Goal: Information Seeking & Learning: Learn about a topic

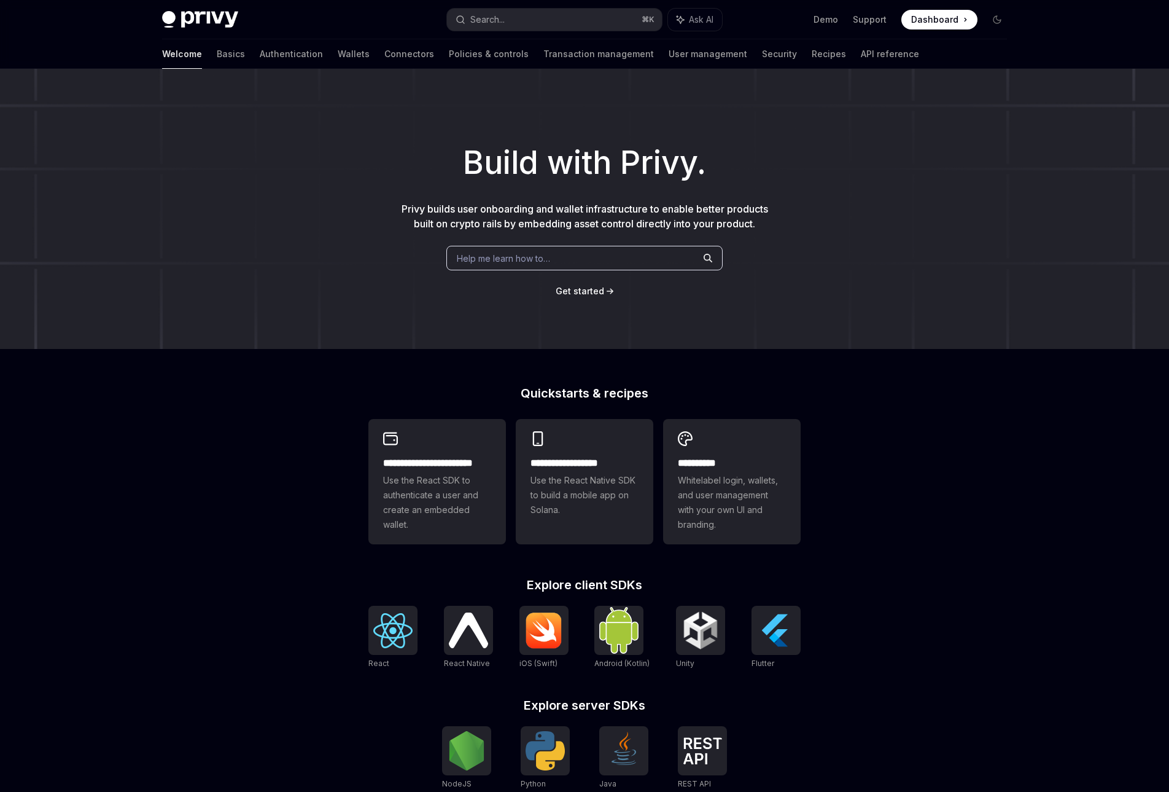
click at [911, 18] on span at bounding box center [940, 20] width 76 height 20
click at [938, 26] on span at bounding box center [940, 20] width 76 height 20
click at [384, 64] on link "Connectors" at bounding box center [409, 53] width 50 height 29
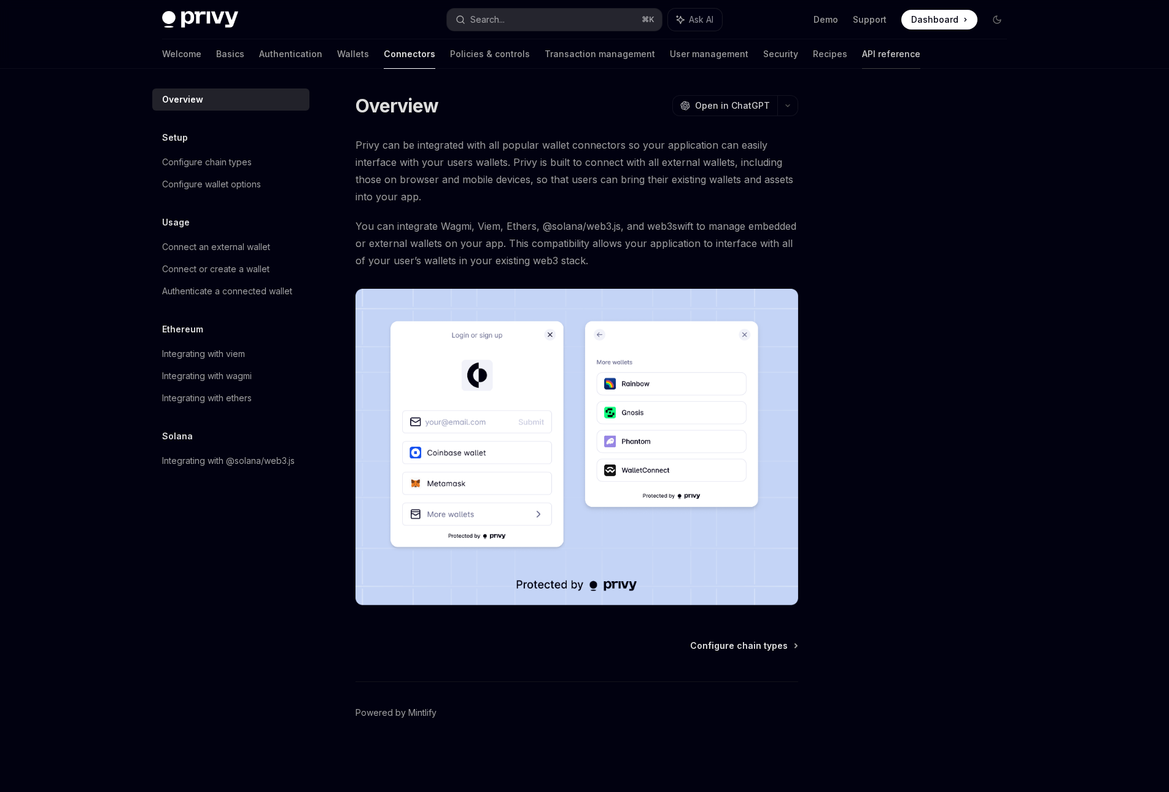
click at [862, 48] on link "API reference" at bounding box center [891, 53] width 58 height 29
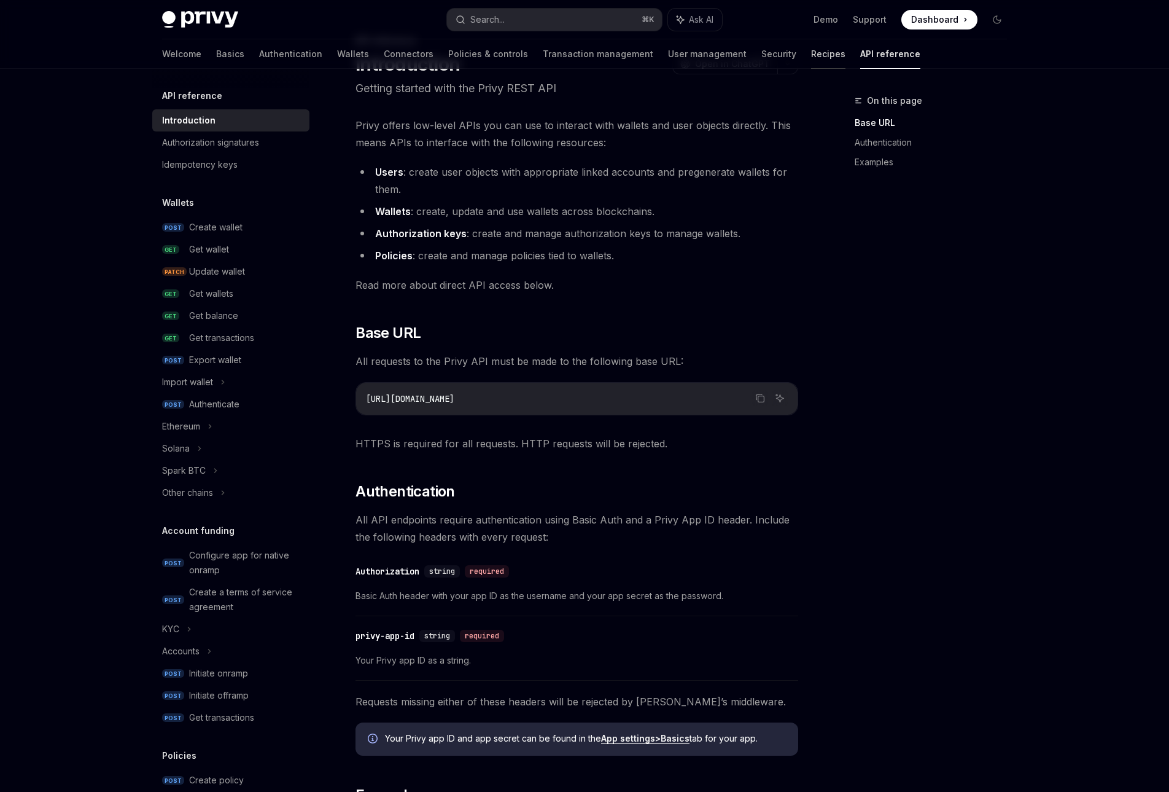
click at [811, 43] on link "Recipes" at bounding box center [828, 53] width 34 height 29
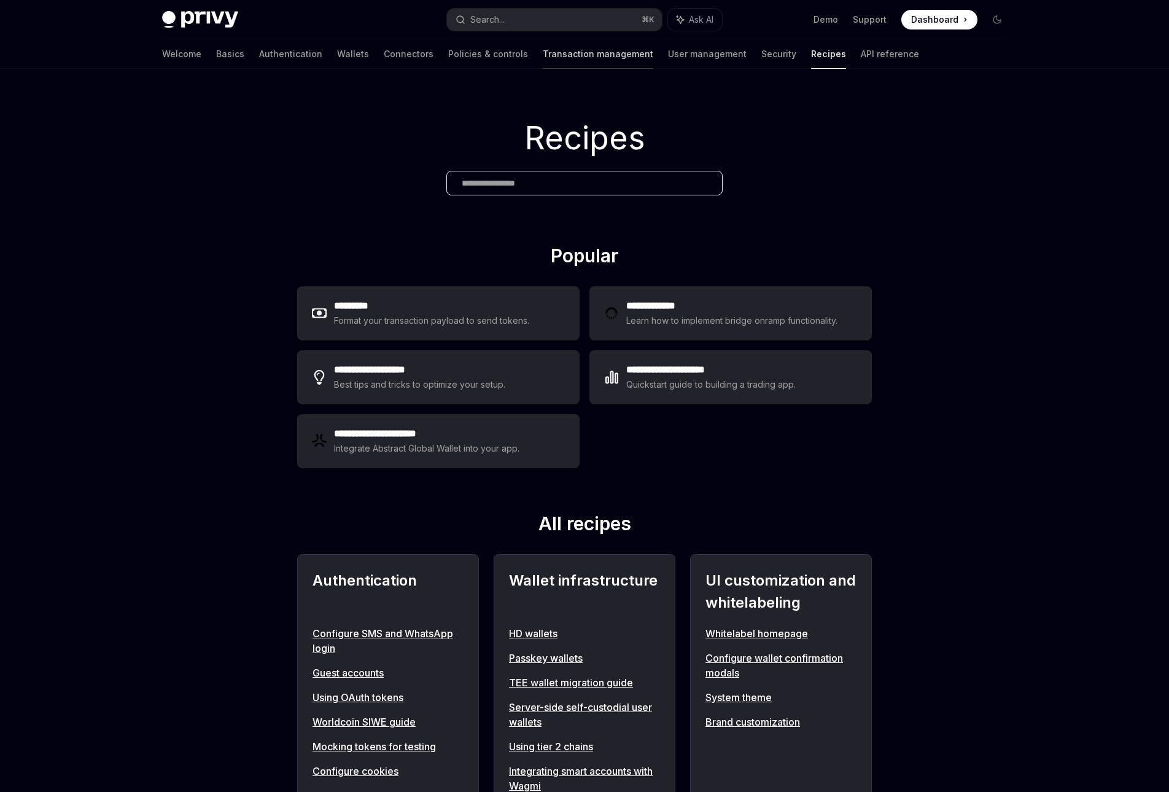
click at [543, 50] on link "Transaction management" at bounding box center [598, 53] width 111 height 29
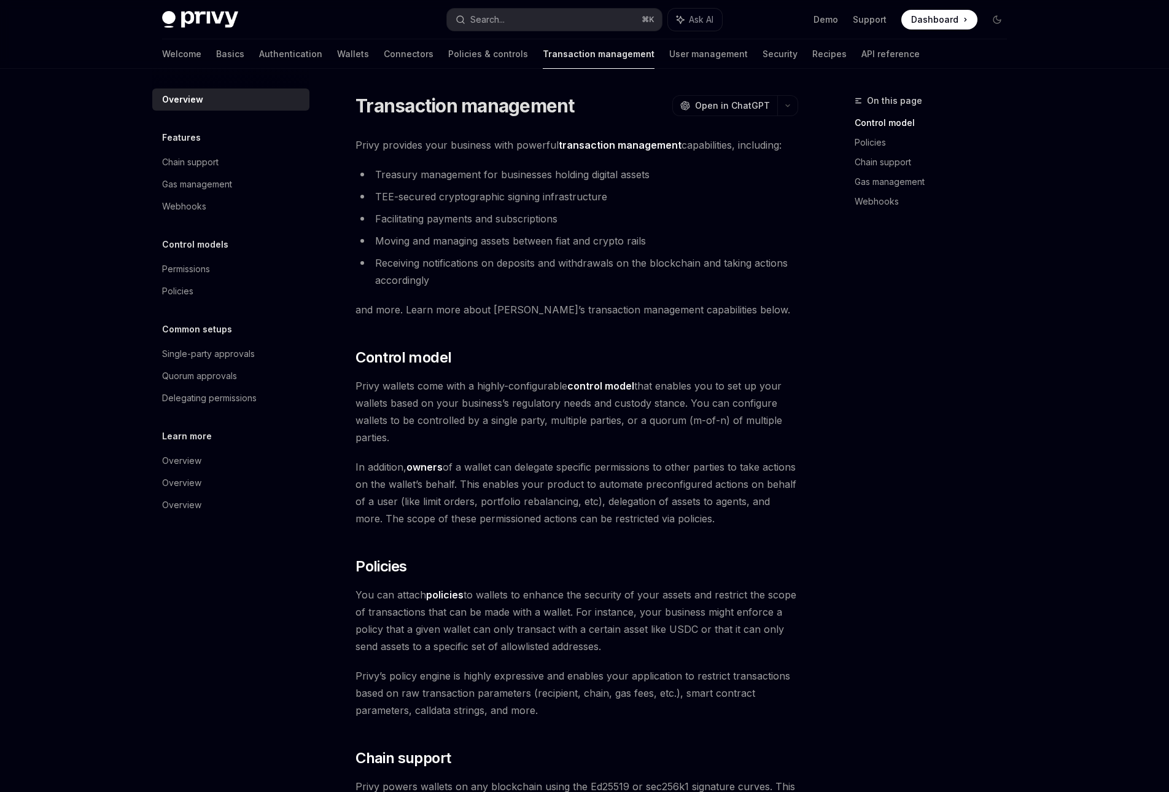
click at [227, 221] on div "Overview Features Chain support Gas management Webhooks Control models Permissi…" at bounding box center [230, 301] width 157 height 427
click at [225, 210] on div "Webhooks" at bounding box center [232, 206] width 140 height 15
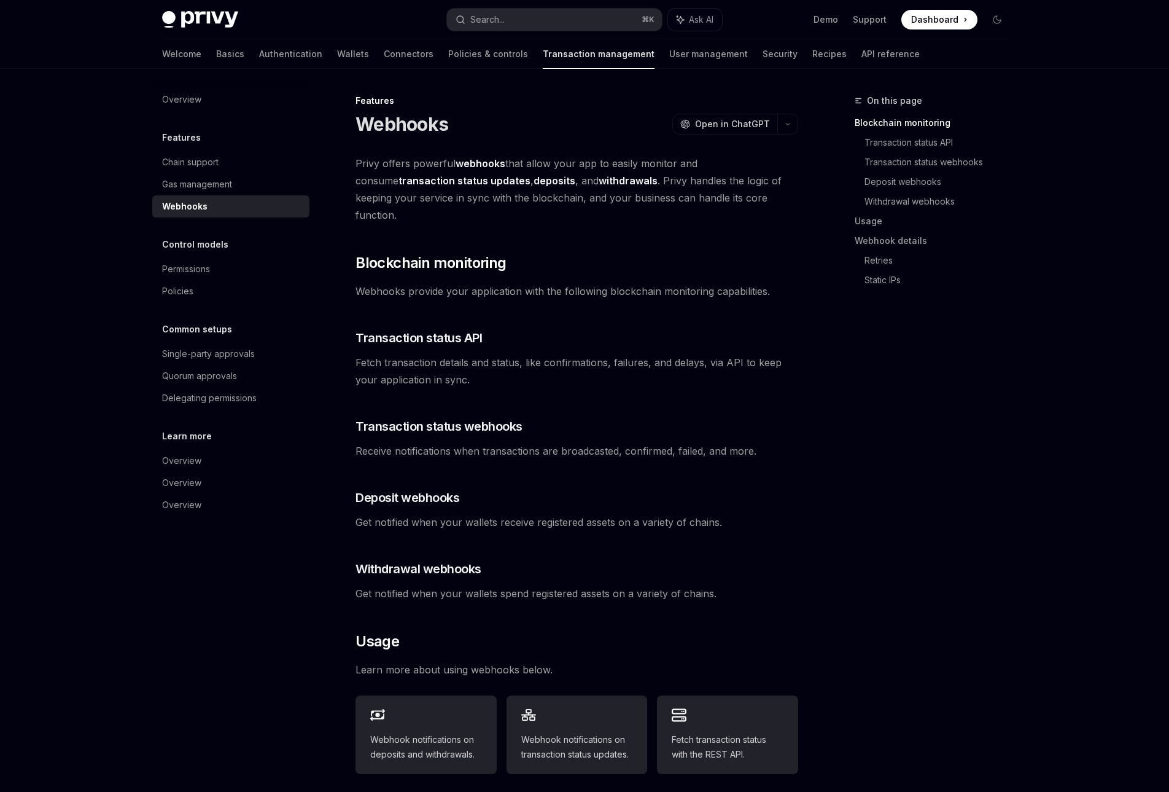
click at [384, 354] on span "Fetch transaction details and status, like confirmations, failures, and delays,…" at bounding box center [577, 371] width 443 height 34
click at [216, 59] on link "Basics" at bounding box center [230, 53] width 28 height 29
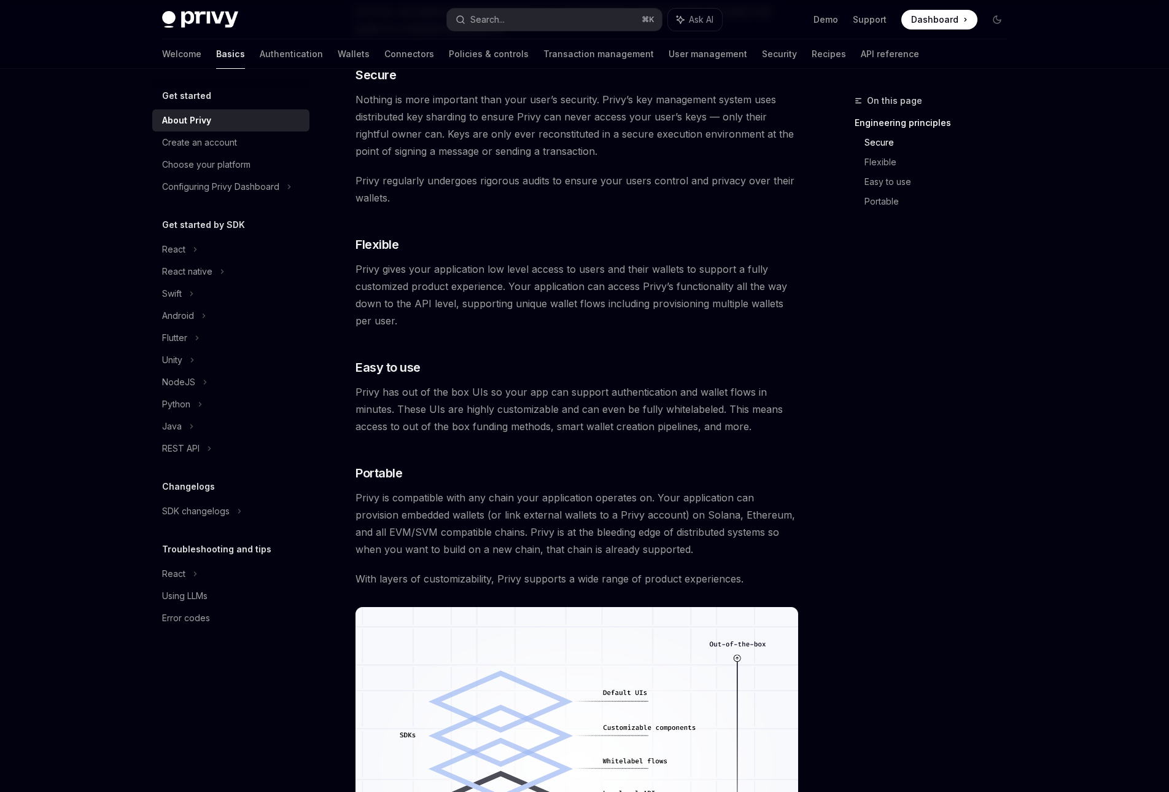
scroll to position [449, 0]
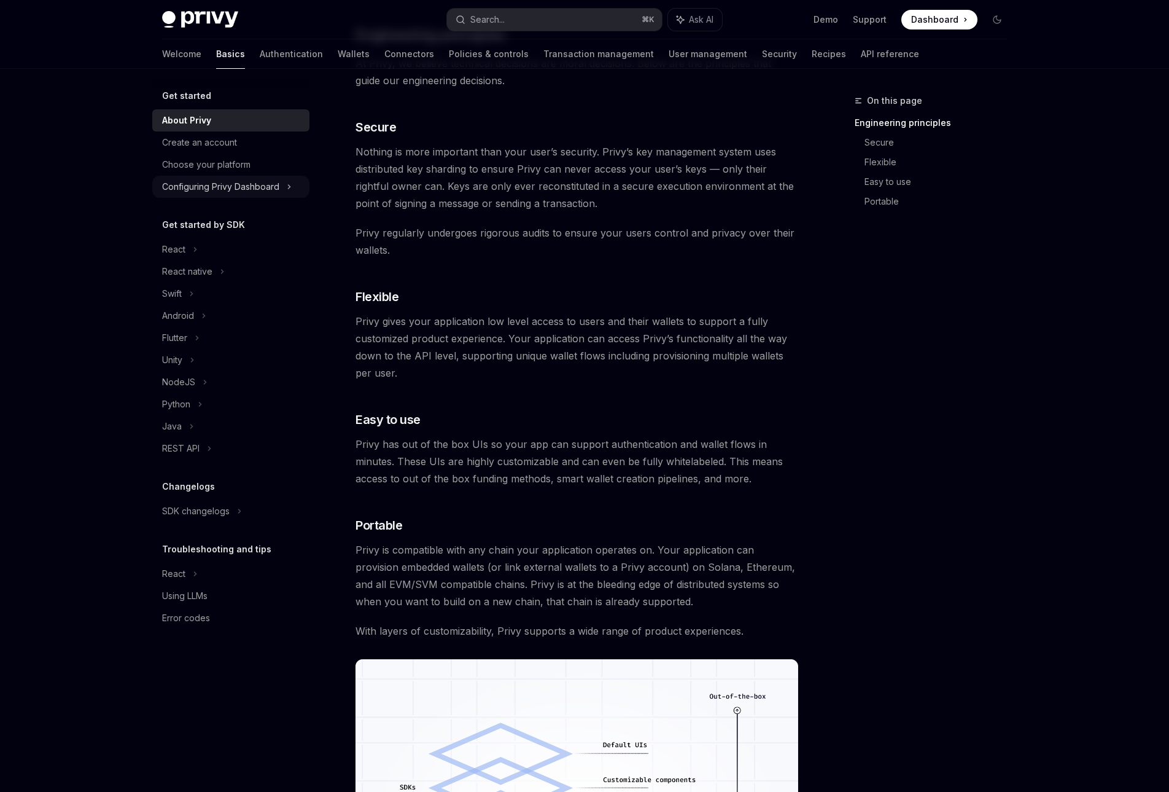
click at [203, 193] on div "Configuring Privy Dashboard" at bounding box center [220, 186] width 117 height 15
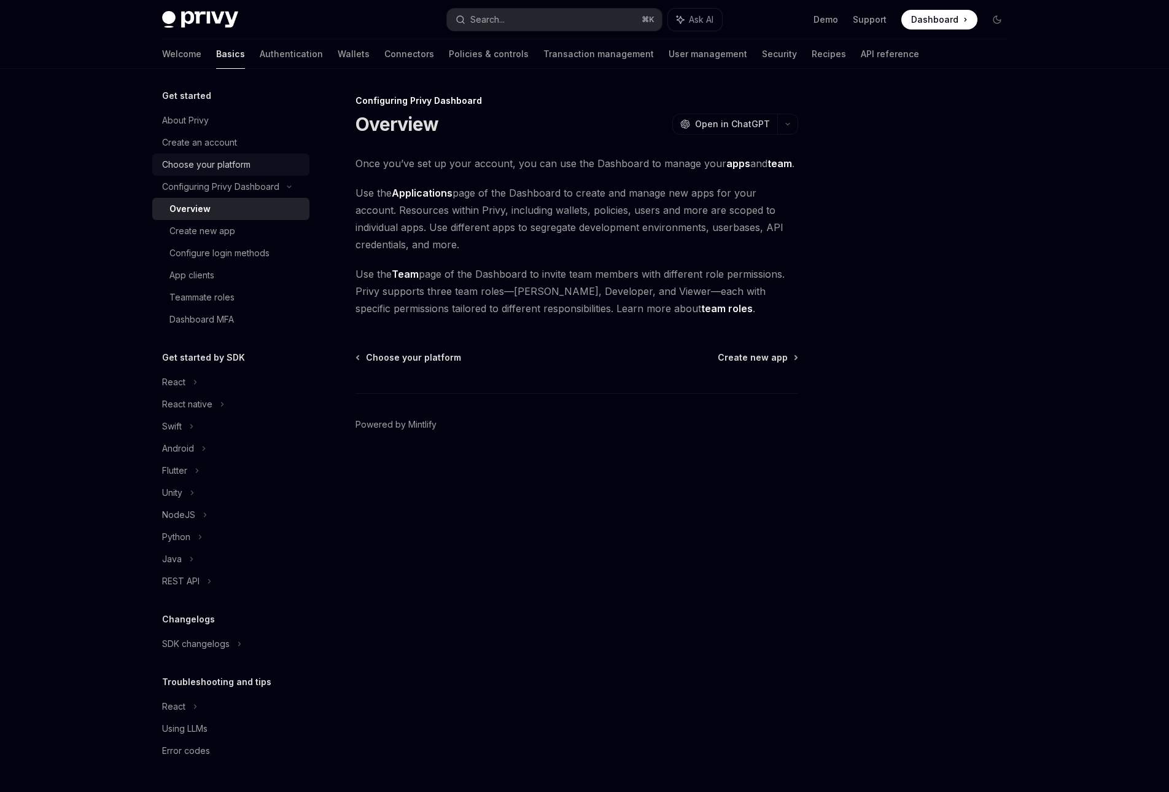
click at [217, 169] on div "Choose your platform" at bounding box center [206, 164] width 88 height 15
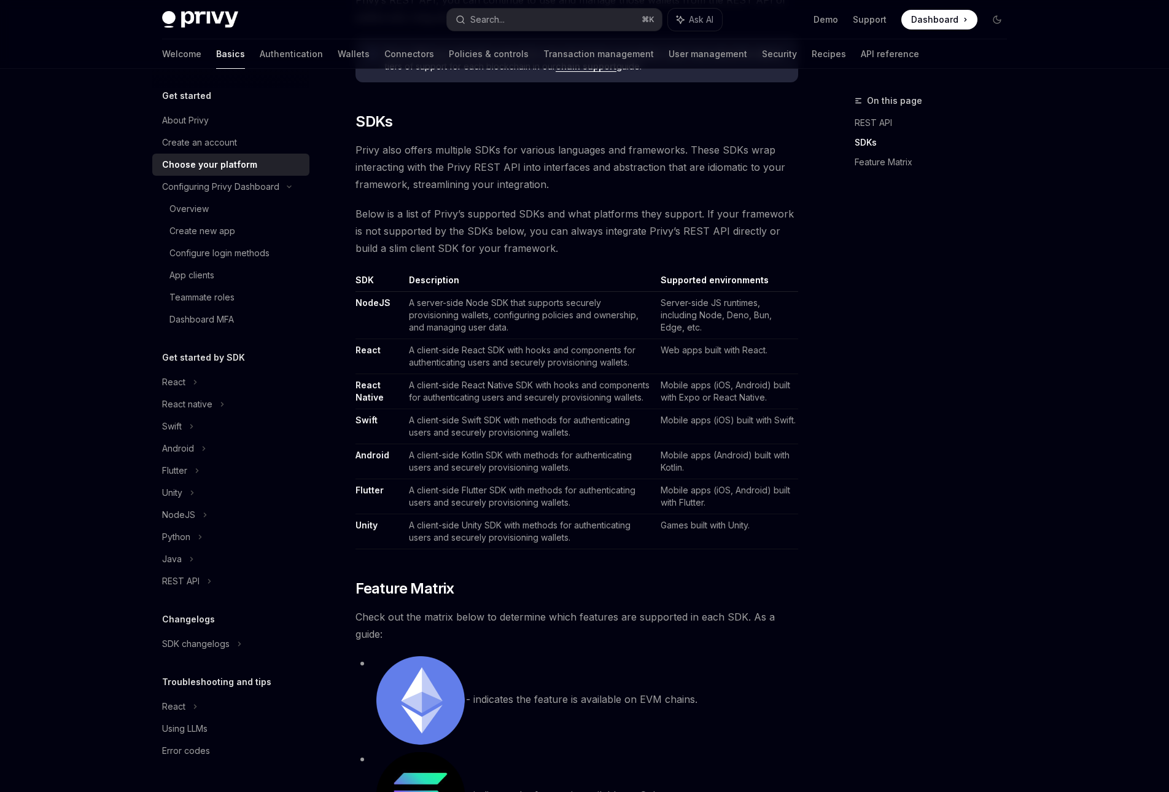
scroll to position [470, 0]
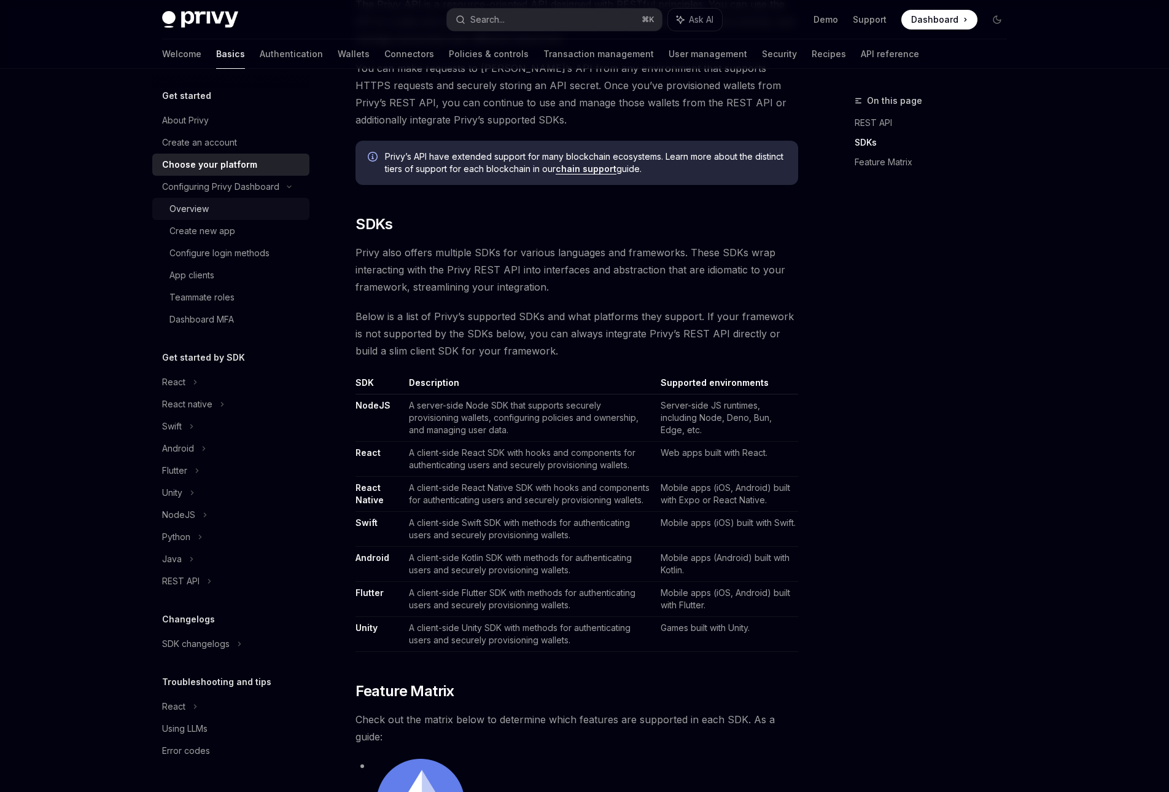
click at [267, 198] on link "Overview" at bounding box center [230, 209] width 157 height 22
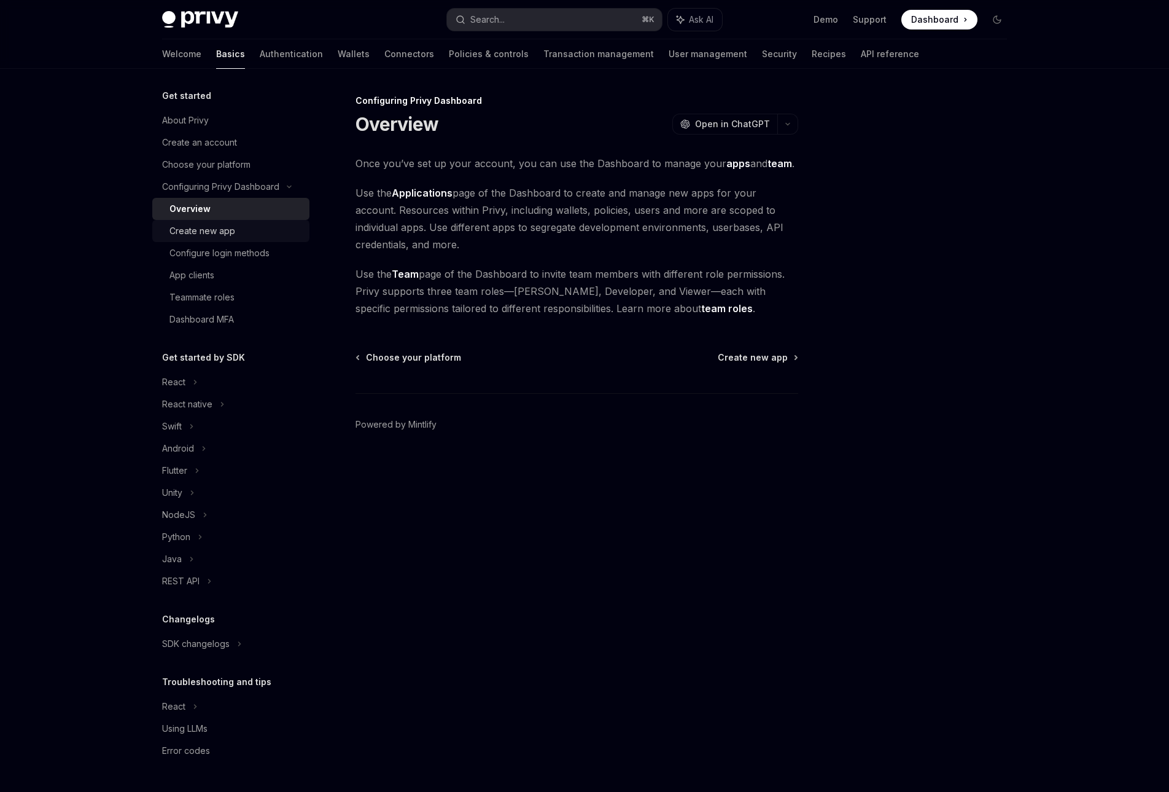
click at [263, 220] on link "Create new app" at bounding box center [230, 231] width 157 height 22
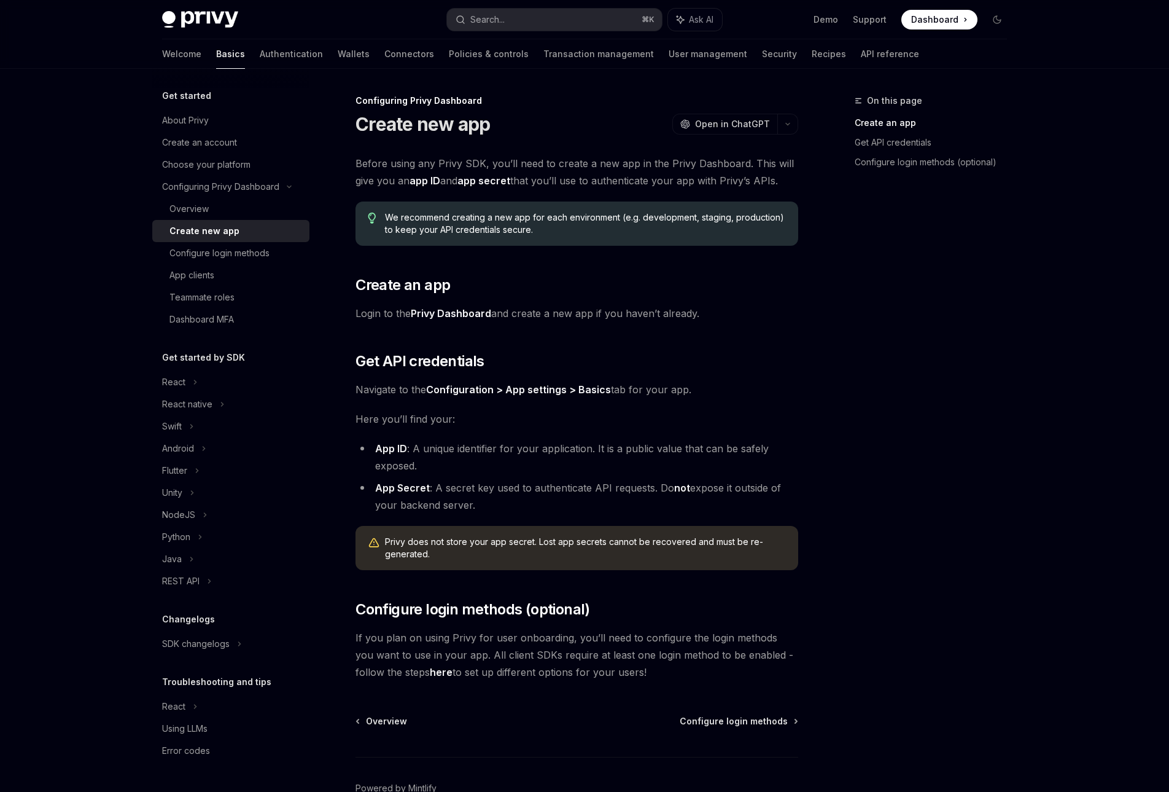
scroll to position [71, 0]
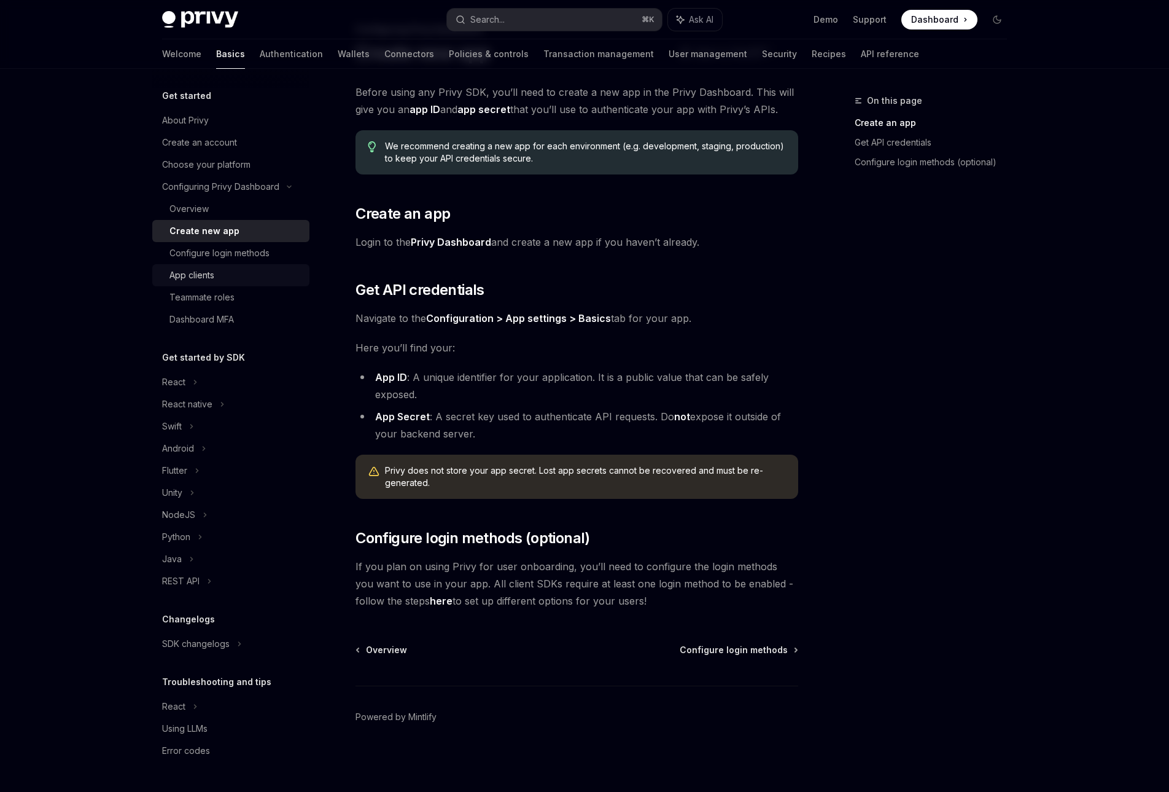
click at [242, 273] on div "App clients" at bounding box center [235, 275] width 133 height 15
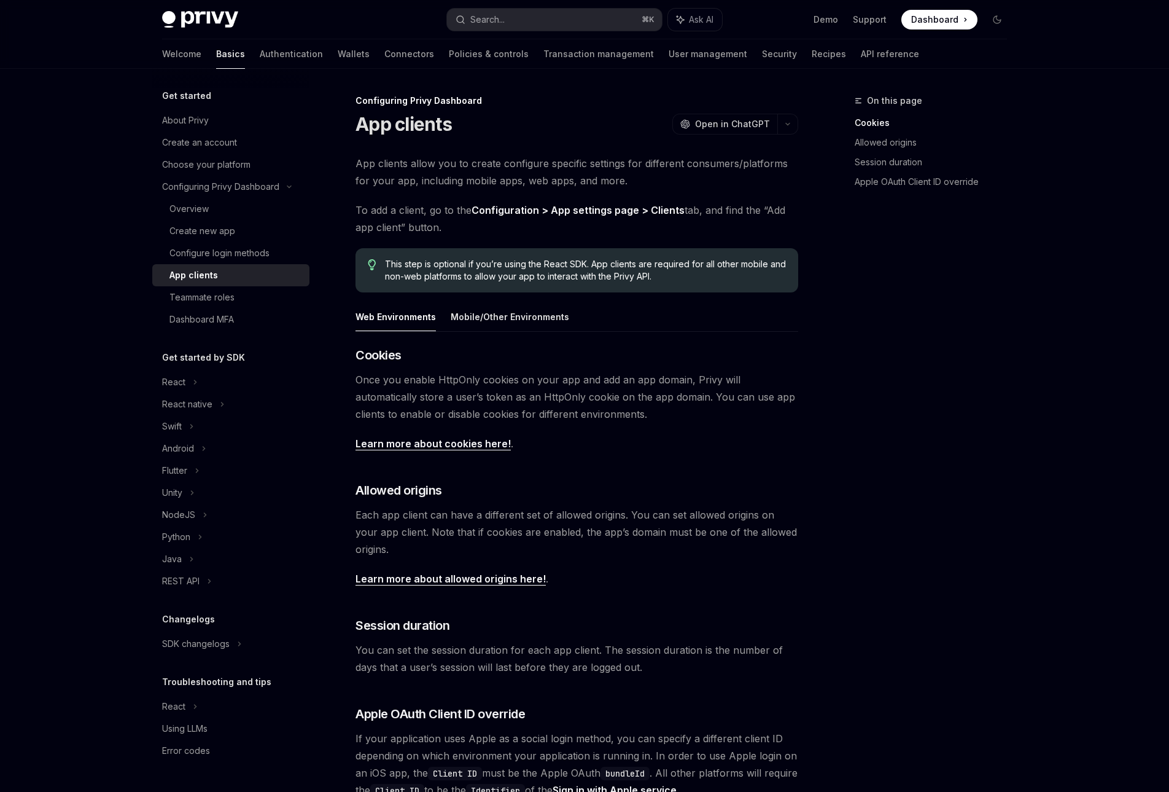
scroll to position [189, 0]
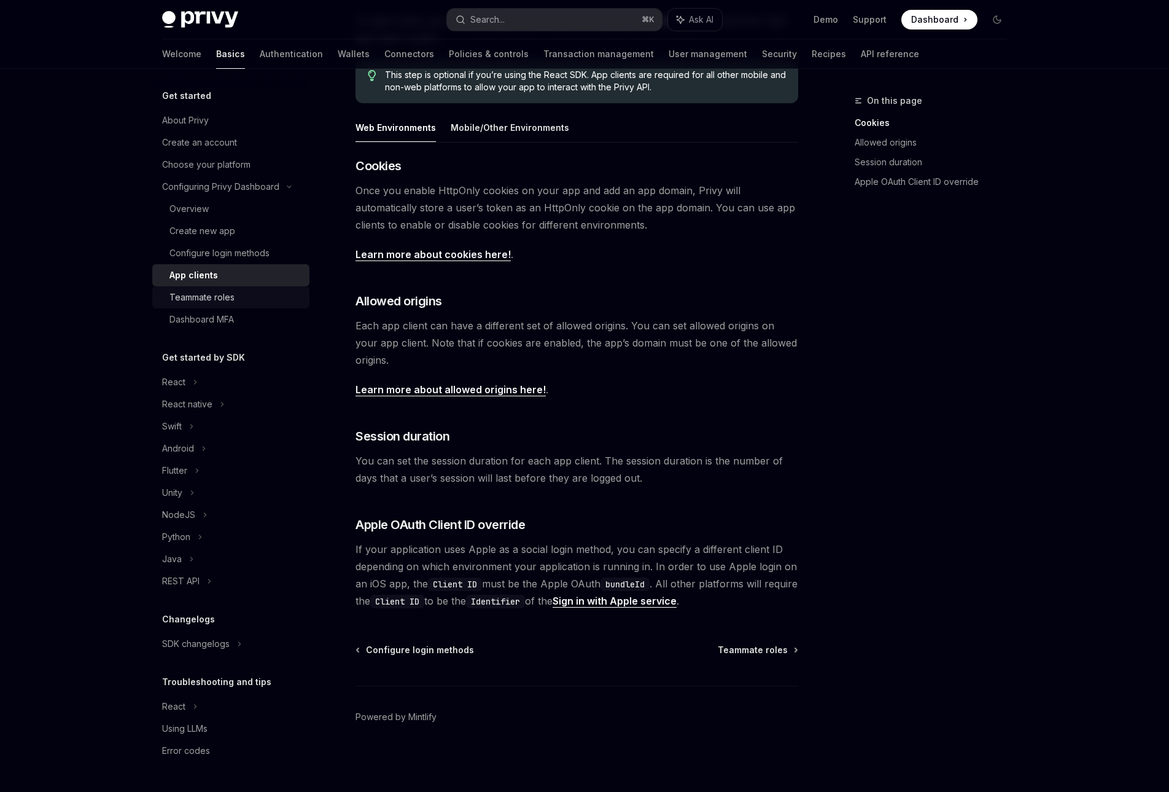
click at [222, 298] on div "Teammate roles" at bounding box center [201, 297] width 65 height 15
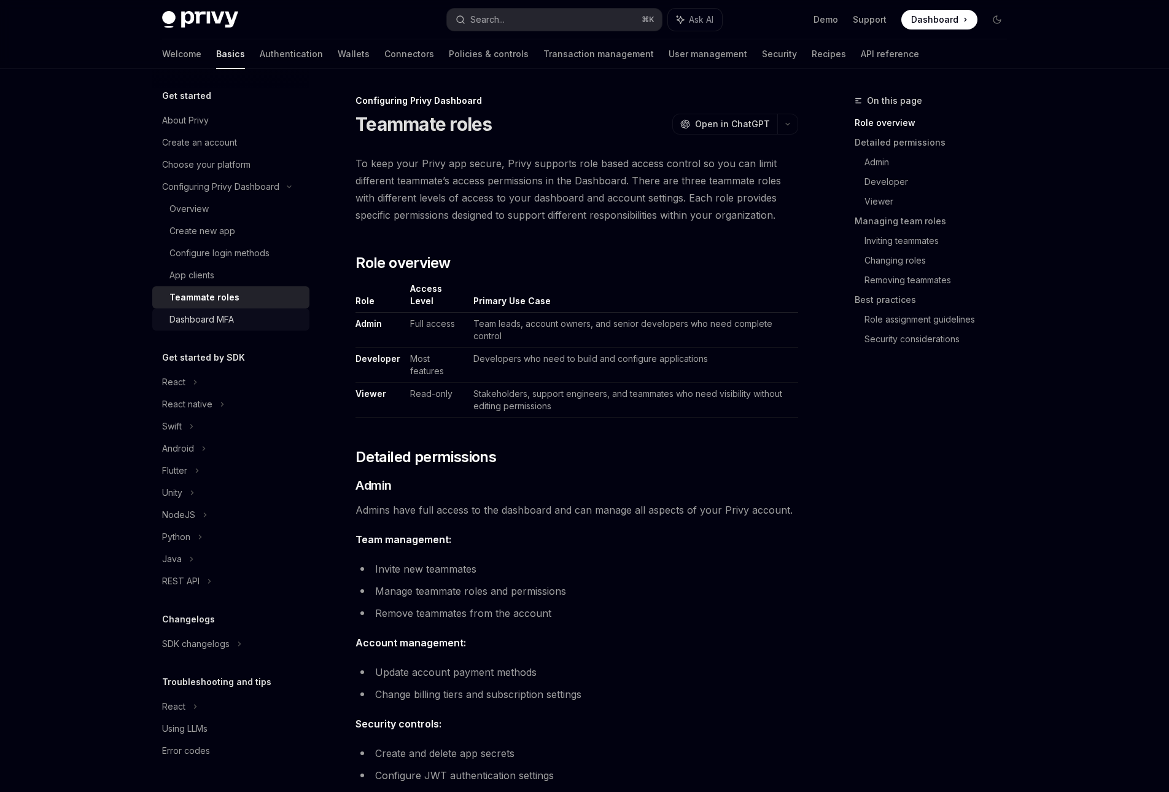
click at [257, 323] on div "Dashboard MFA" at bounding box center [235, 319] width 133 height 15
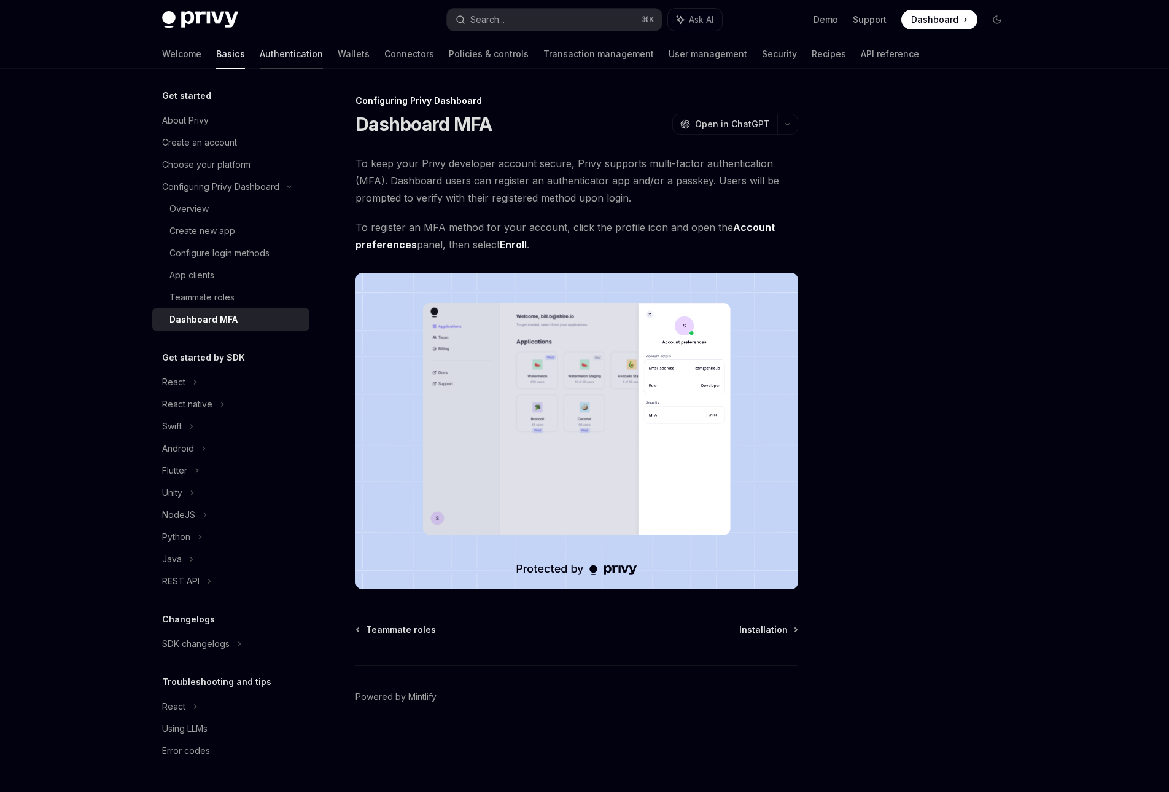
click at [260, 59] on link "Authentication" at bounding box center [291, 53] width 63 height 29
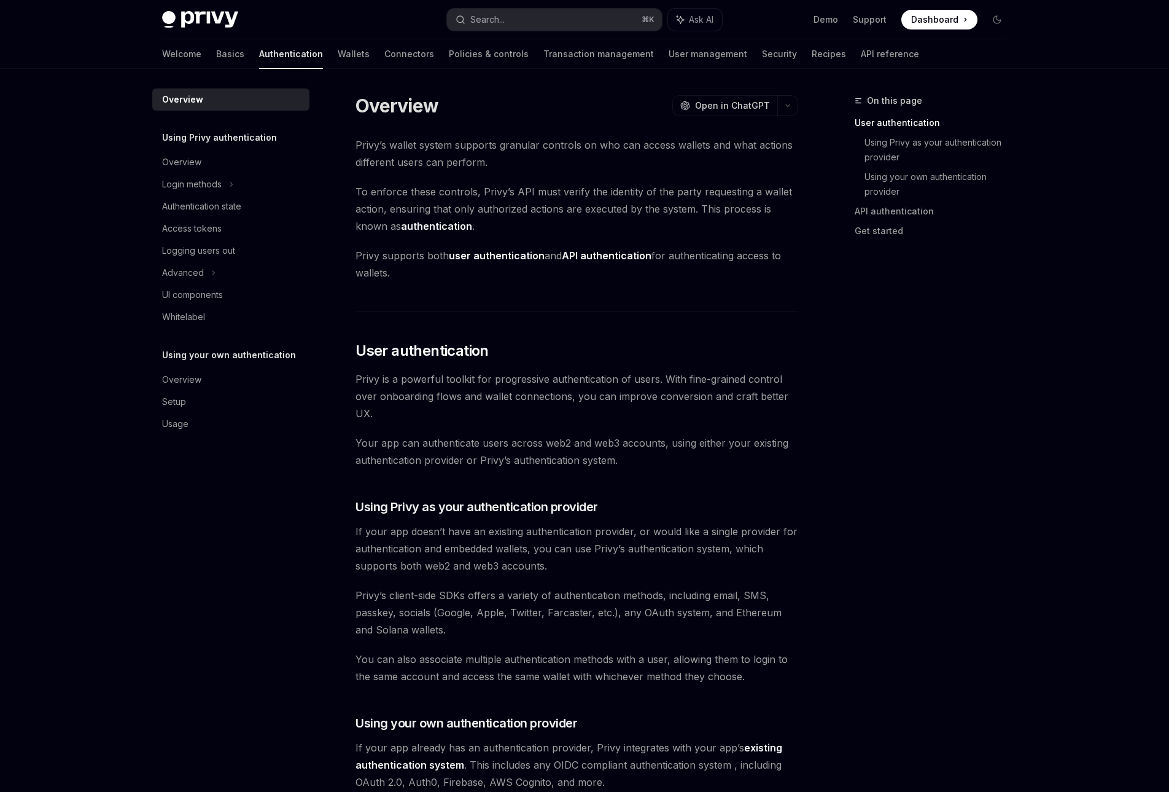
click at [314, 63] on div "Welcome Basics Authentication Wallets Connectors Policies & controls Transactio…" at bounding box center [540, 53] width 757 height 29
click at [338, 55] on link "Wallets" at bounding box center [354, 53] width 32 height 29
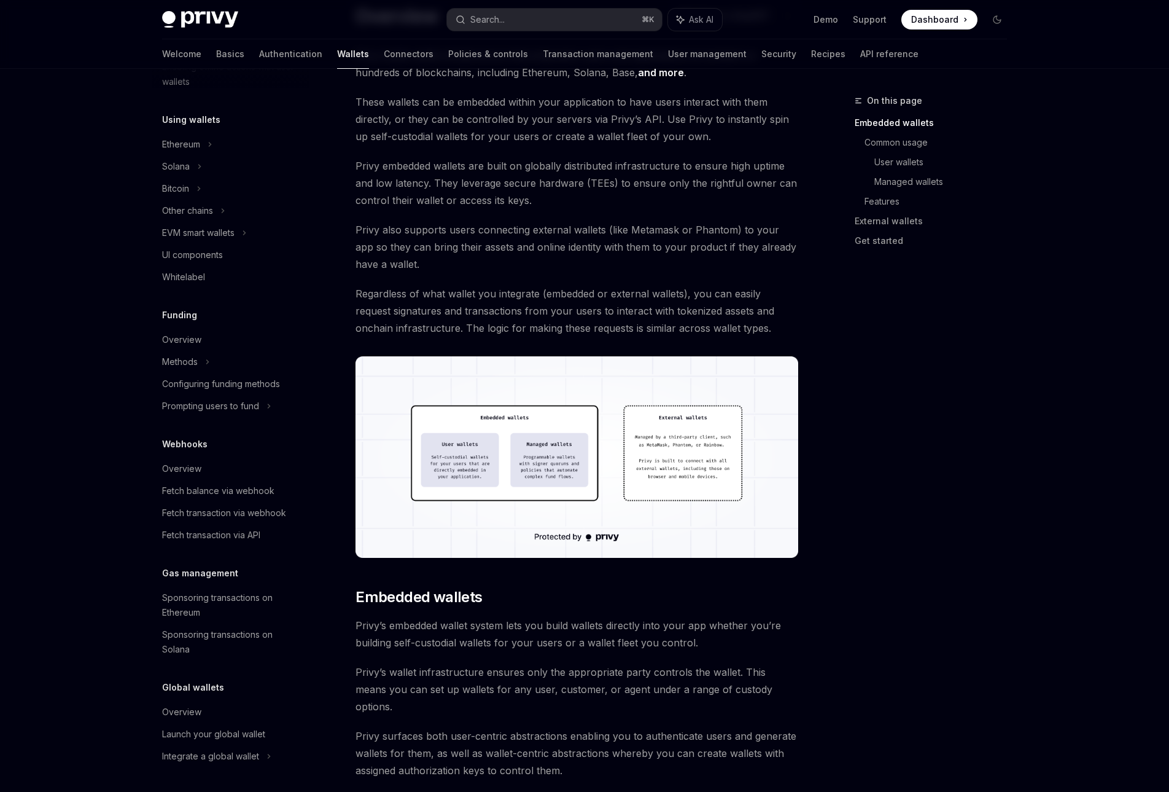
scroll to position [111, 0]
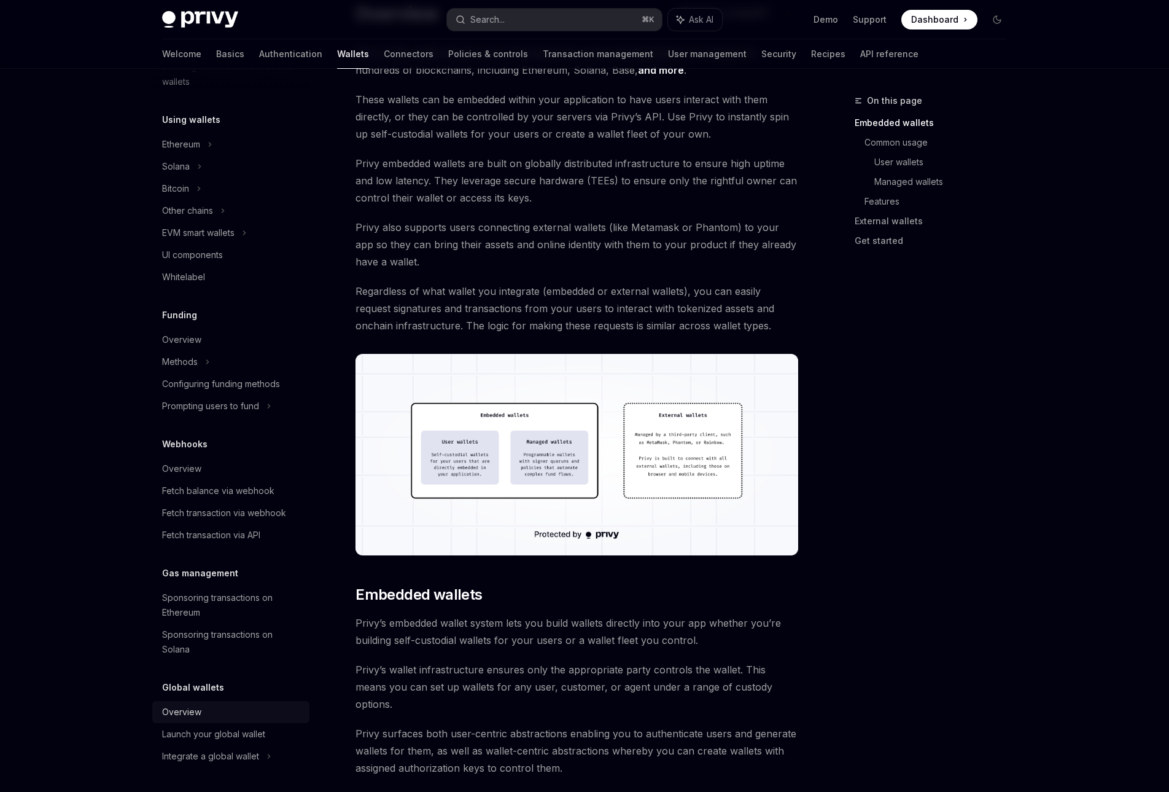
click at [228, 711] on div "Overview" at bounding box center [232, 711] width 140 height 15
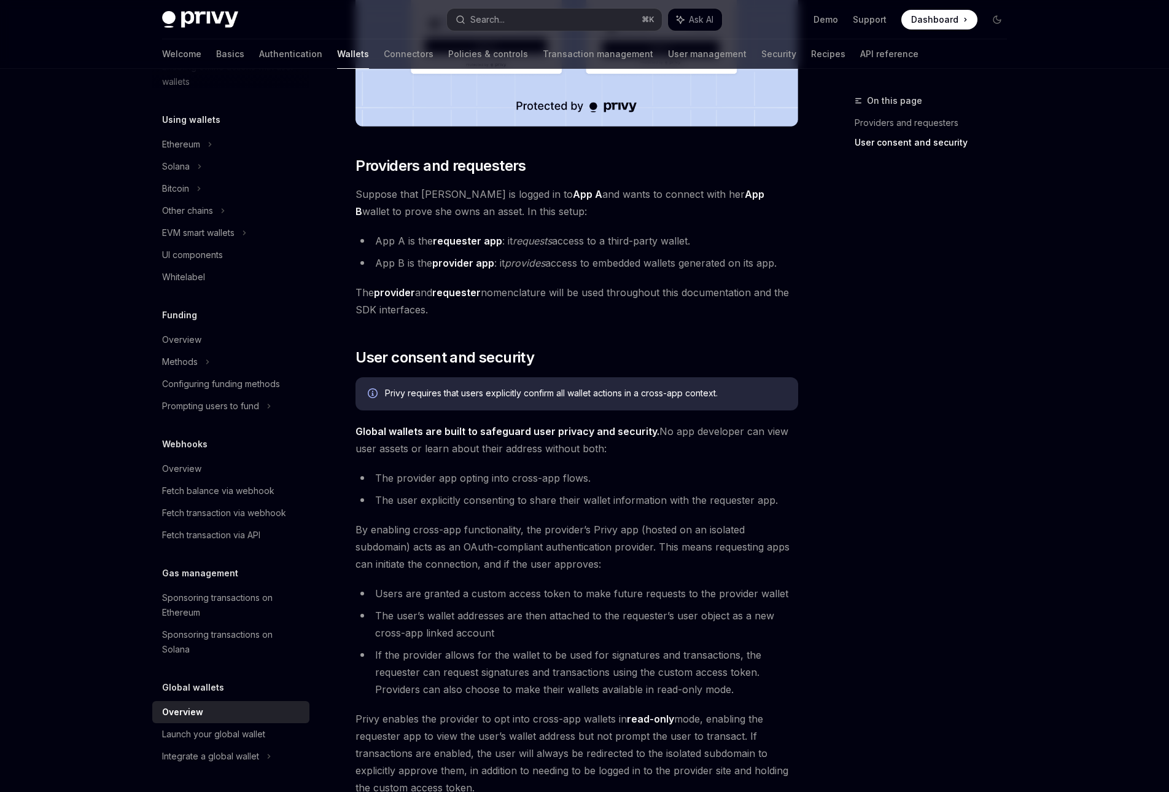
scroll to position [765, 0]
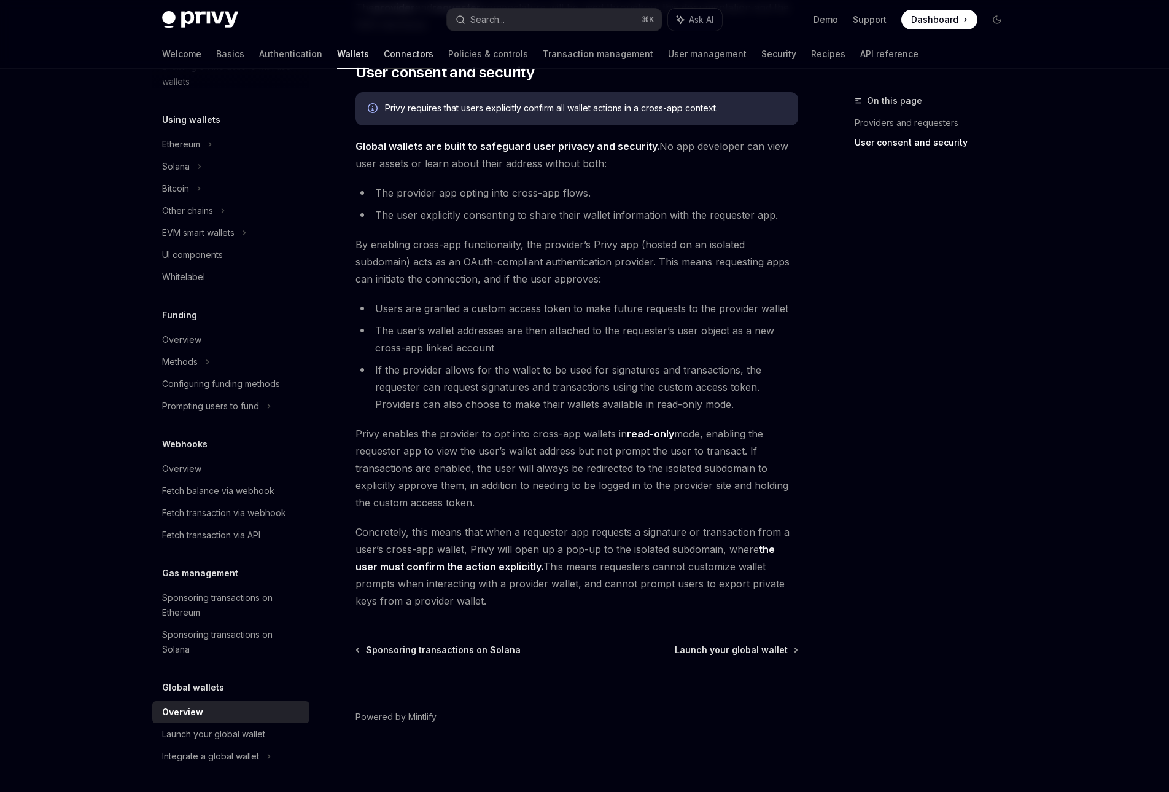
click at [384, 57] on link "Connectors" at bounding box center [409, 53] width 50 height 29
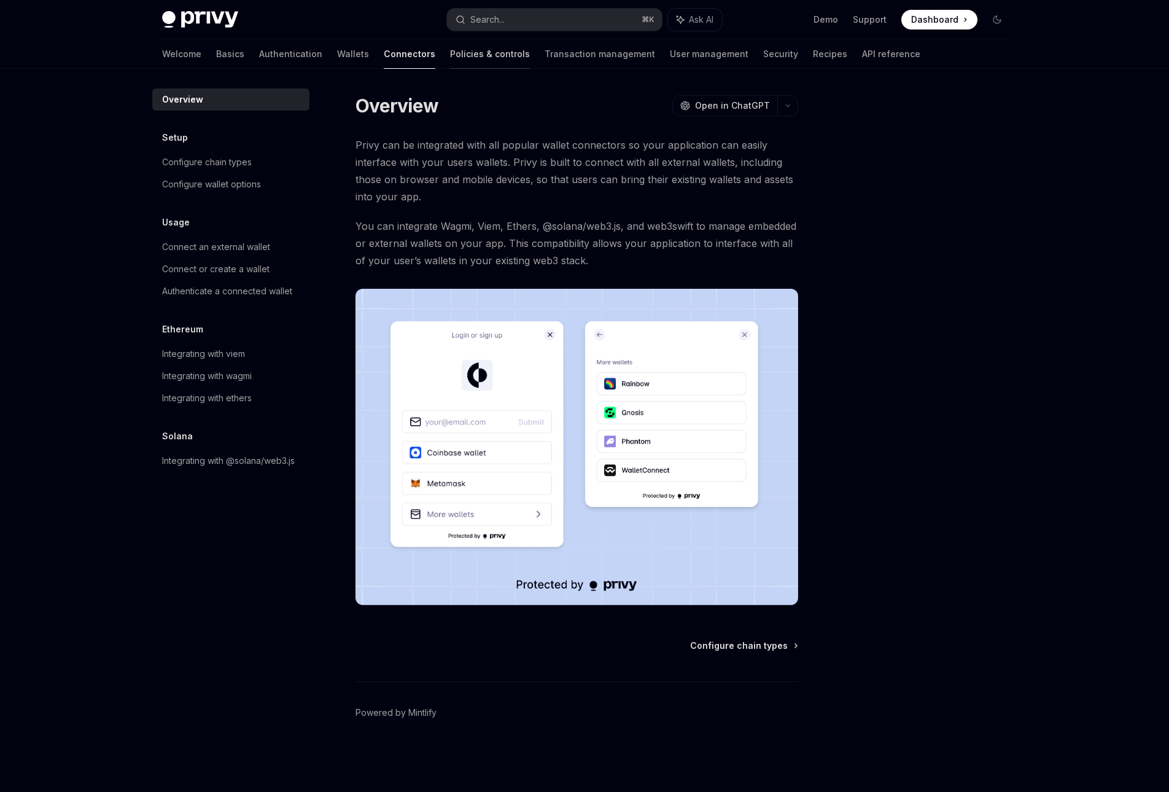
click at [450, 61] on link "Policies & controls" at bounding box center [490, 53] width 80 height 29
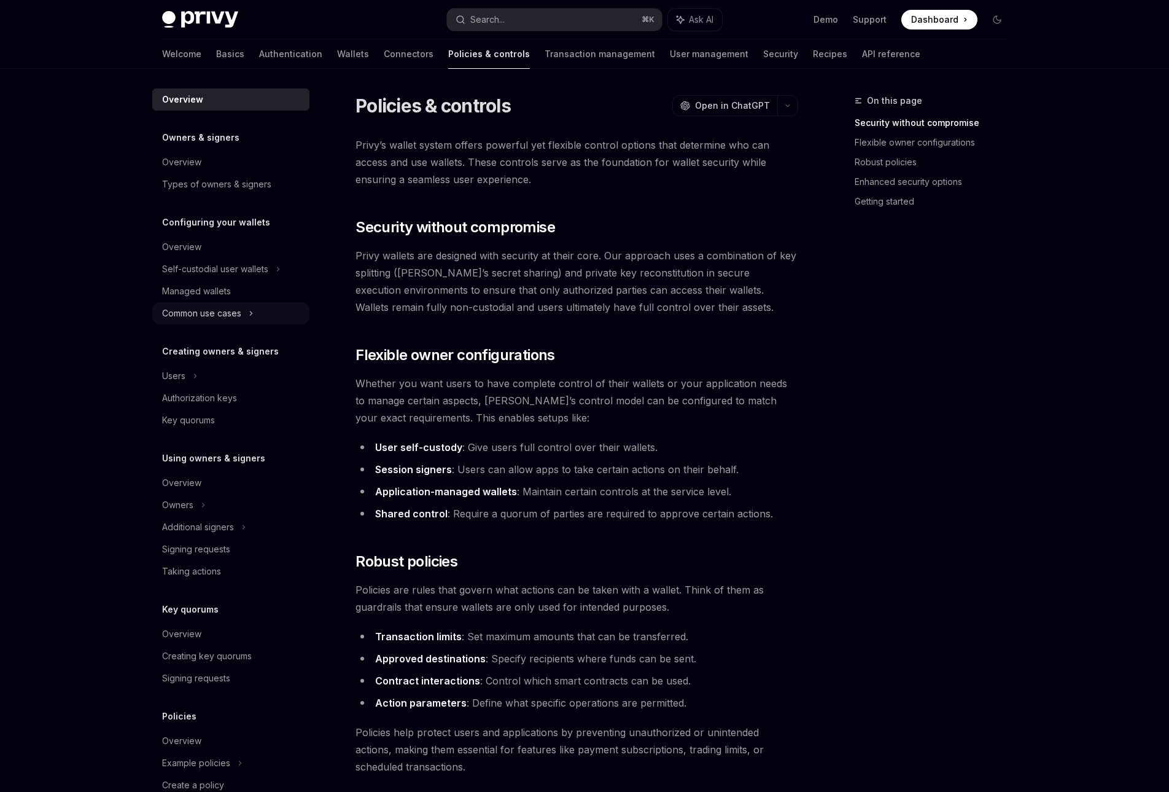
scroll to position [73, 0]
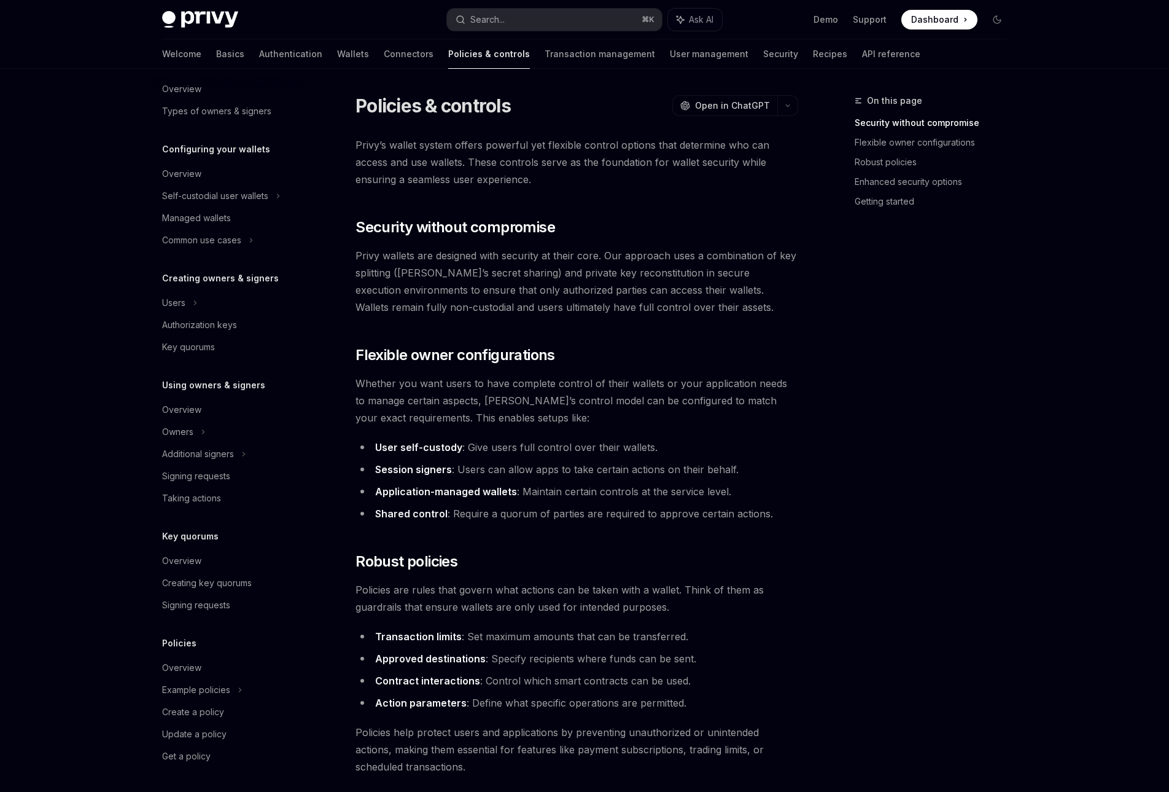
click at [468, 332] on div "Privy’s wallet system offers powerful yet flexible control options that determi…" at bounding box center [577, 756] width 443 height 1240
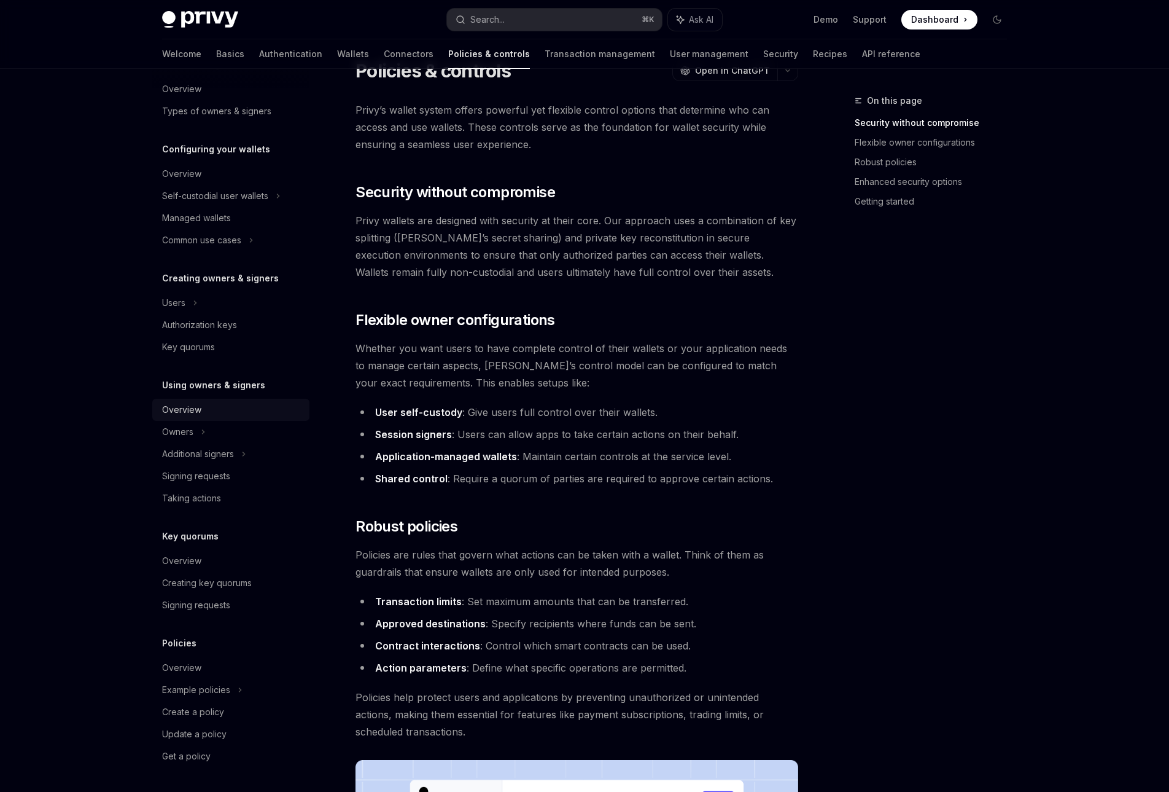
scroll to position [36, 0]
click at [862, 56] on link "API reference" at bounding box center [891, 53] width 58 height 29
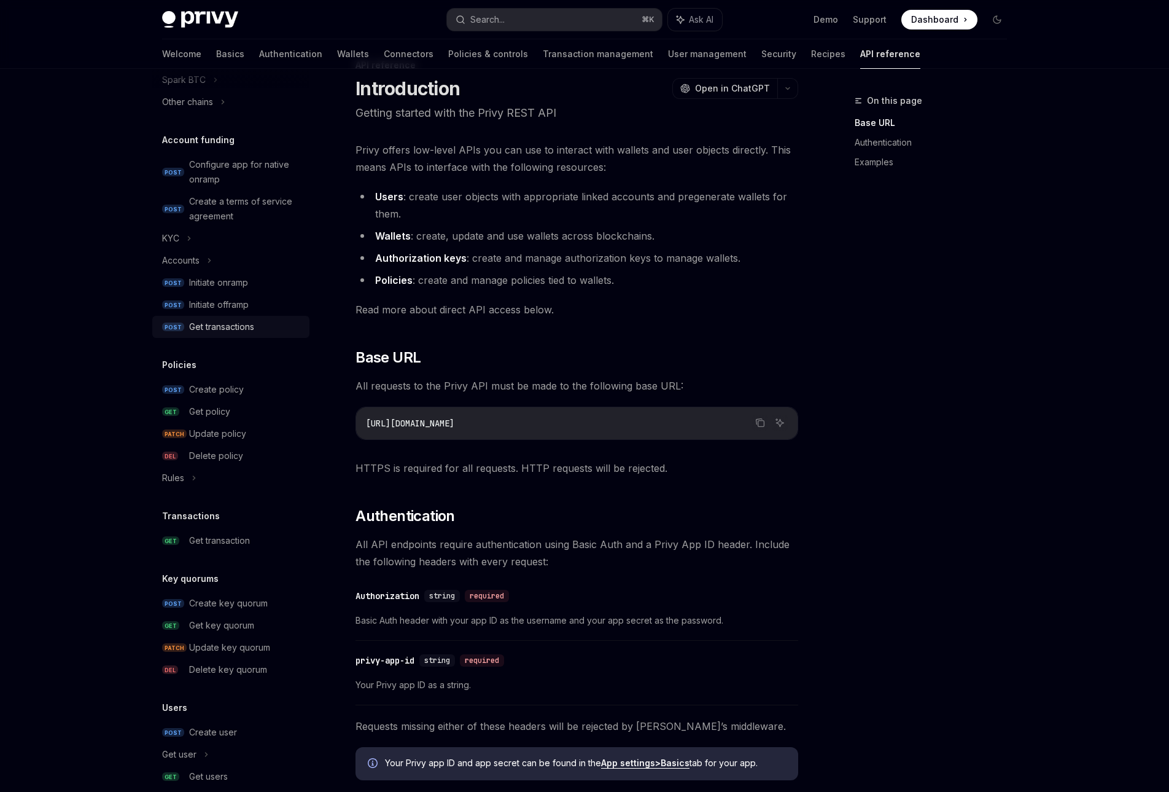
scroll to position [393, 0]
click at [241, 235] on div "KYC" at bounding box center [230, 236] width 157 height 22
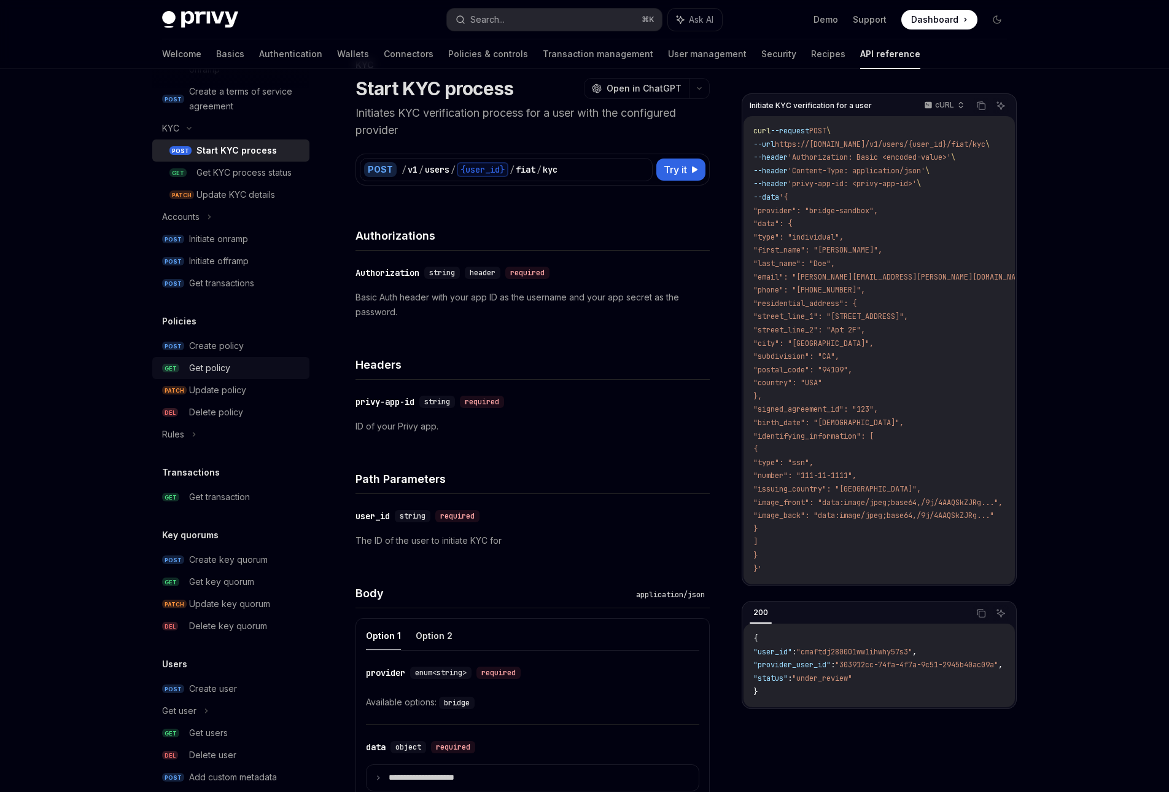
scroll to position [543, 0]
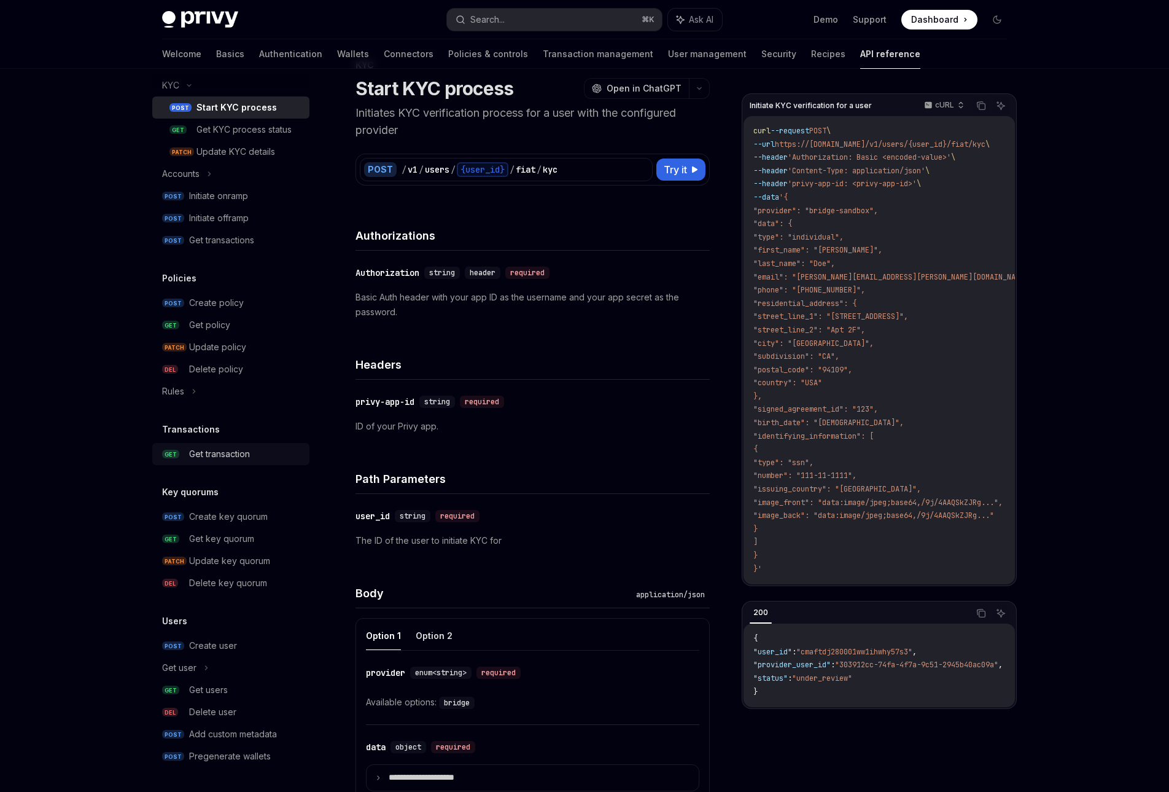
click at [254, 458] on div "Get transaction" at bounding box center [245, 453] width 113 height 15
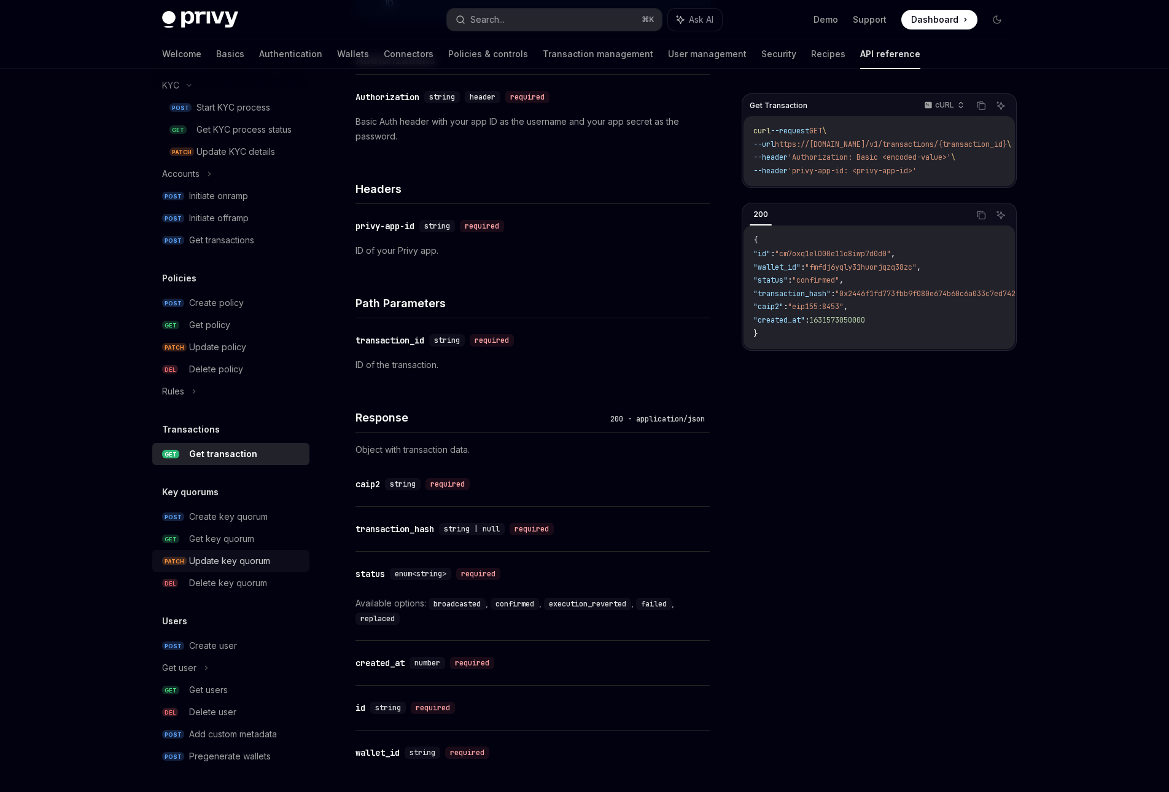
scroll to position [464, 0]
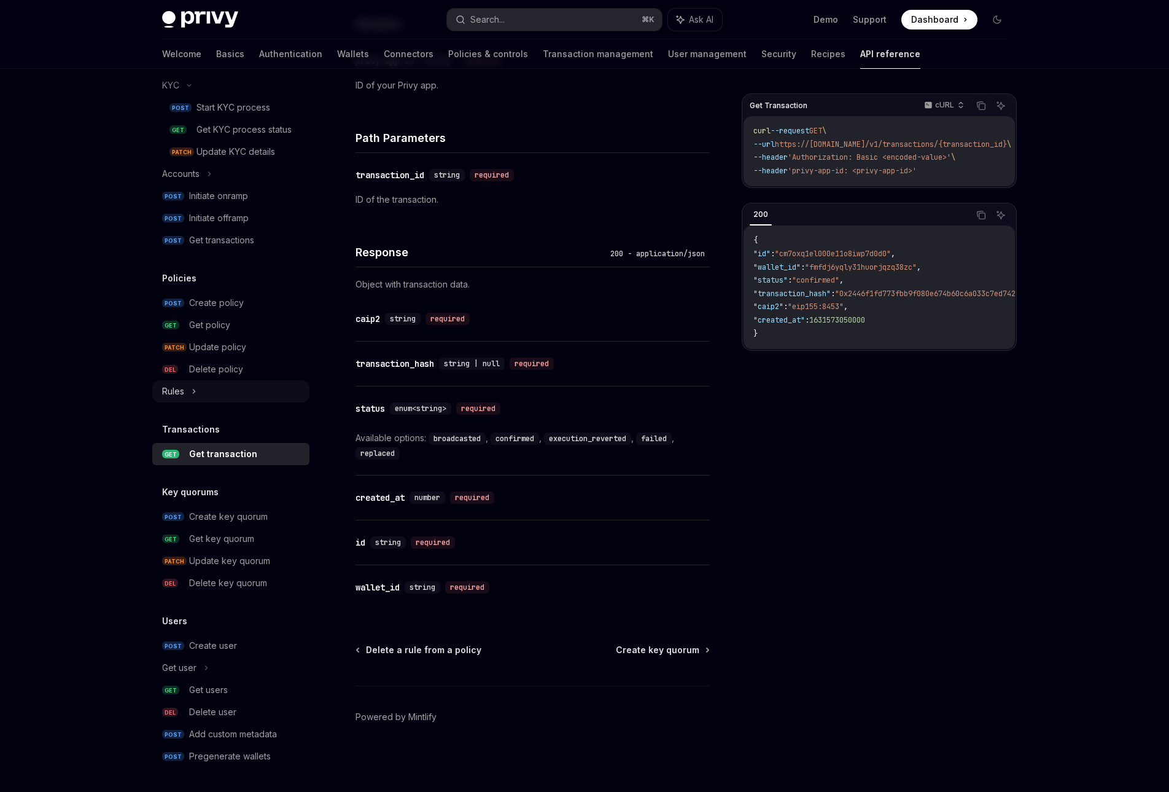
click at [175, 395] on div "Rules" at bounding box center [173, 391] width 22 height 15
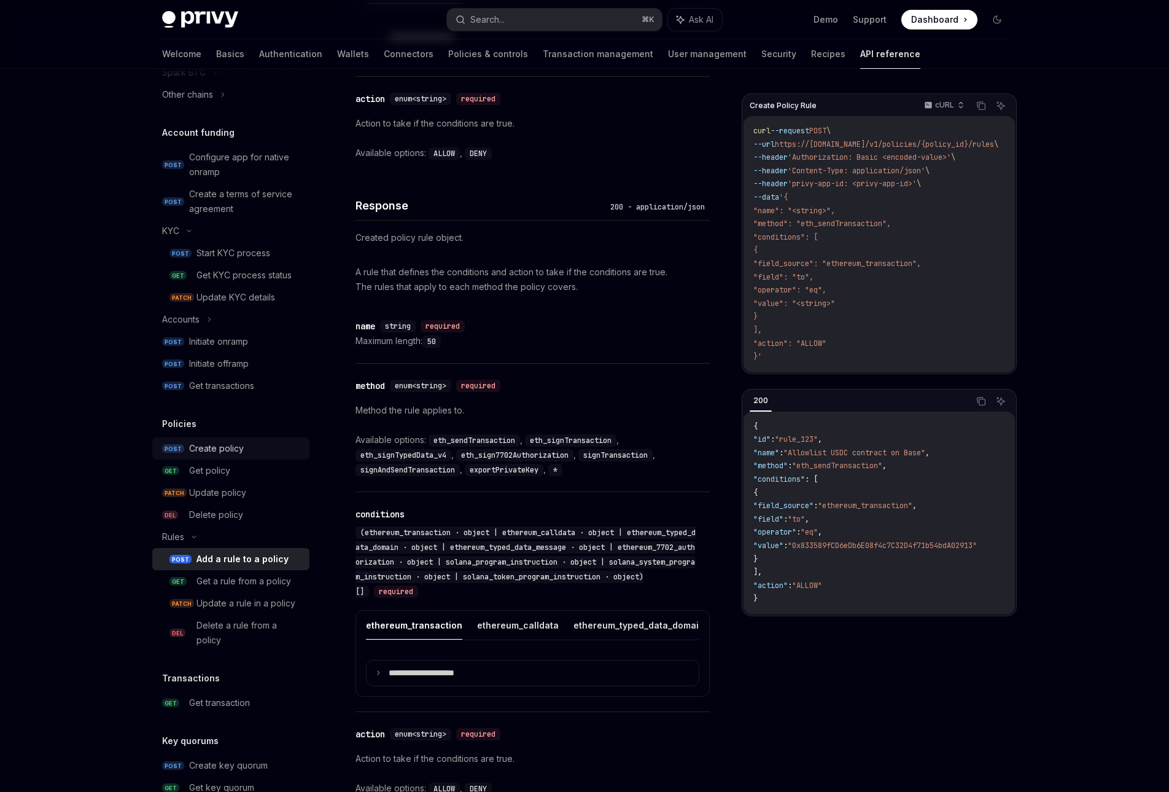
scroll to position [395, 0]
click at [207, 326] on icon at bounding box center [209, 322] width 5 height 15
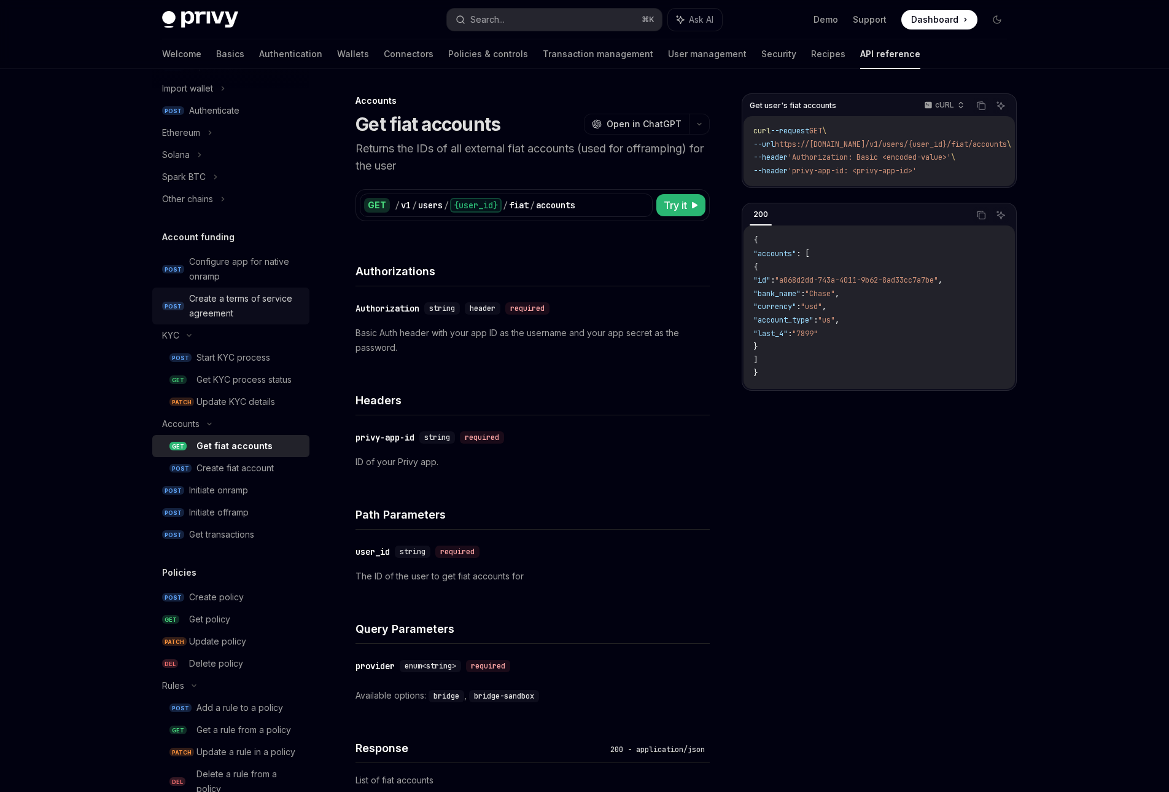
scroll to position [270, 0]
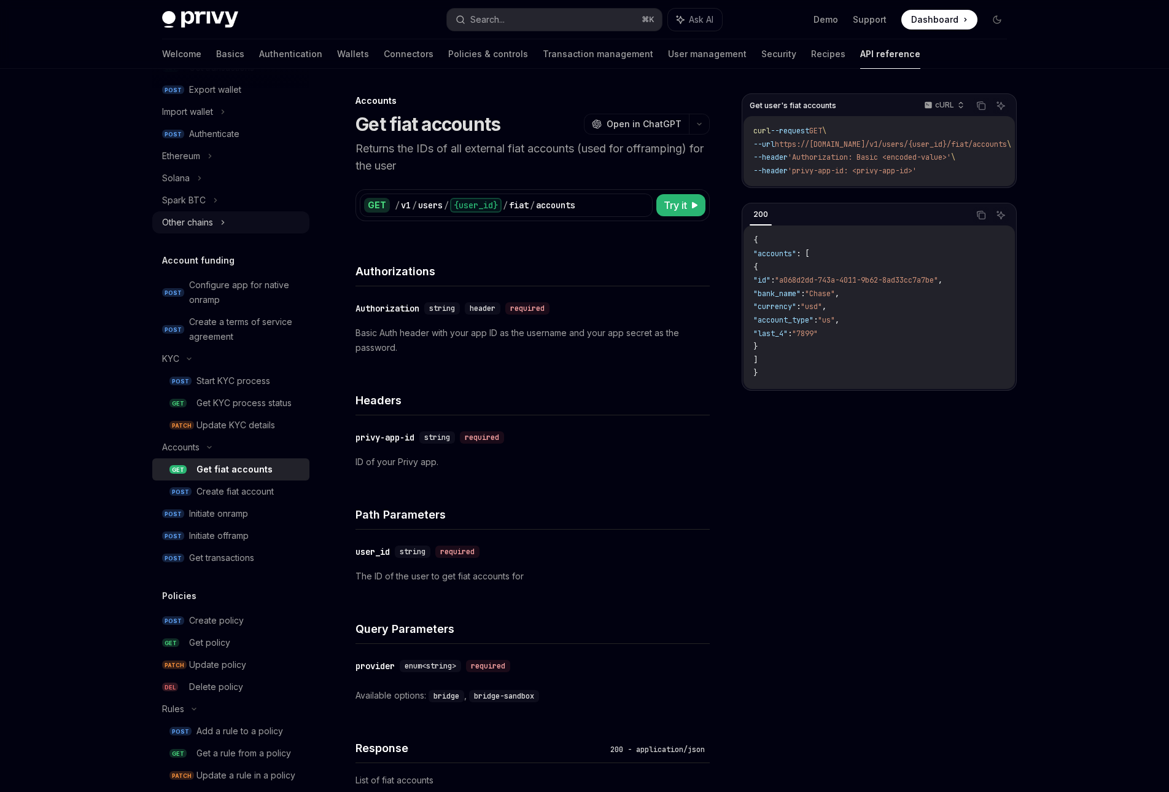
click at [213, 212] on div "Other chains" at bounding box center [230, 222] width 157 height 22
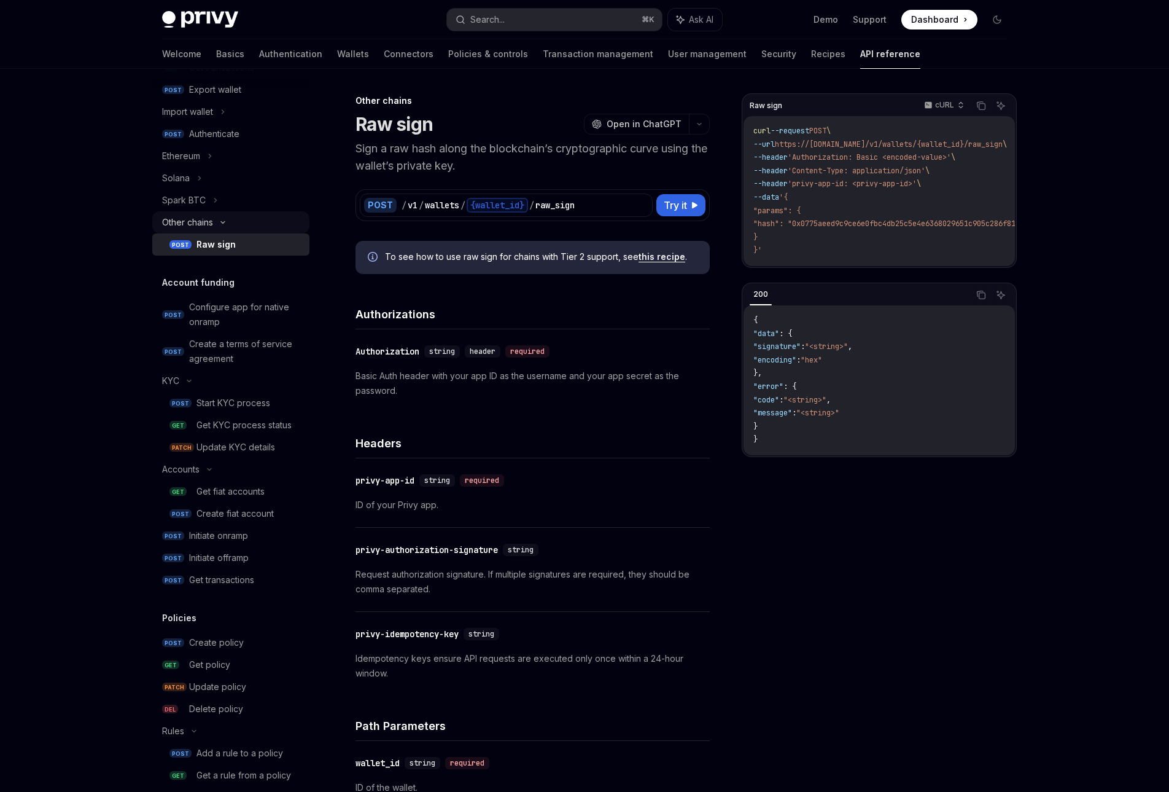
click at [213, 212] on div "Other chains" at bounding box center [230, 222] width 157 height 22
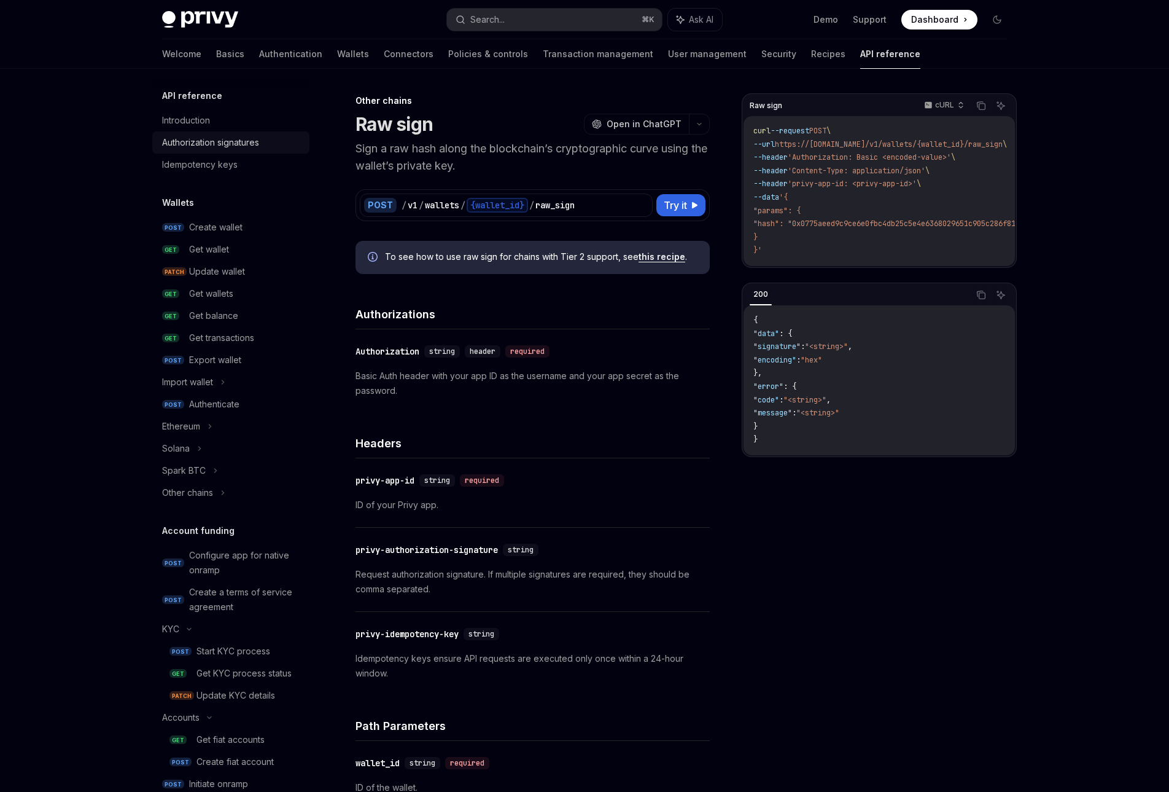
click at [247, 139] on div "Authorization signatures" at bounding box center [210, 142] width 97 height 15
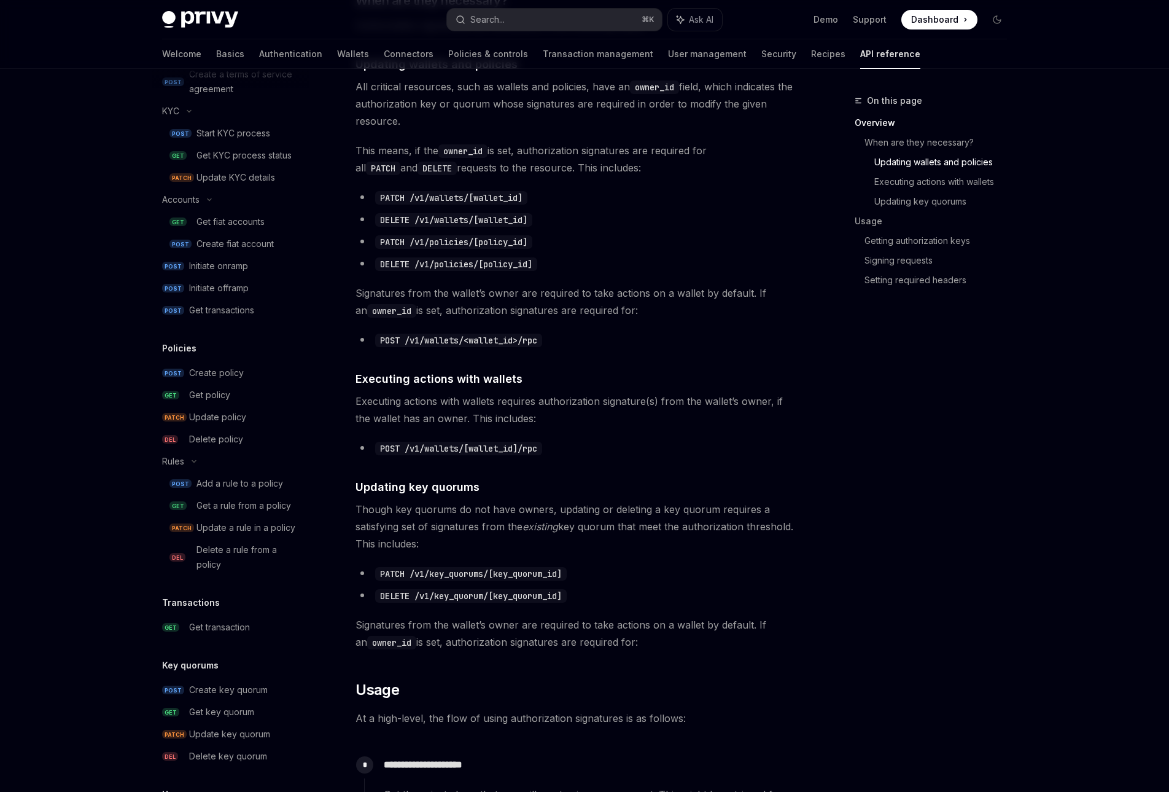
scroll to position [691, 0]
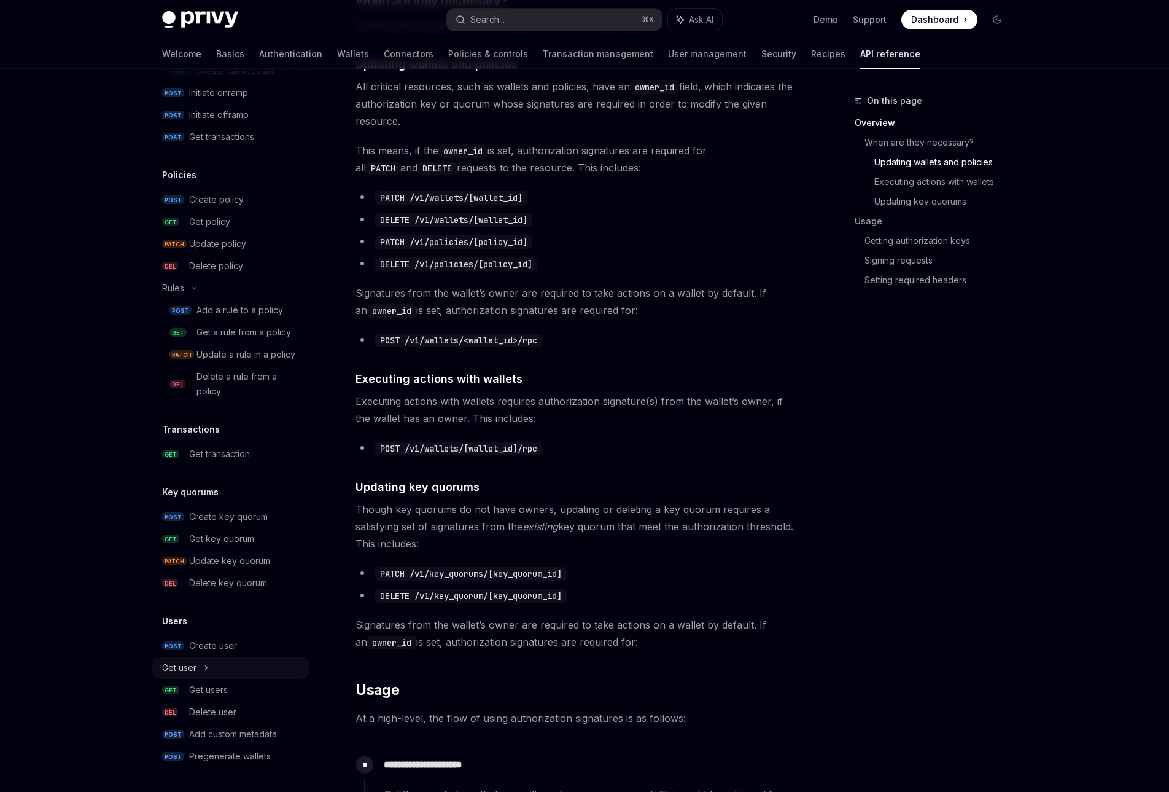
click at [195, 667] on div "Get user" at bounding box center [179, 667] width 34 height 15
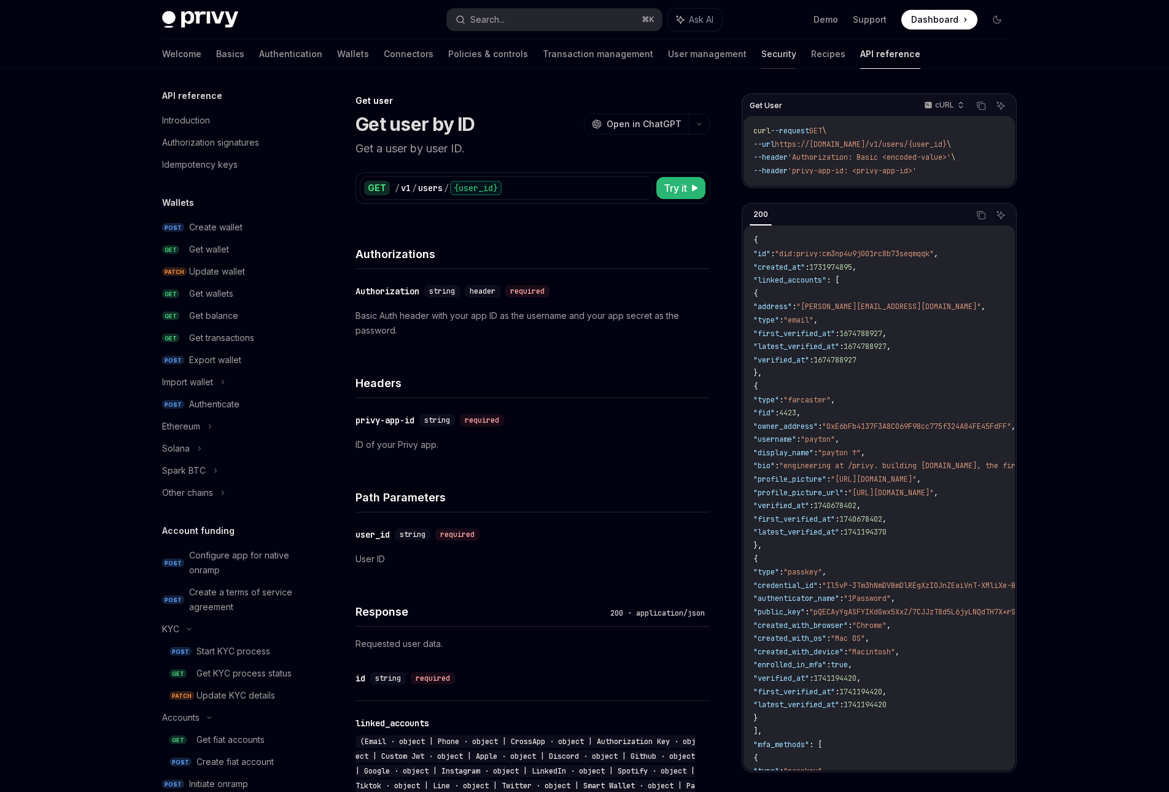
click at [761, 63] on link "Security" at bounding box center [778, 53] width 35 height 29
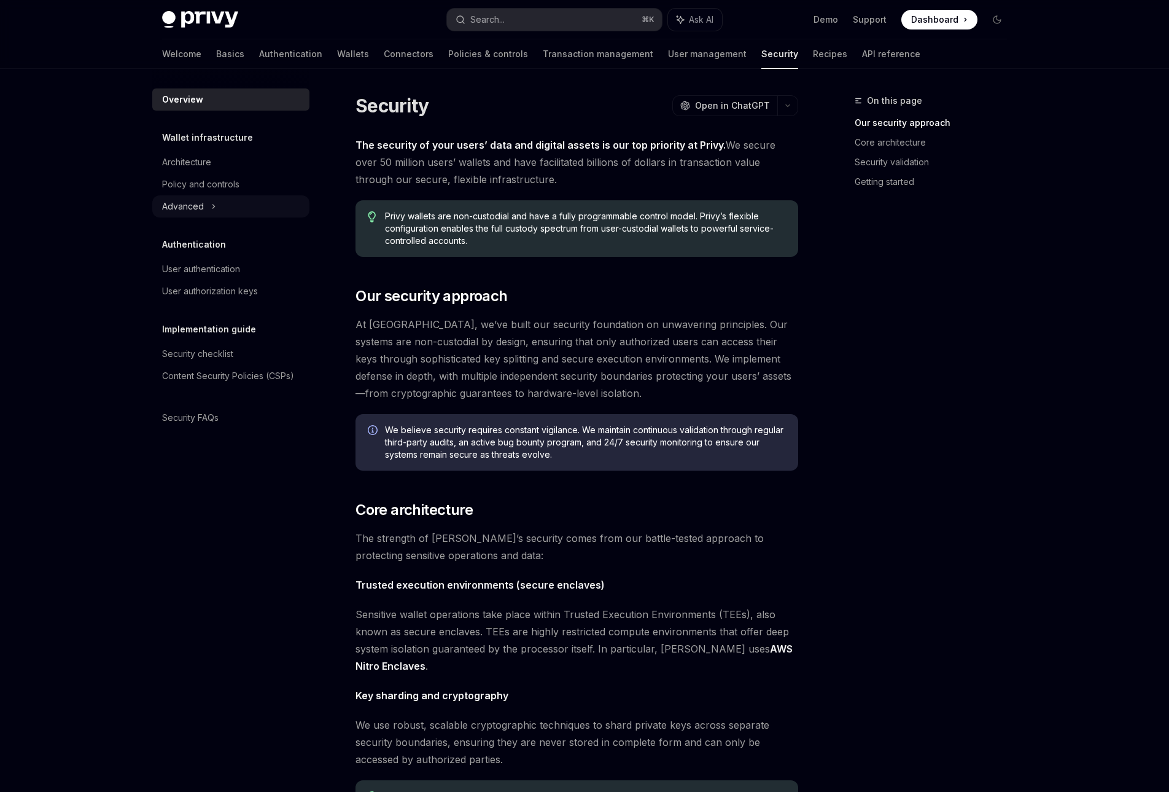
click at [244, 203] on div "Advanced" at bounding box center [230, 206] width 157 height 22
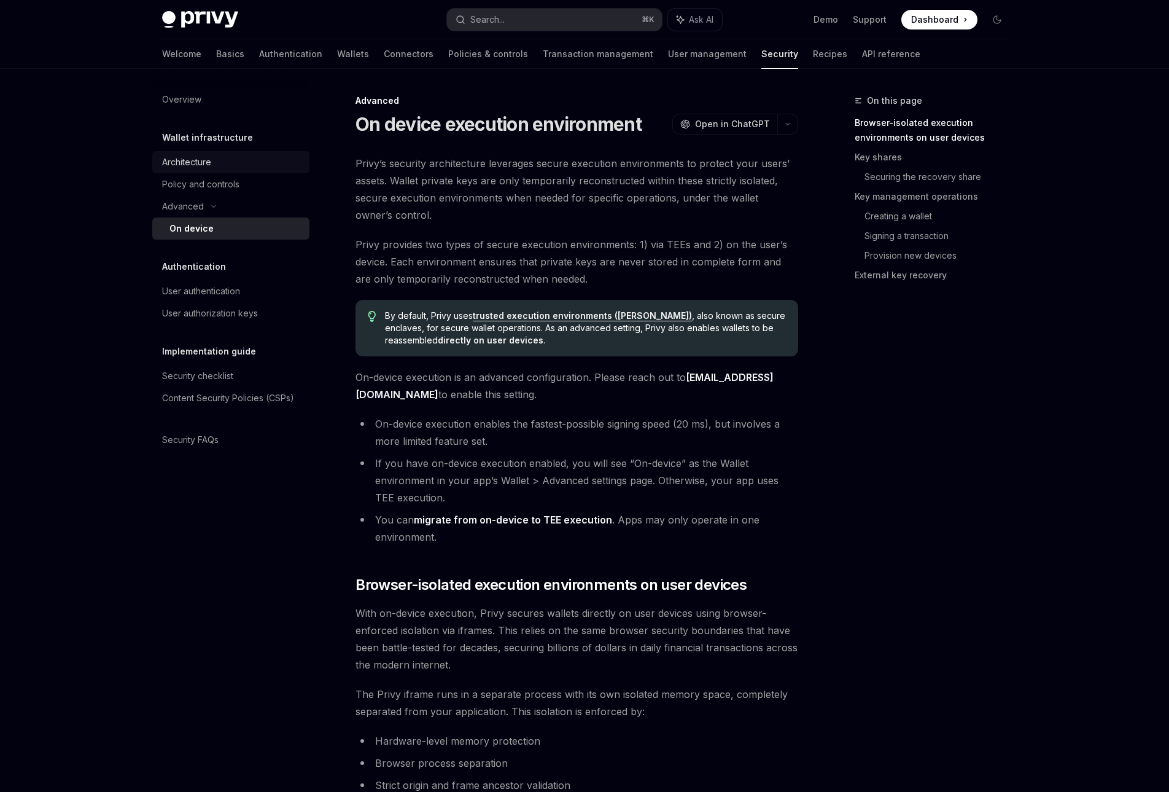
click at [230, 158] on div "Architecture" at bounding box center [232, 162] width 140 height 15
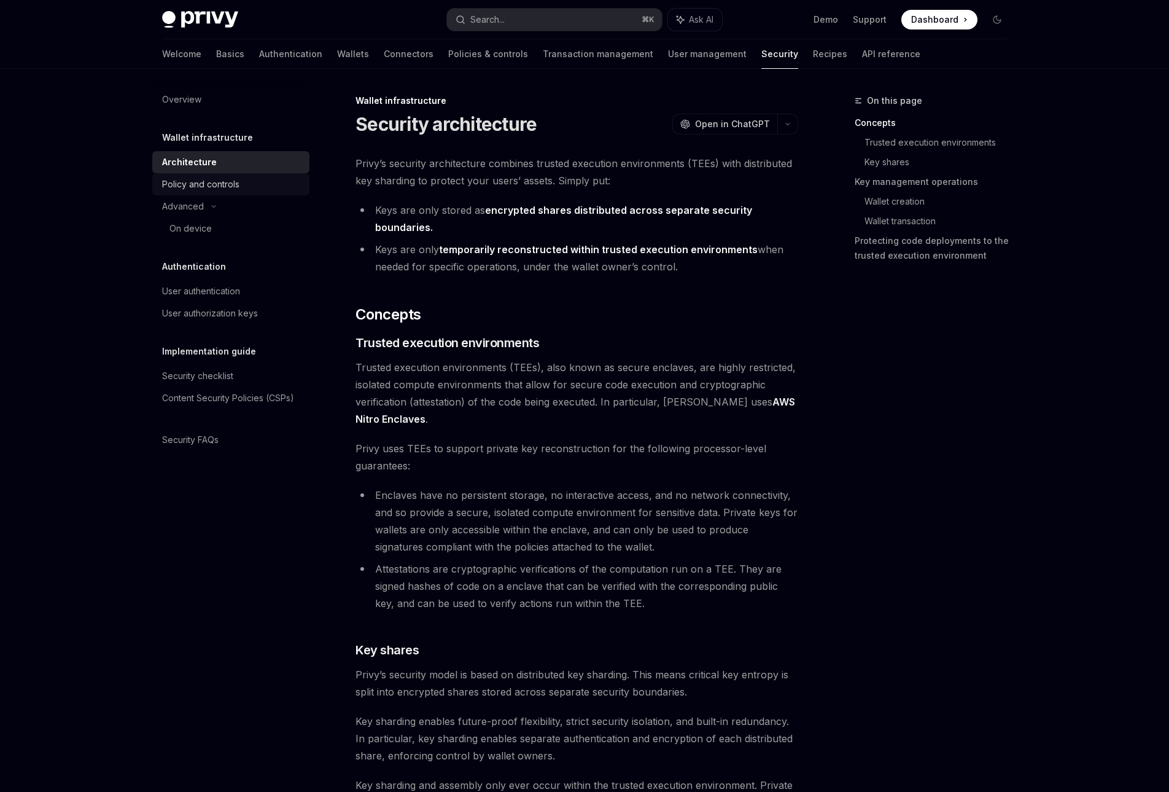
click at [236, 182] on div "Policy and controls" at bounding box center [200, 184] width 77 height 15
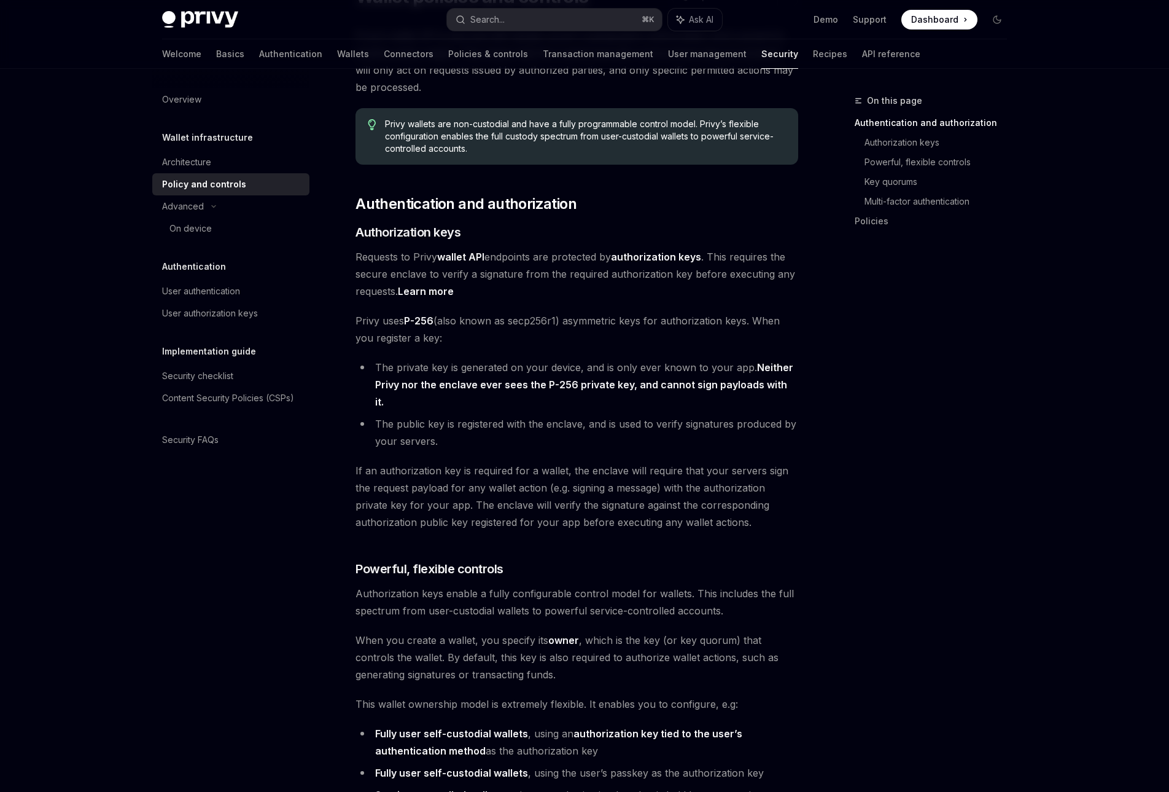
scroll to position [130, 0]
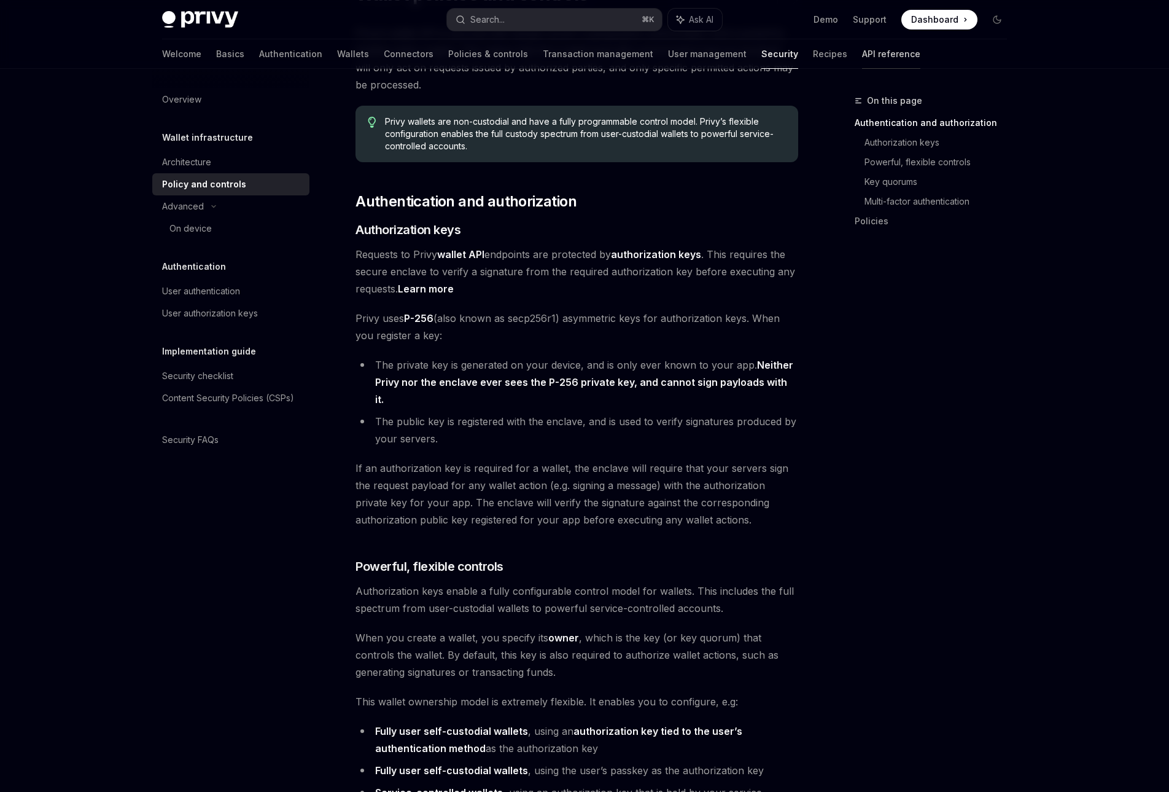
click at [862, 55] on link "API reference" at bounding box center [891, 53] width 58 height 29
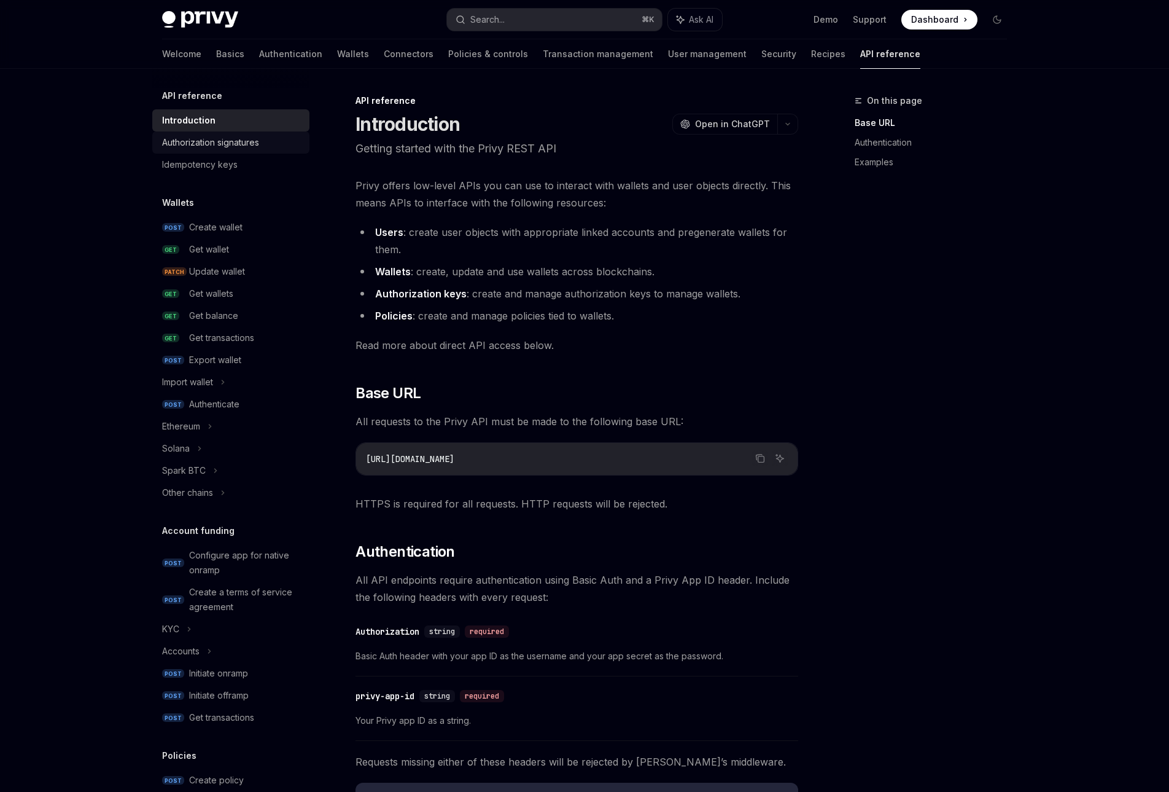
click at [261, 147] on div "Authorization signatures" at bounding box center [232, 142] width 140 height 15
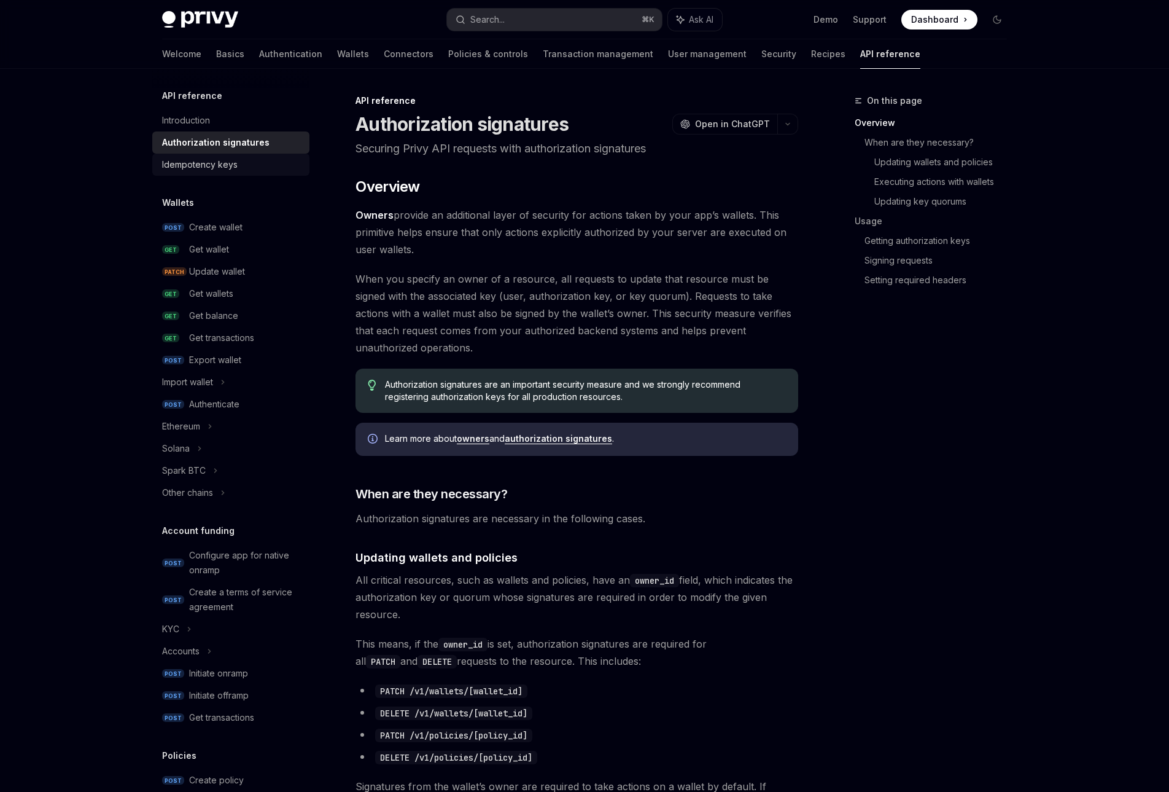
click at [214, 162] on div "Idempotency keys" at bounding box center [200, 164] width 76 height 15
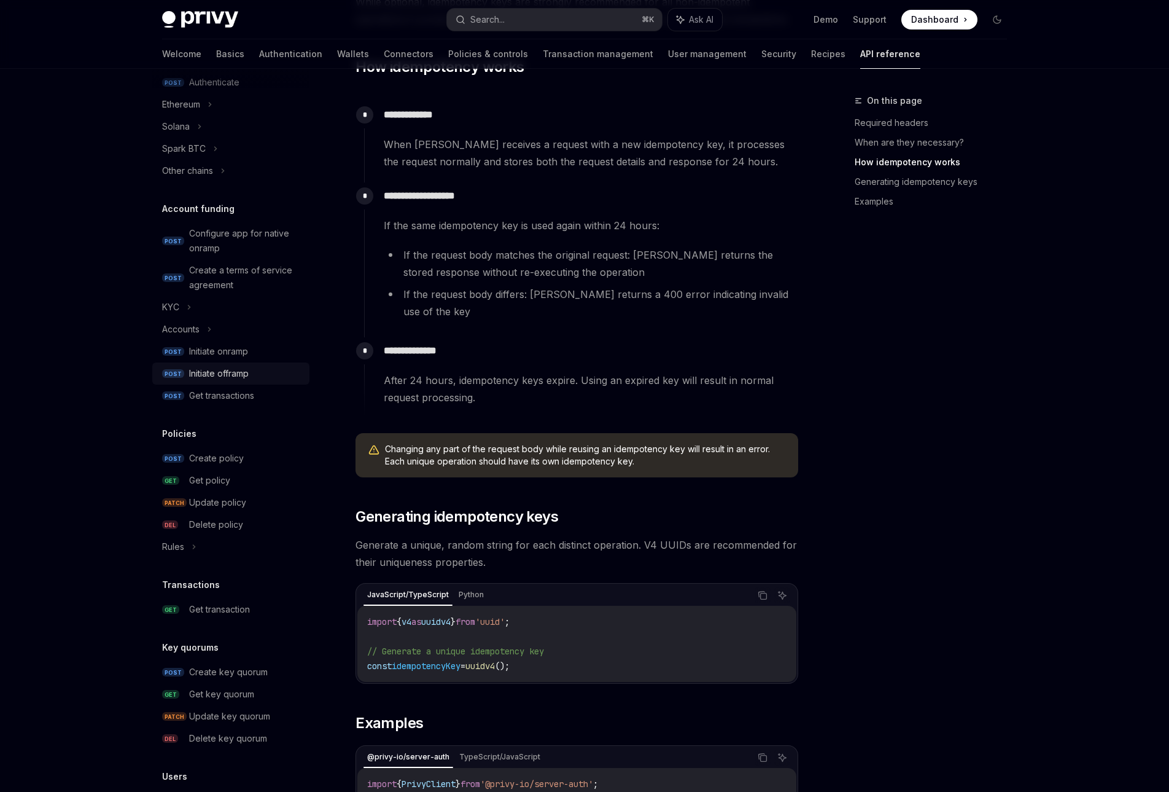
scroll to position [322, 0]
click at [244, 459] on div "Create policy" at bounding box center [245, 457] width 113 height 15
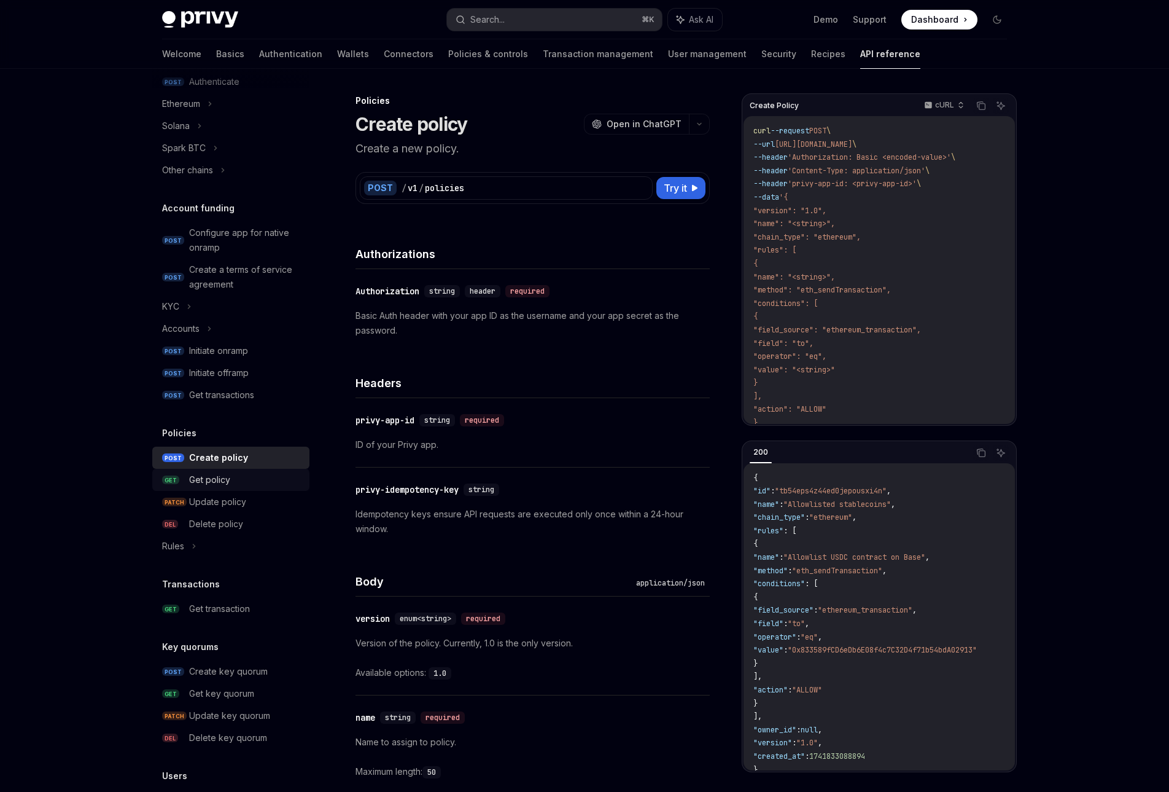
click at [233, 481] on div "Get policy" at bounding box center [245, 479] width 113 height 15
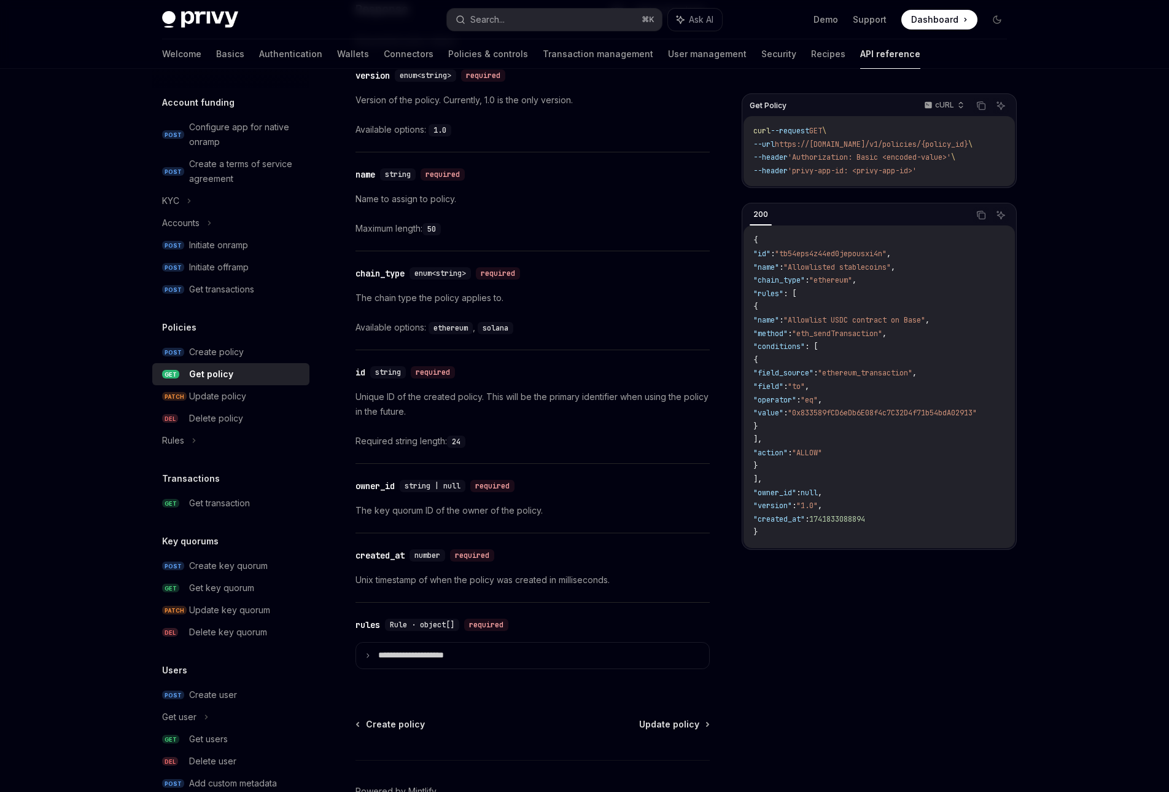
scroll to position [594, 0]
click at [245, 352] on div "Create policy" at bounding box center [245, 352] width 113 height 15
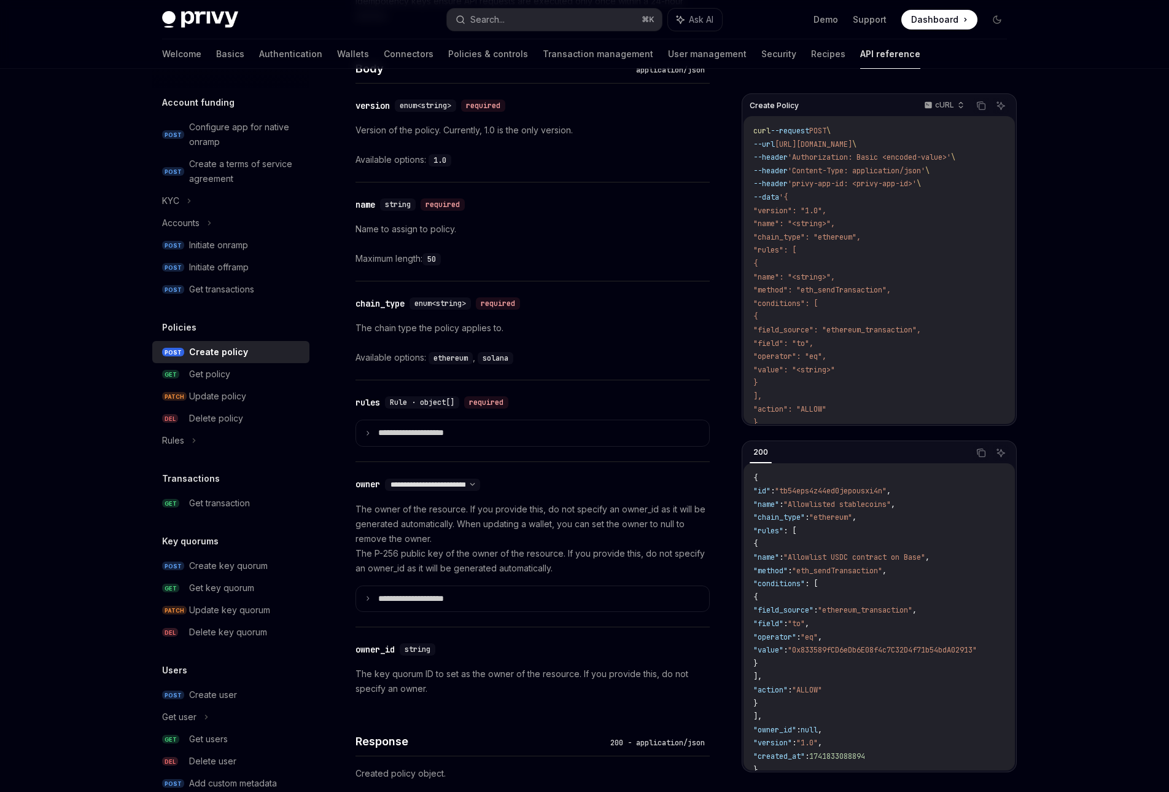
scroll to position [521, 0]
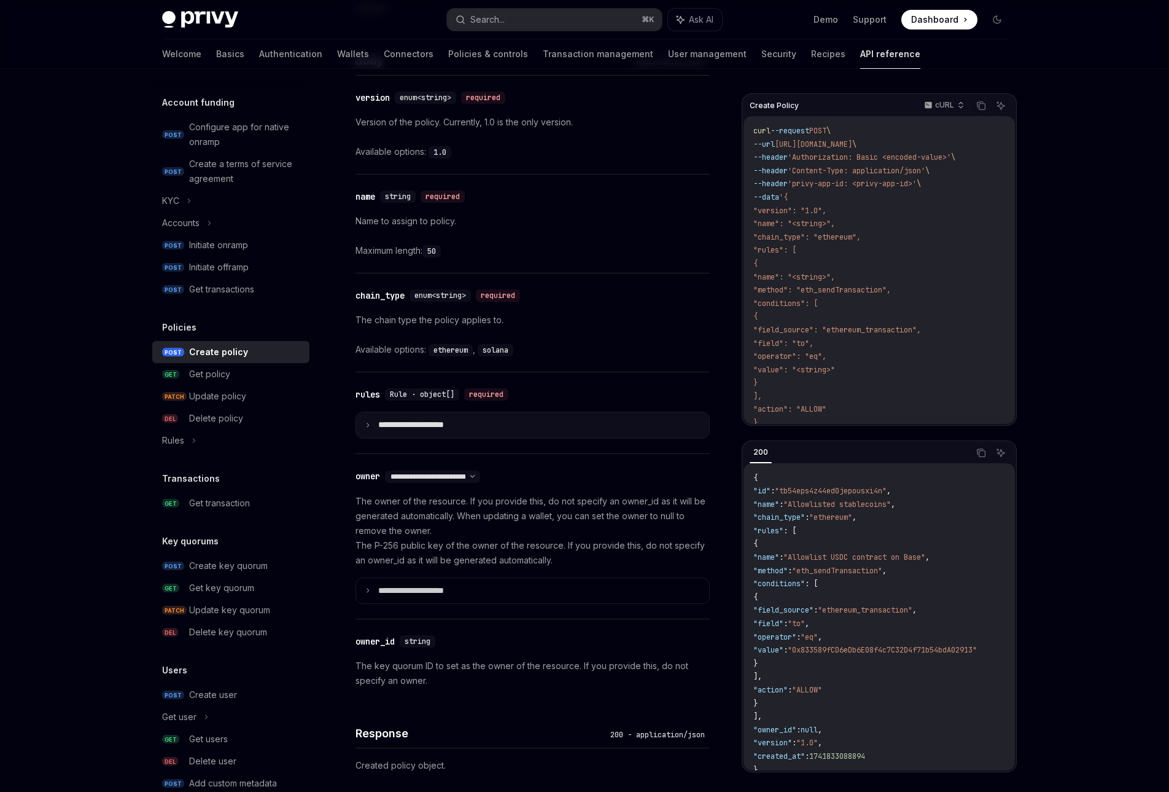
click at [410, 427] on p "**********" at bounding box center [420, 424] width 85 height 11
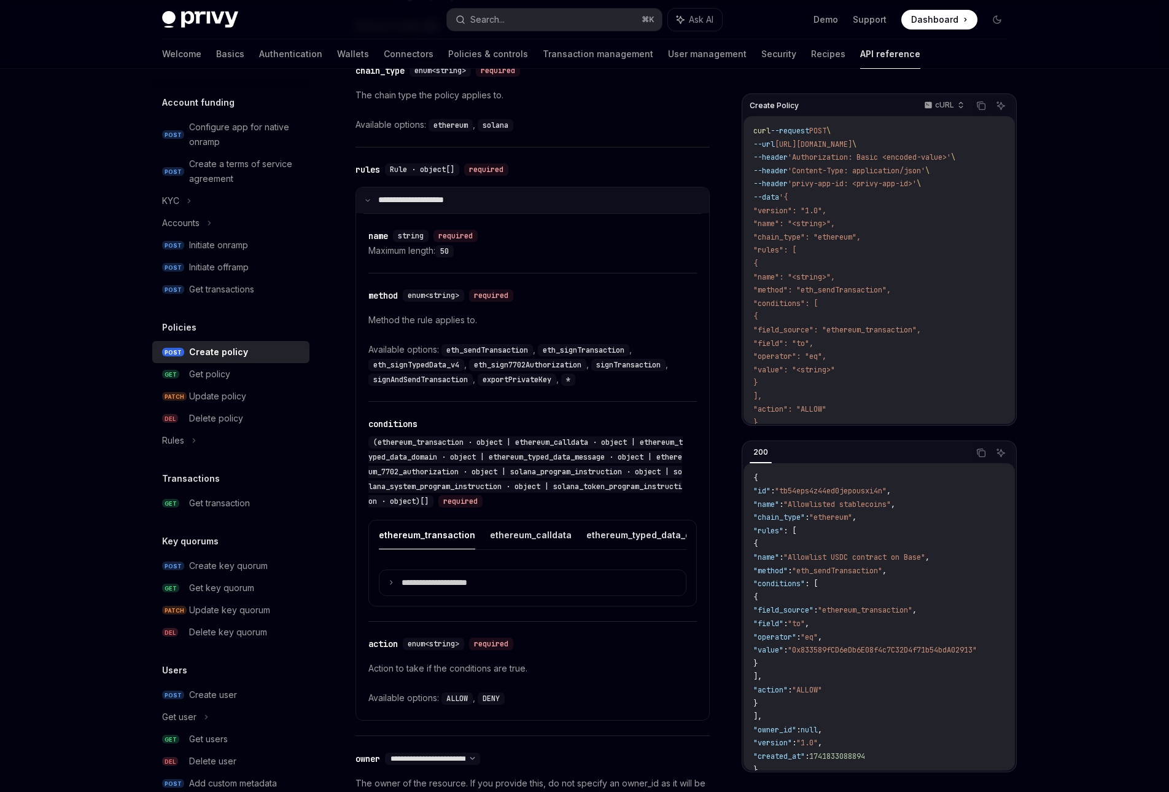
scroll to position [748, 0]
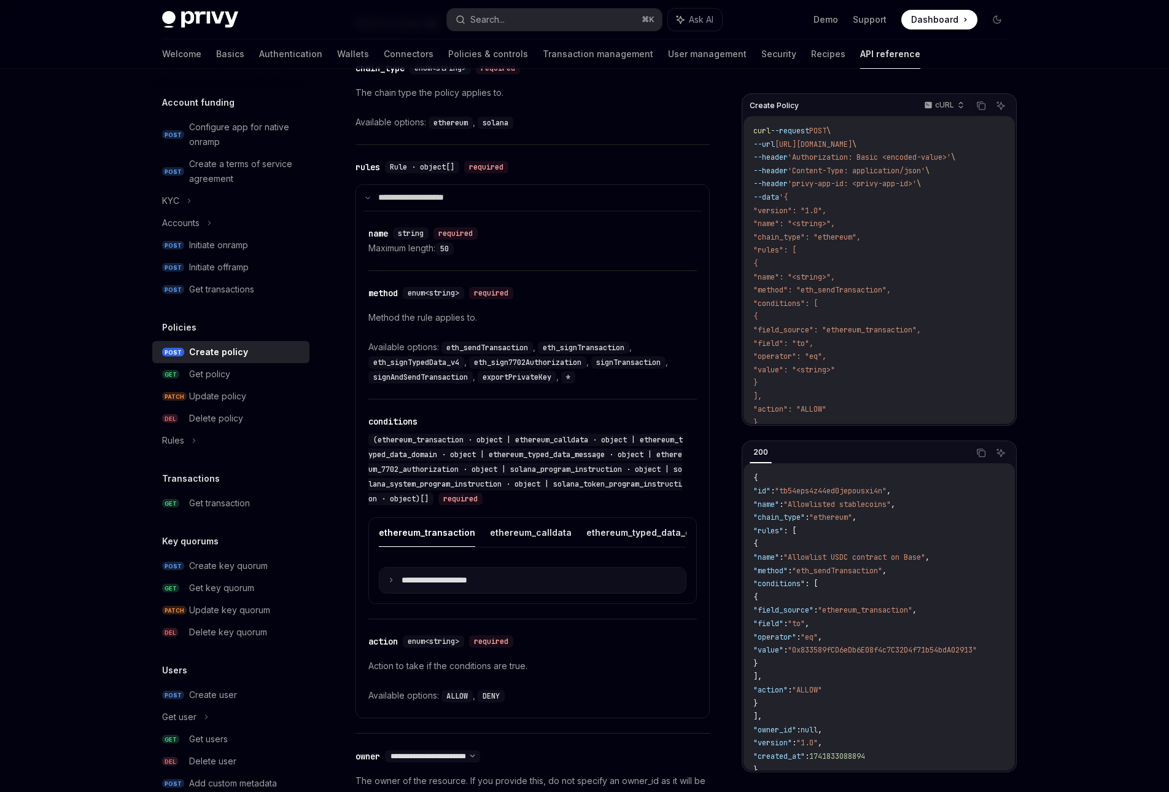
click at [464, 583] on p "**********" at bounding box center [444, 580] width 85 height 11
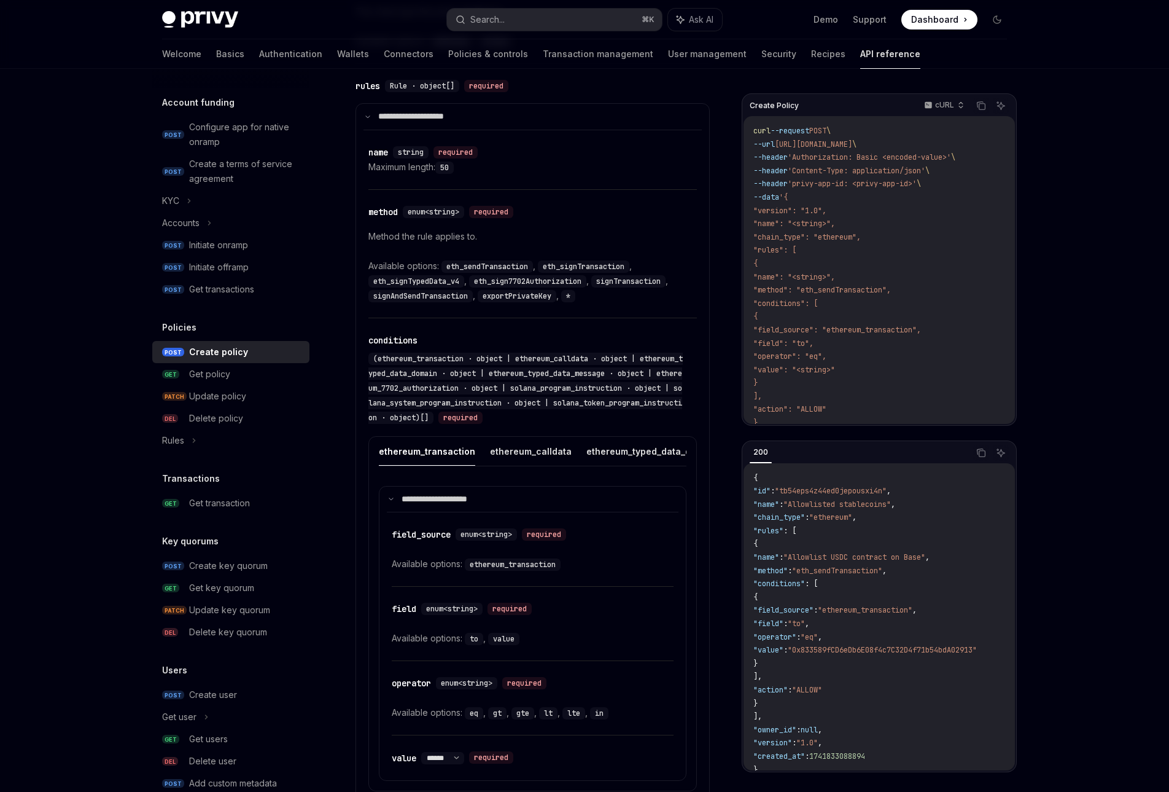
scroll to position [834, 0]
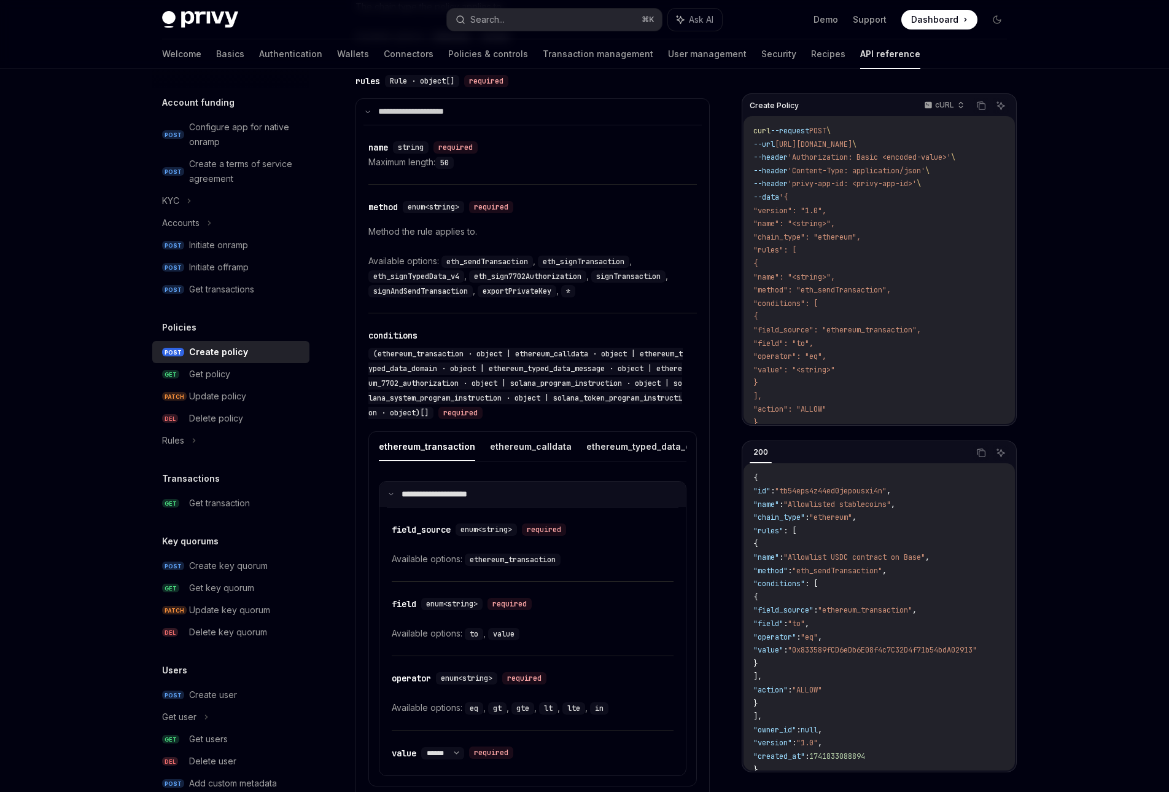
click at [475, 489] on p "**********" at bounding box center [443, 494] width 82 height 11
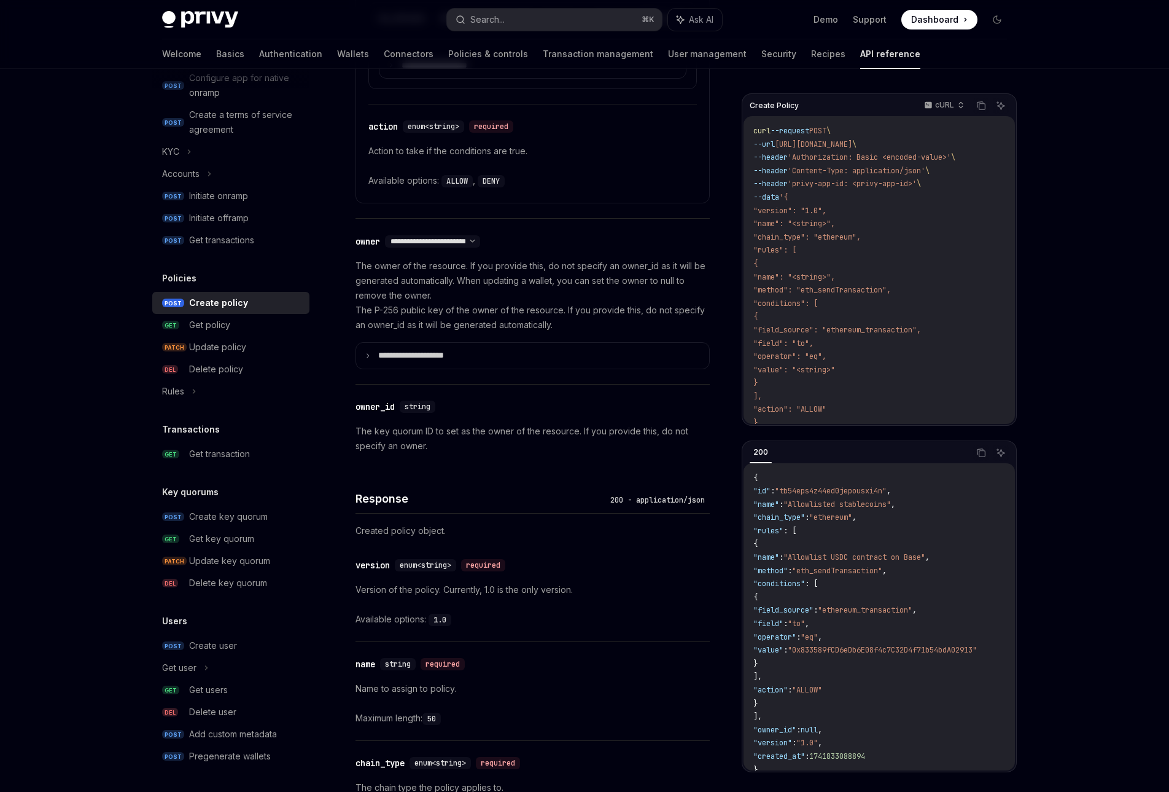
scroll to position [1540, 0]
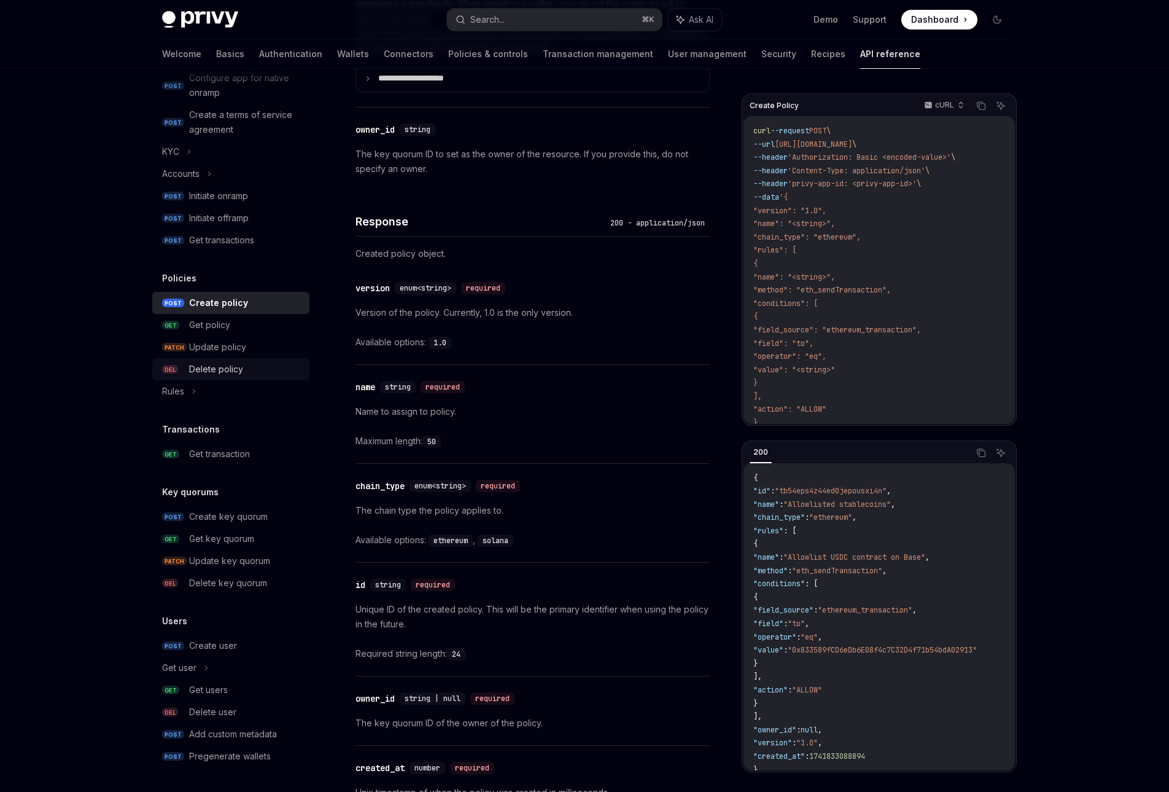
click at [272, 358] on link "DEL Delete policy" at bounding box center [230, 369] width 157 height 22
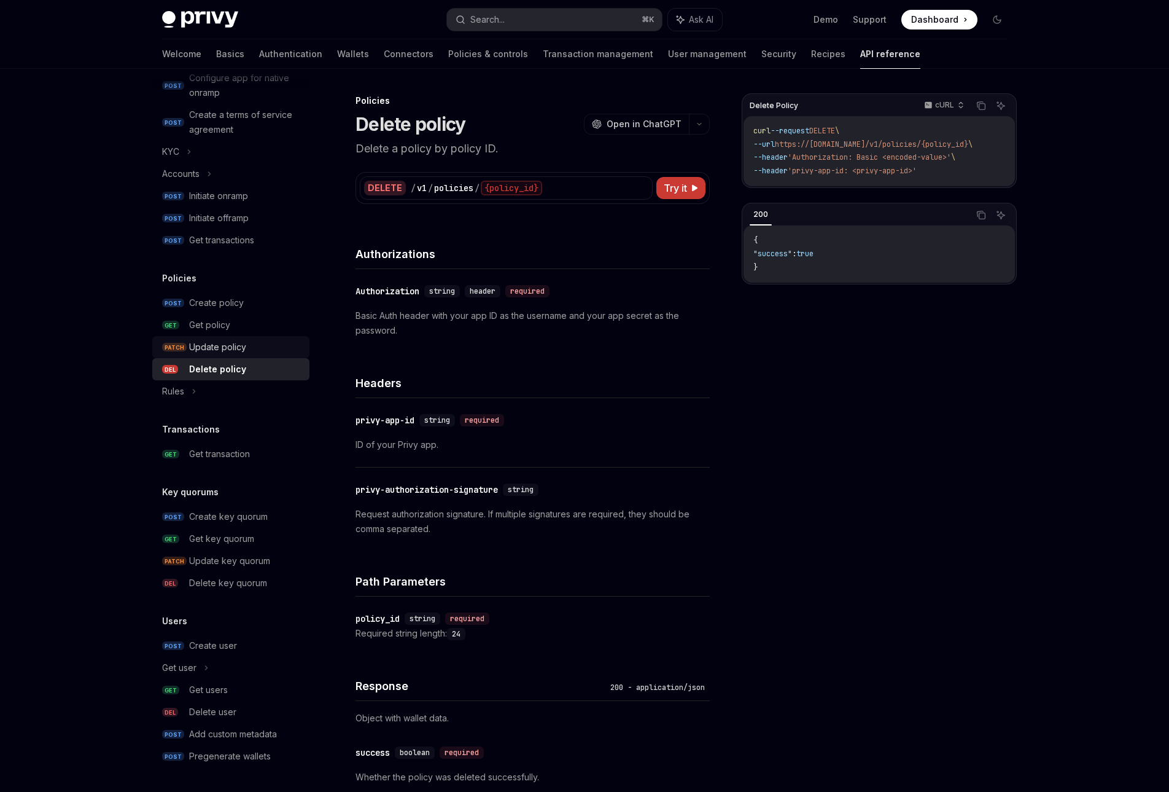
click at [268, 346] on div "Update policy" at bounding box center [245, 347] width 113 height 15
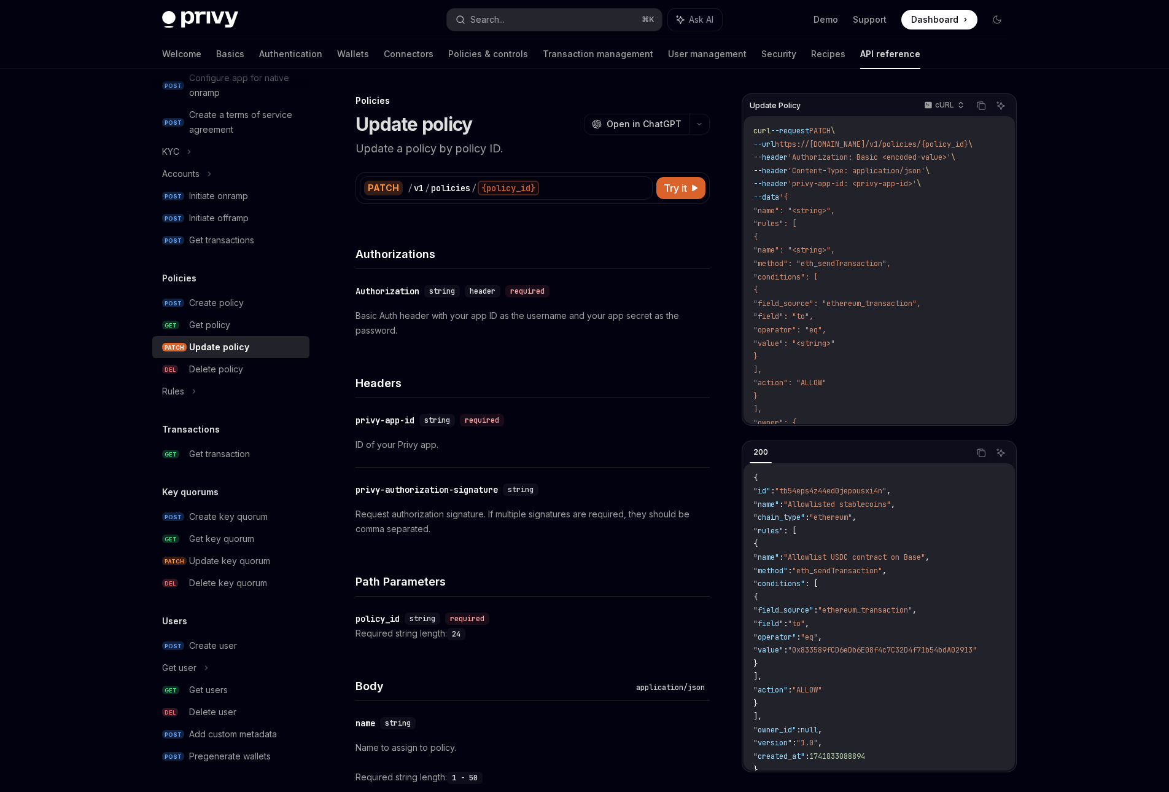
click at [268, 349] on div "Update policy" at bounding box center [245, 347] width 113 height 15
click at [268, 360] on link "DEL Delete policy" at bounding box center [230, 369] width 157 height 22
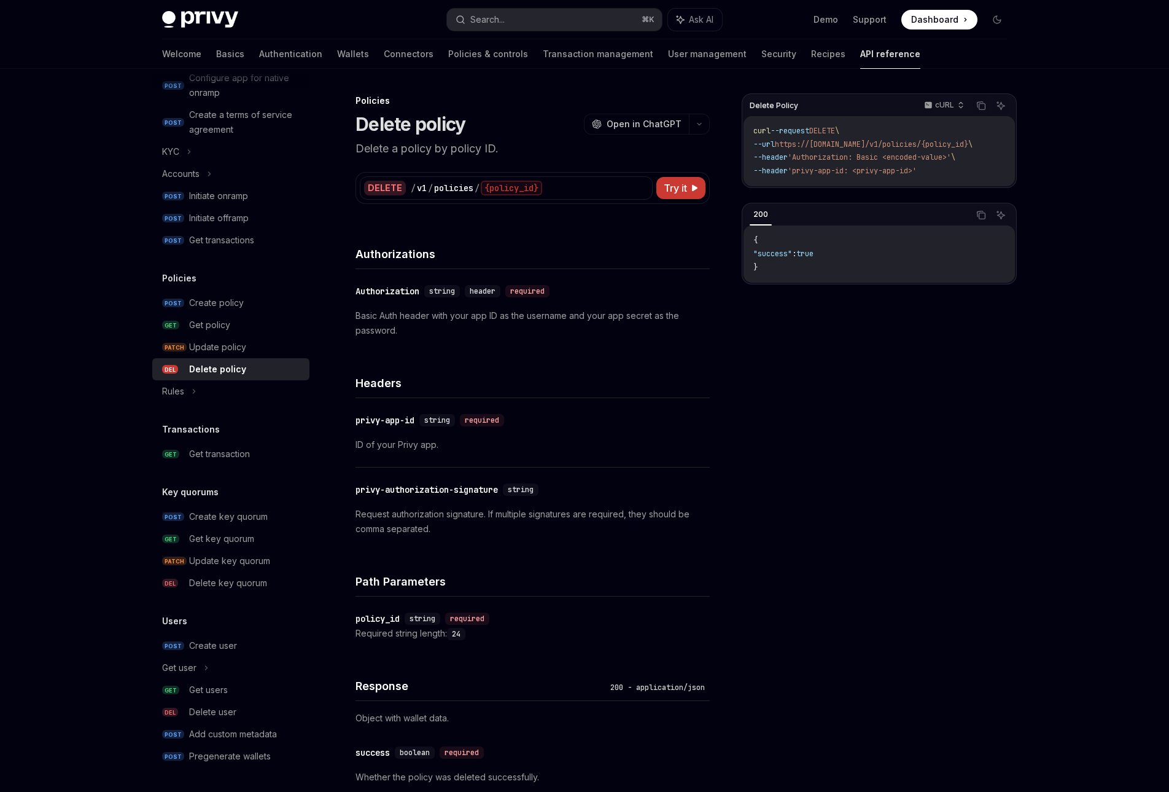
click at [210, 378] on link "DEL Delete policy" at bounding box center [230, 369] width 157 height 22
click at [201, 389] on div "Rules" at bounding box center [230, 391] width 157 height 22
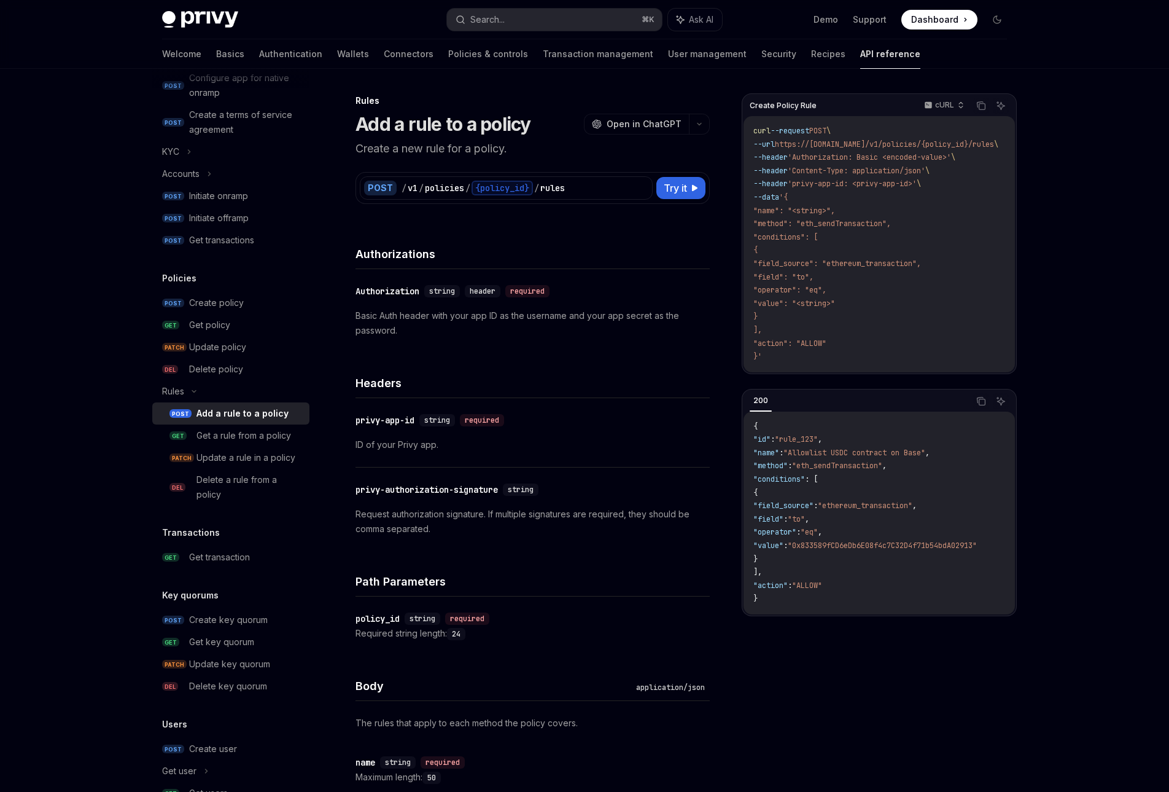
click at [247, 415] on div "Add a rule to a policy" at bounding box center [243, 413] width 92 height 15
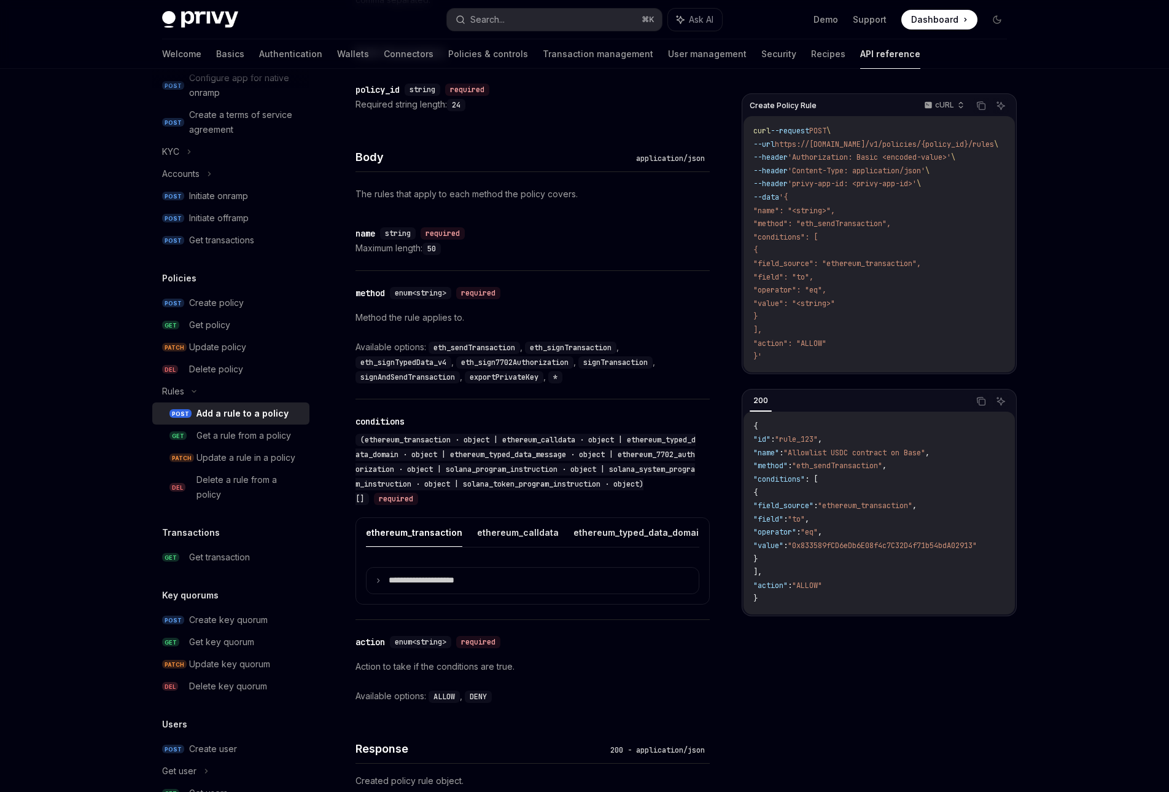
scroll to position [533, 0]
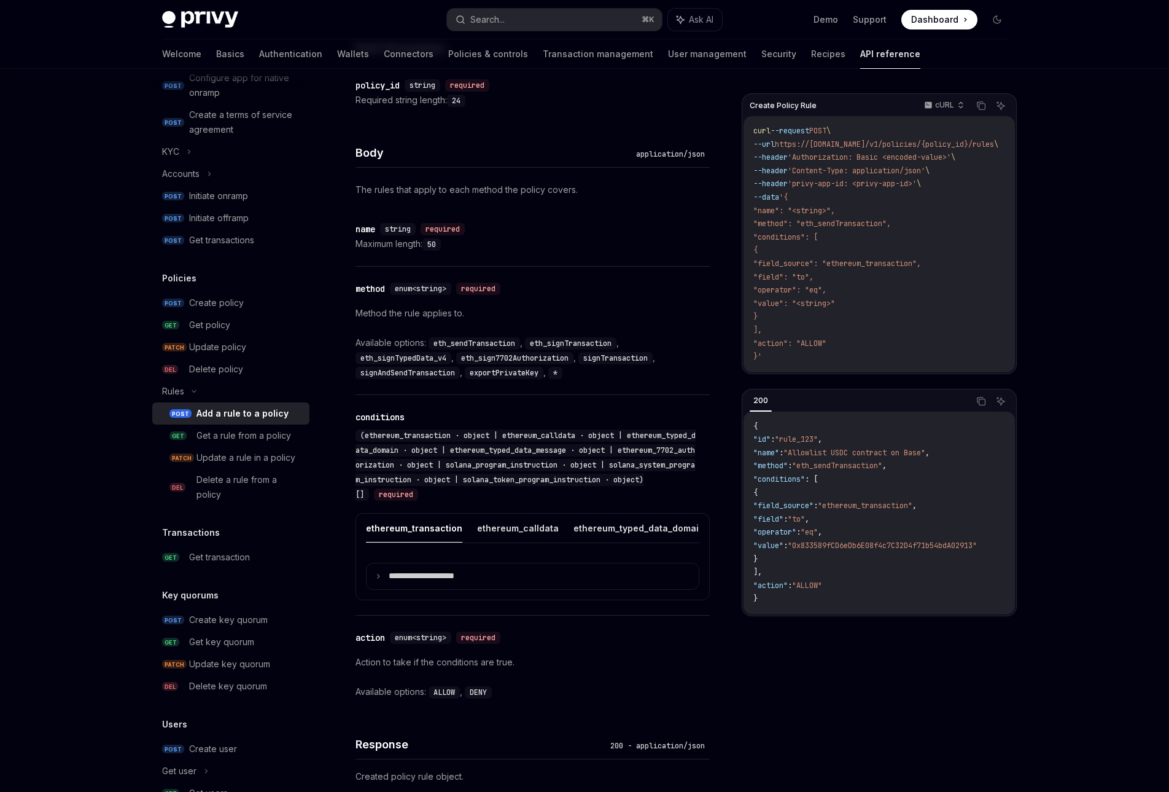
click at [562, 370] on code "*" at bounding box center [555, 373] width 14 height 12
click at [569, 383] on div "​ method enum<string> required Method the rule applies to. Available options: e…" at bounding box center [533, 331] width 354 height 128
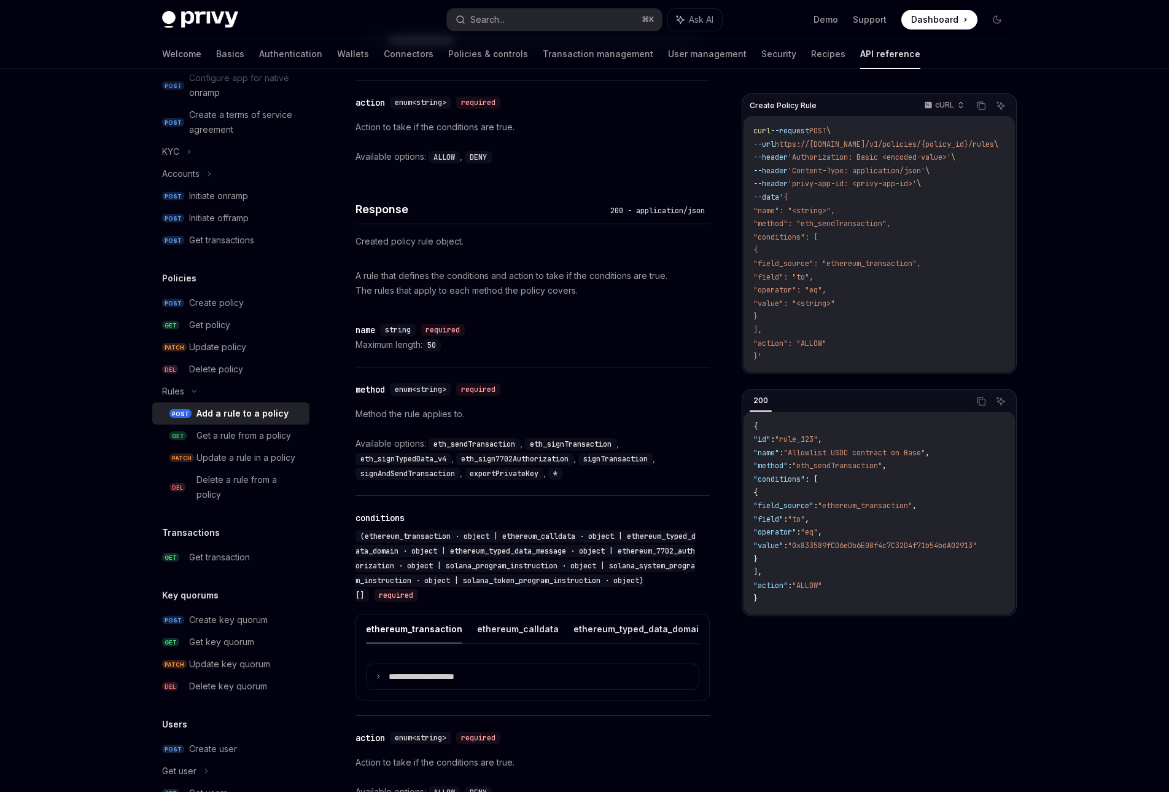
scroll to position [1069, 0]
click at [300, 434] on div "Get a rule from a policy" at bounding box center [250, 435] width 106 height 15
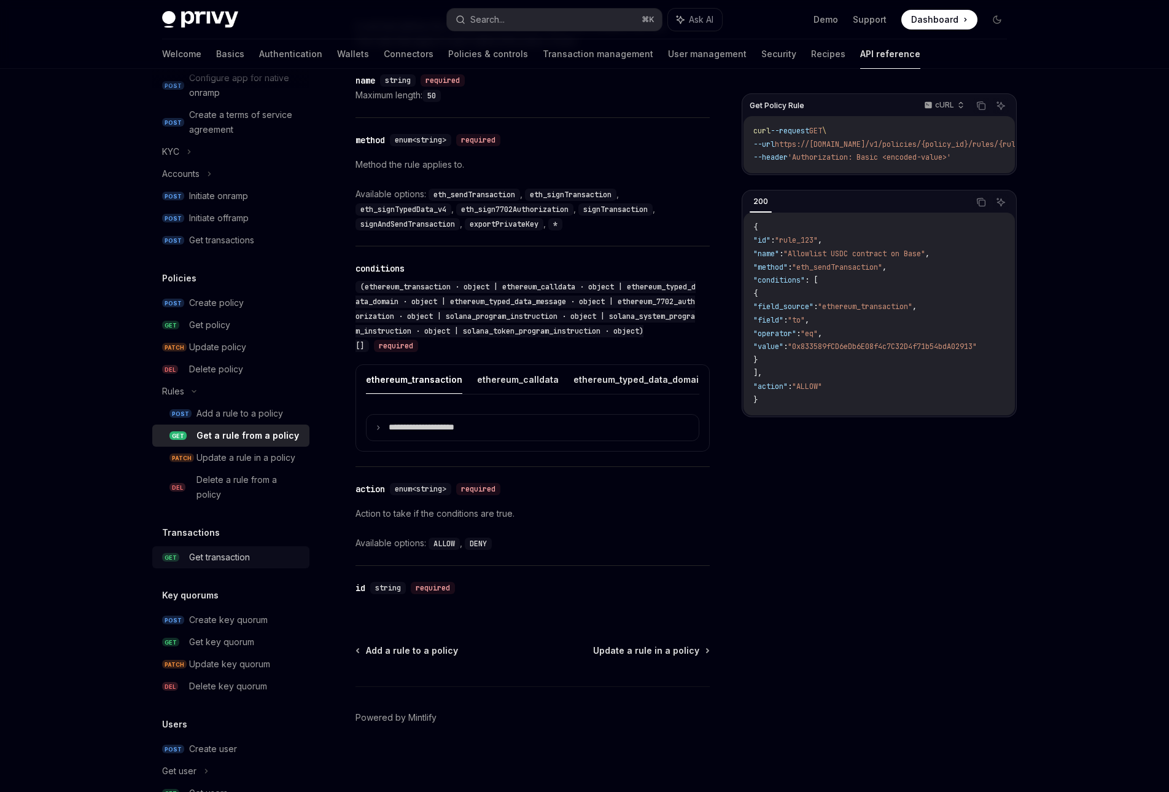
scroll to position [580, 0]
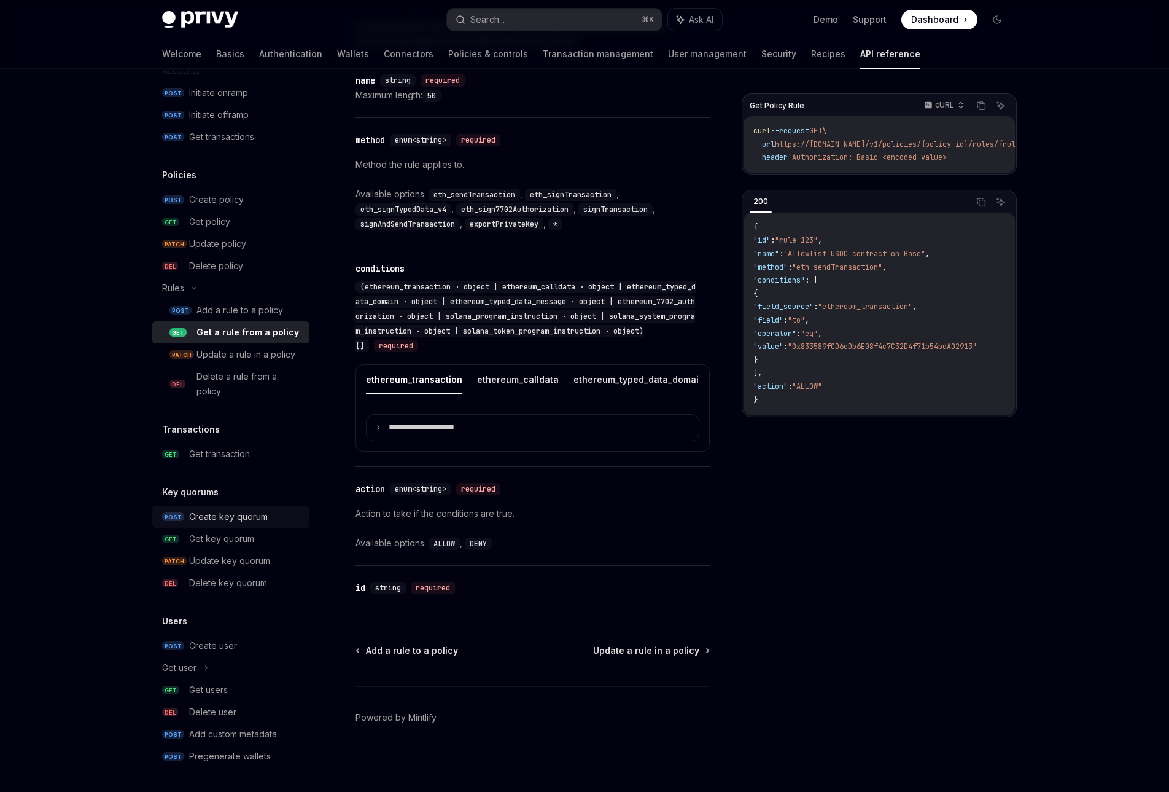
click at [231, 508] on link "POST Create key quorum" at bounding box center [230, 516] width 157 height 22
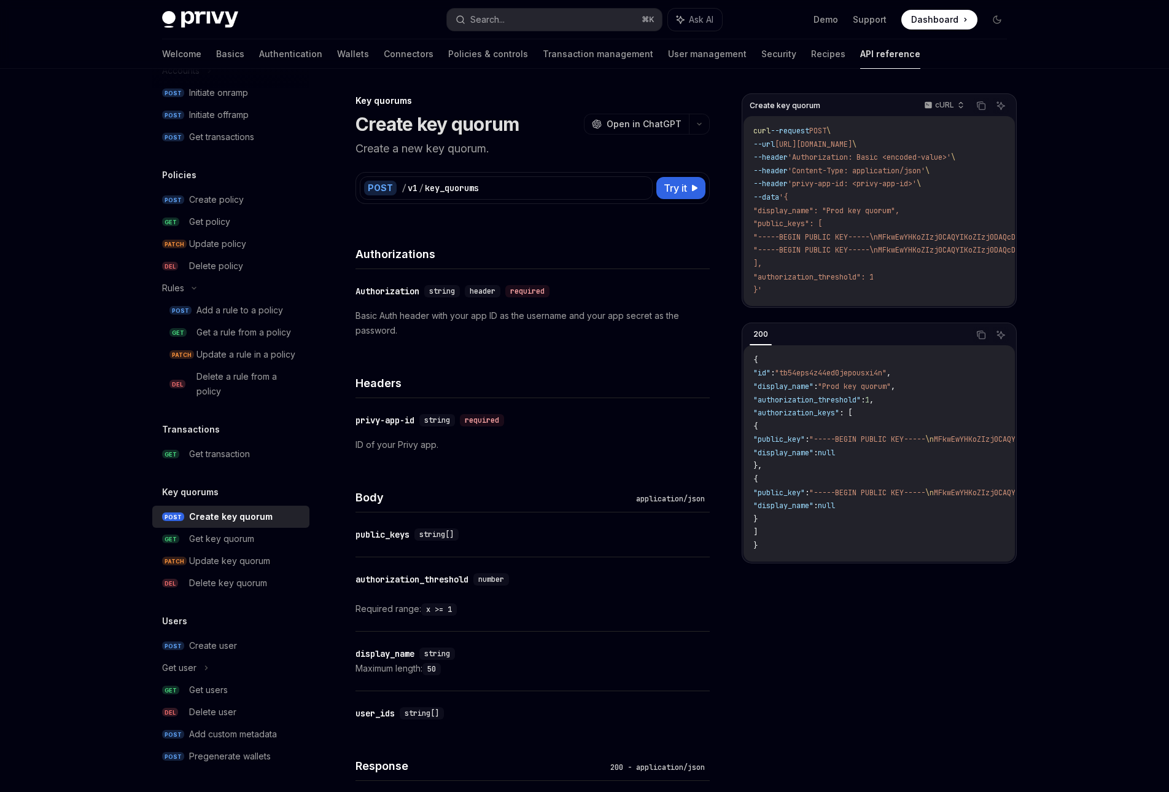
scroll to position [429, 0]
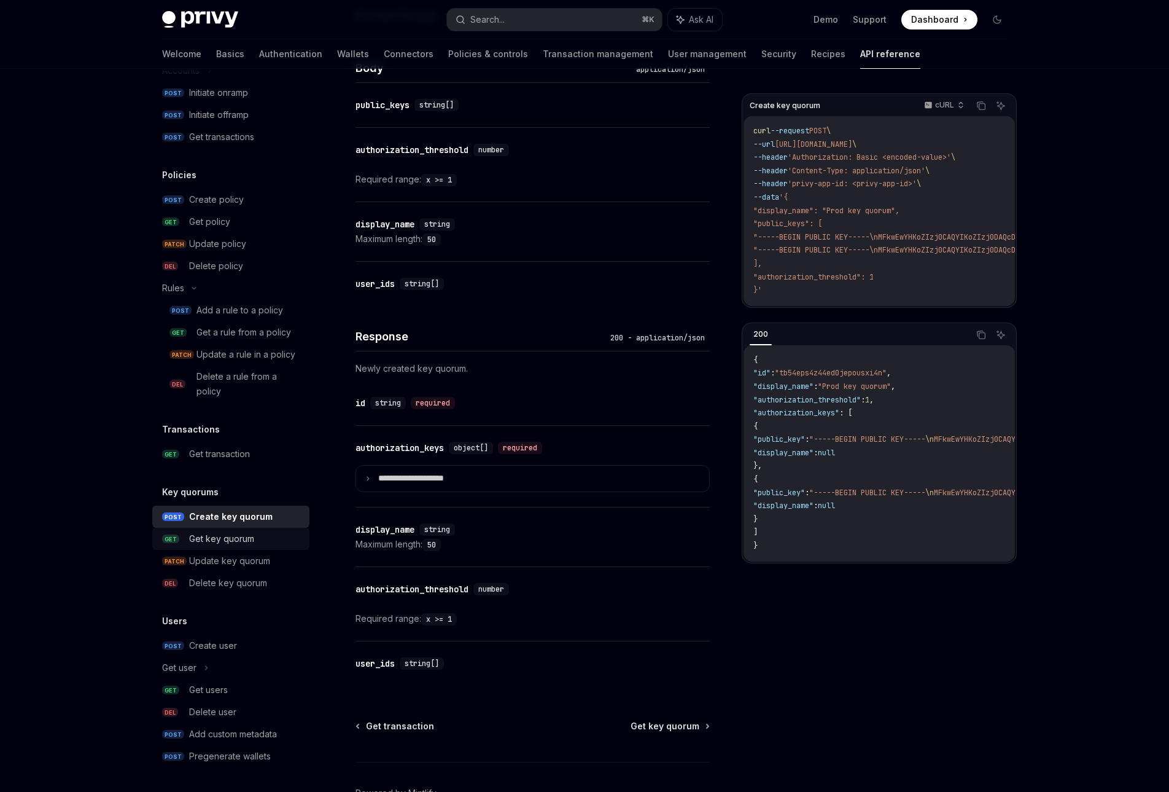
click at [207, 534] on div "Get key quorum" at bounding box center [221, 538] width 65 height 15
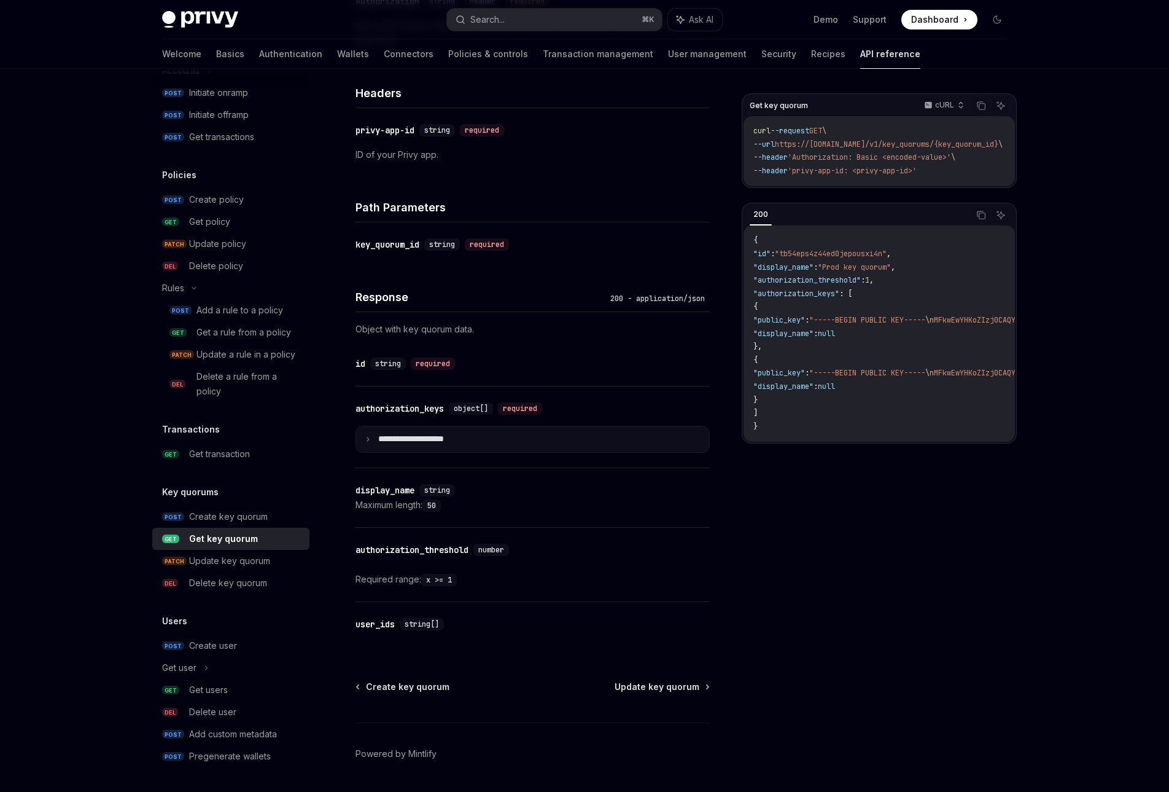
scroll to position [326, 0]
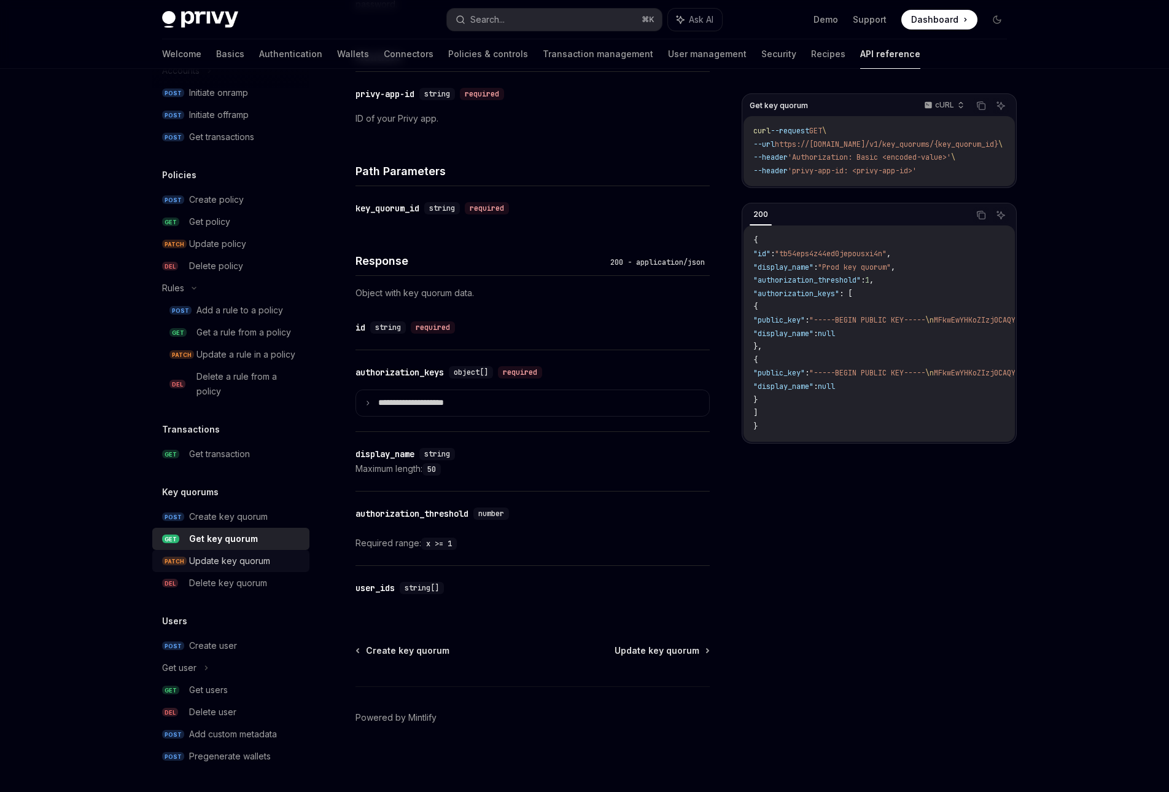
click at [247, 565] on div "Update key quorum" at bounding box center [229, 560] width 81 height 15
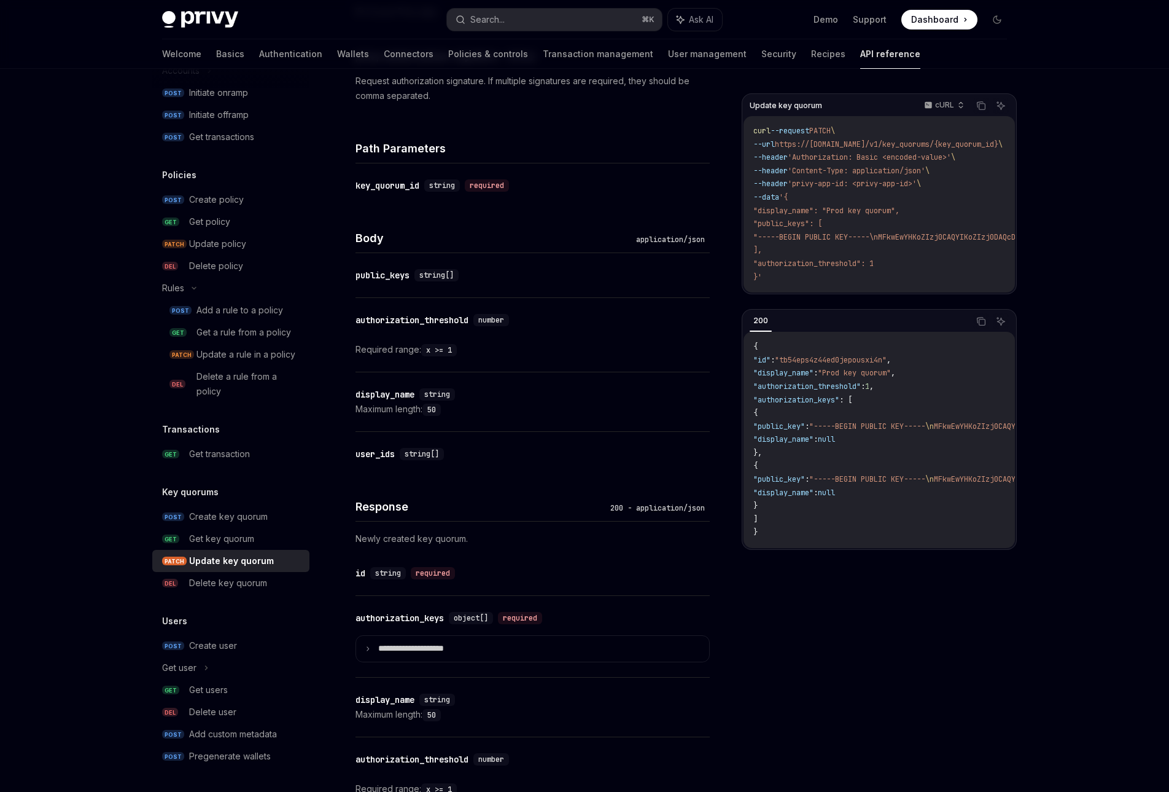
scroll to position [448, 0]
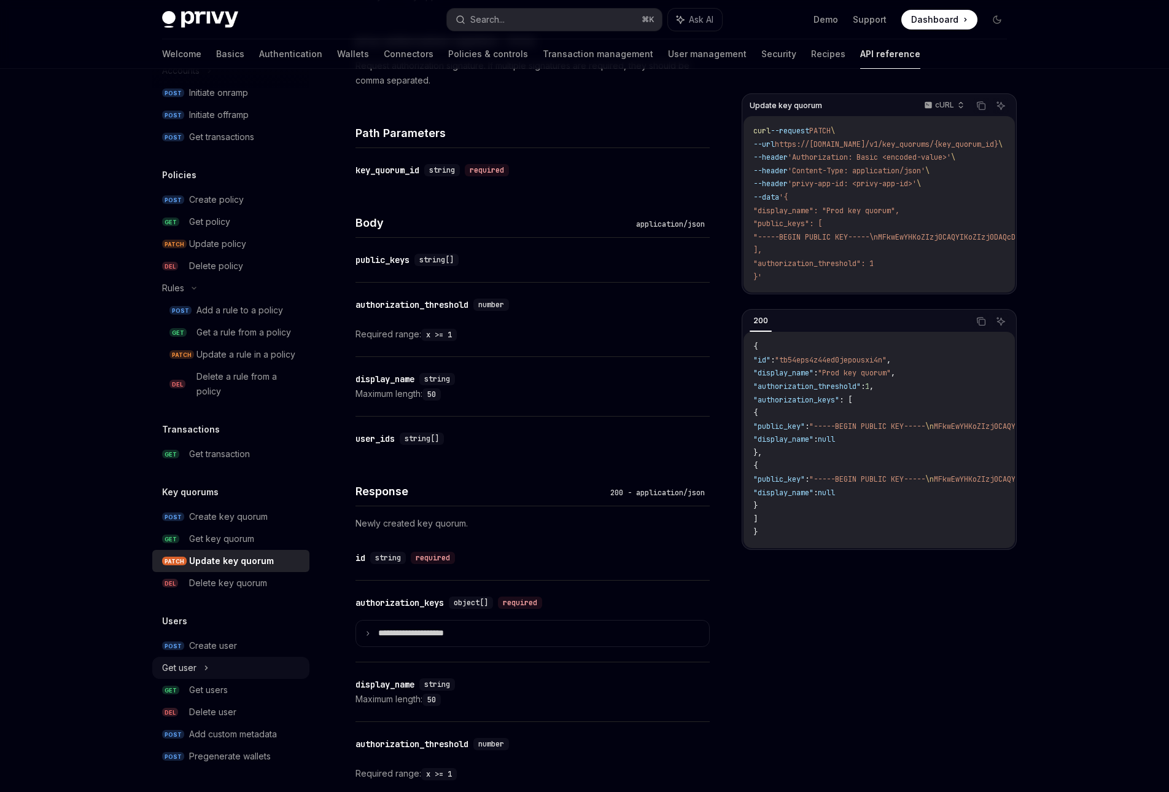
click at [223, 658] on div "Get user" at bounding box center [230, 667] width 157 height 22
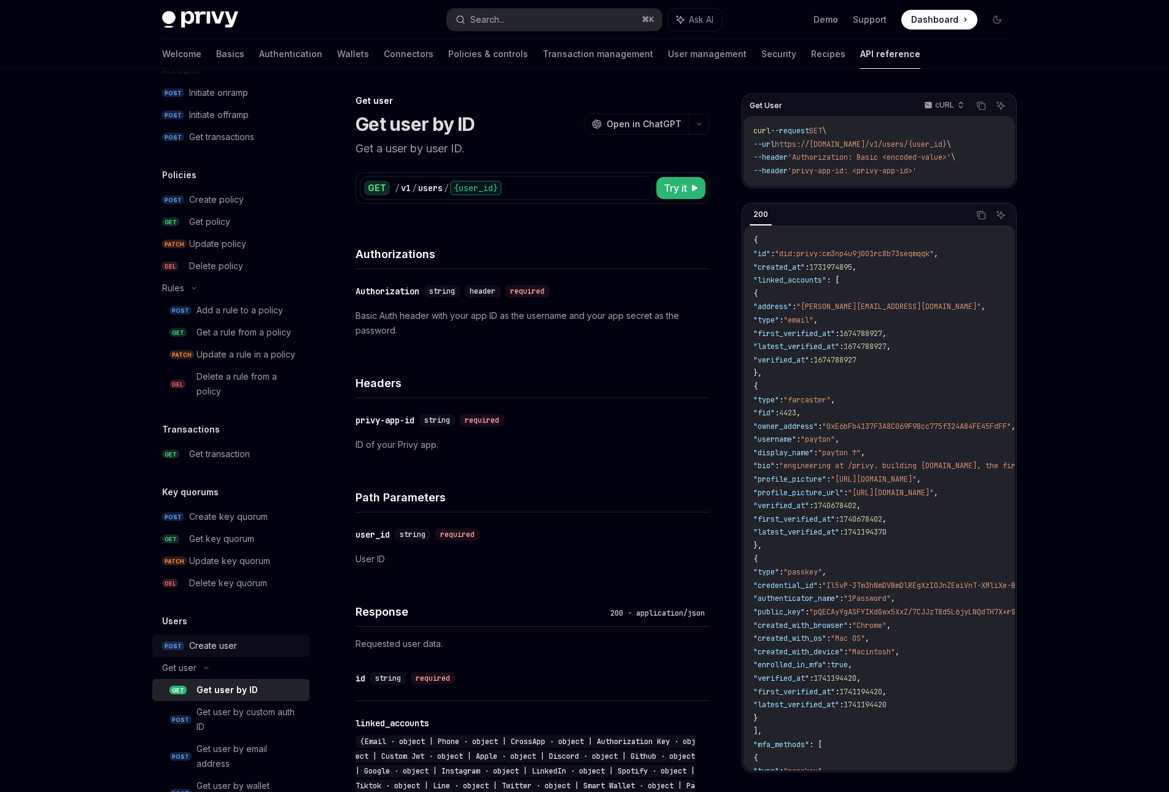
click at [219, 646] on div "Create user" at bounding box center [213, 645] width 48 height 15
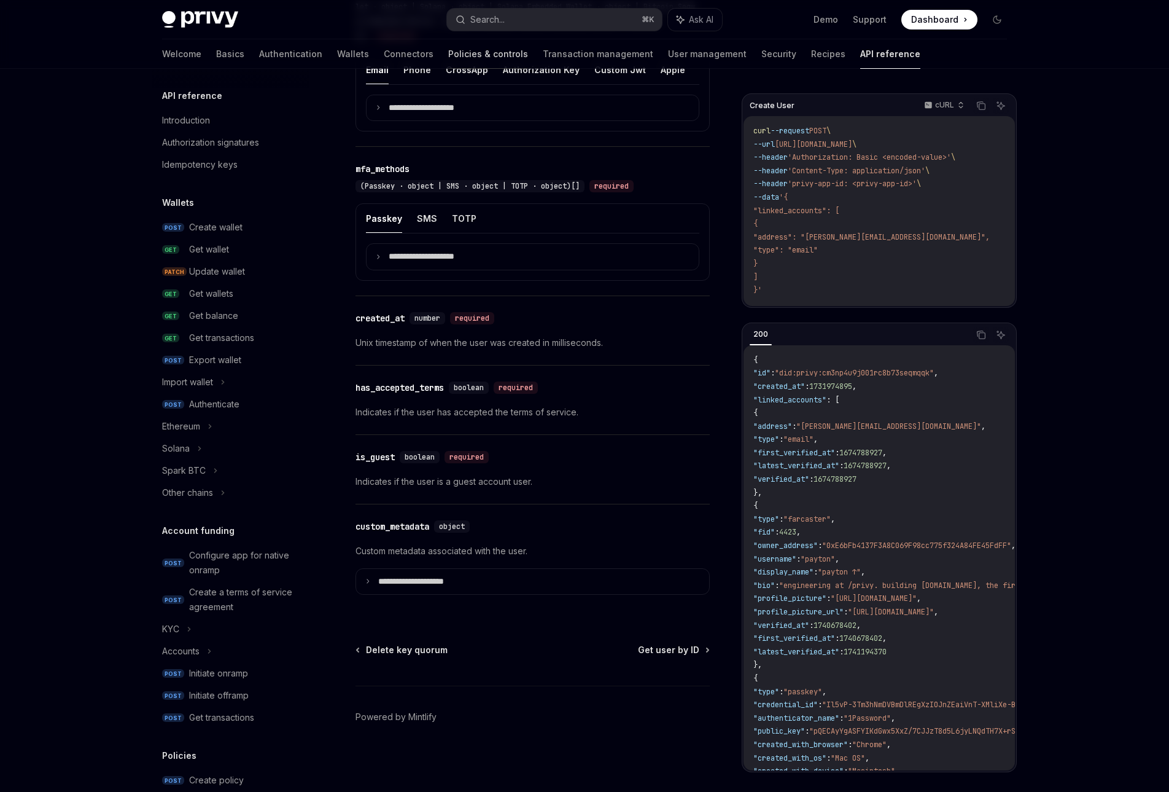
click at [448, 49] on link "Policies & controls" at bounding box center [488, 53] width 80 height 29
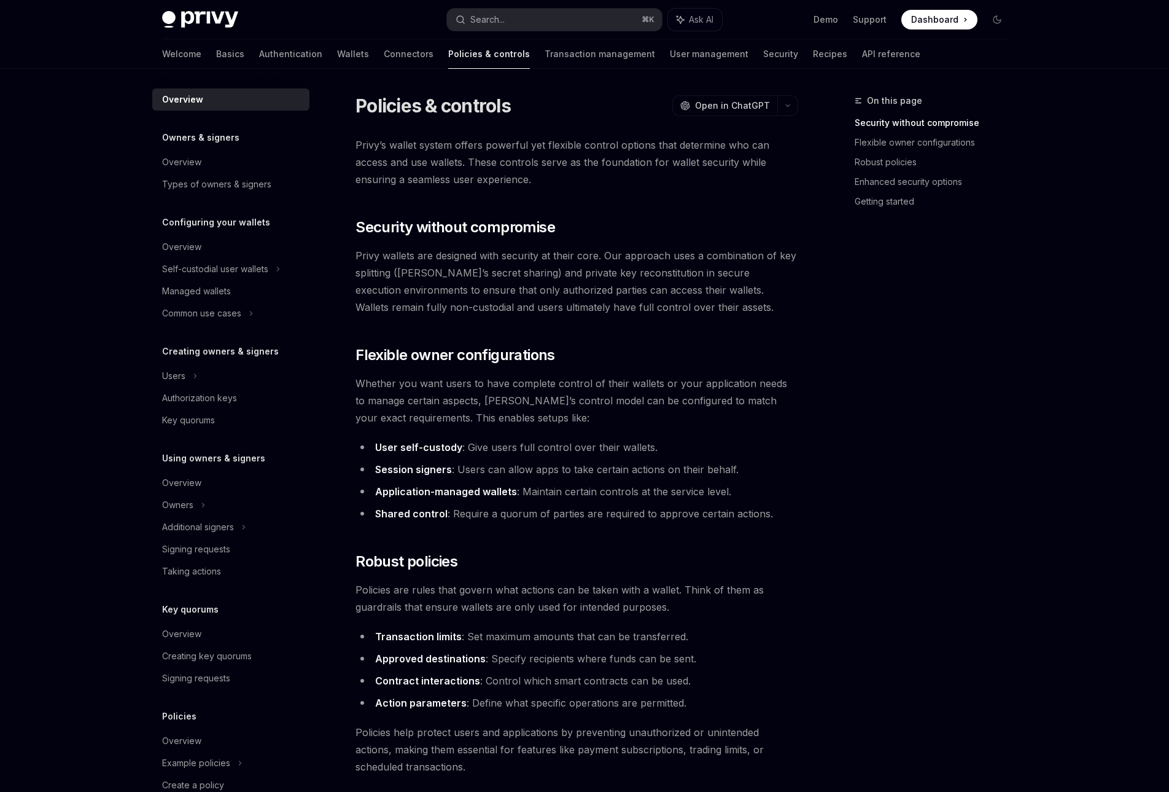
type textarea "*"
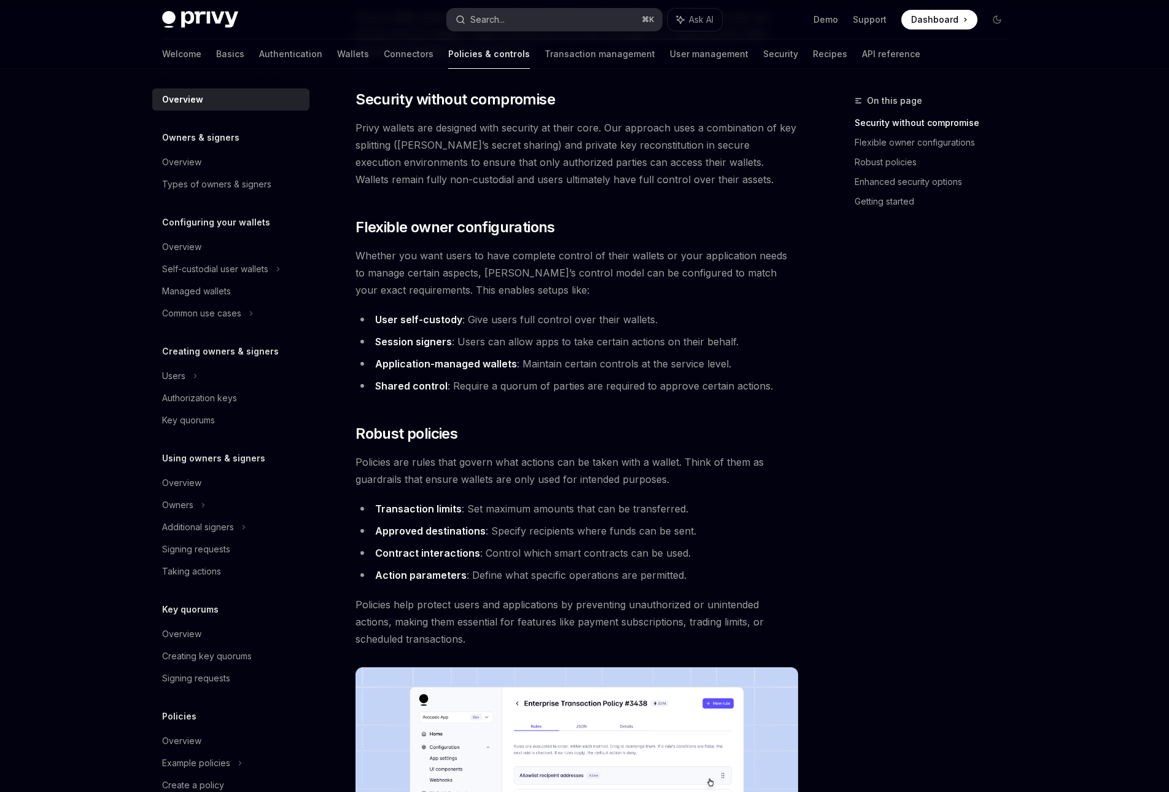
click at [543, 17] on button "Search... ⌘ K" at bounding box center [554, 20] width 215 height 22
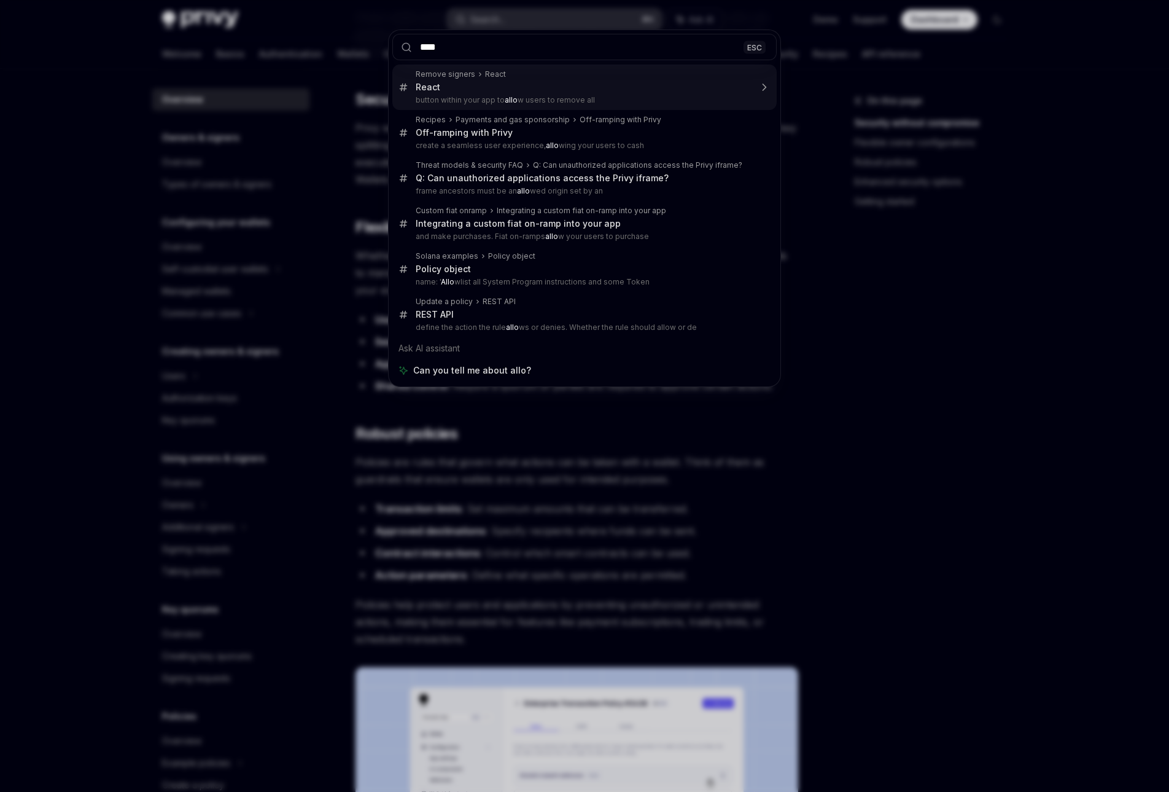
type input "*****"
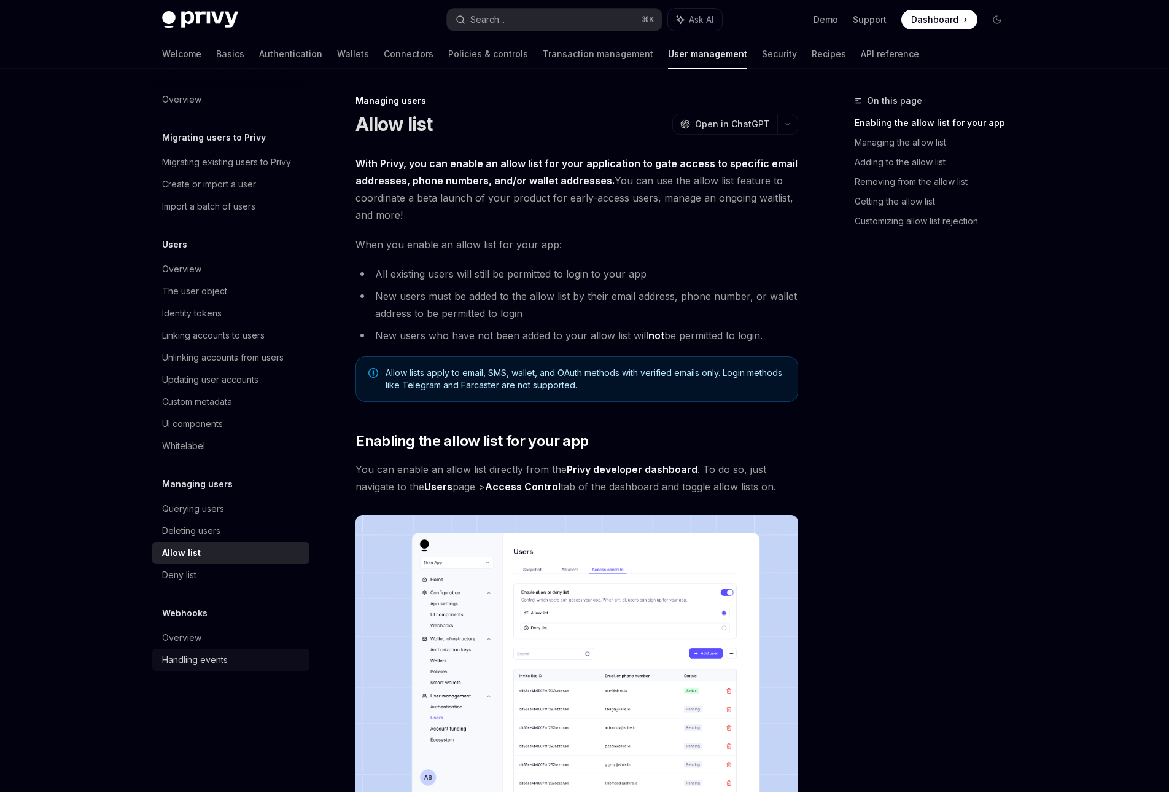
click at [228, 655] on div "Handling events" at bounding box center [232, 659] width 140 height 15
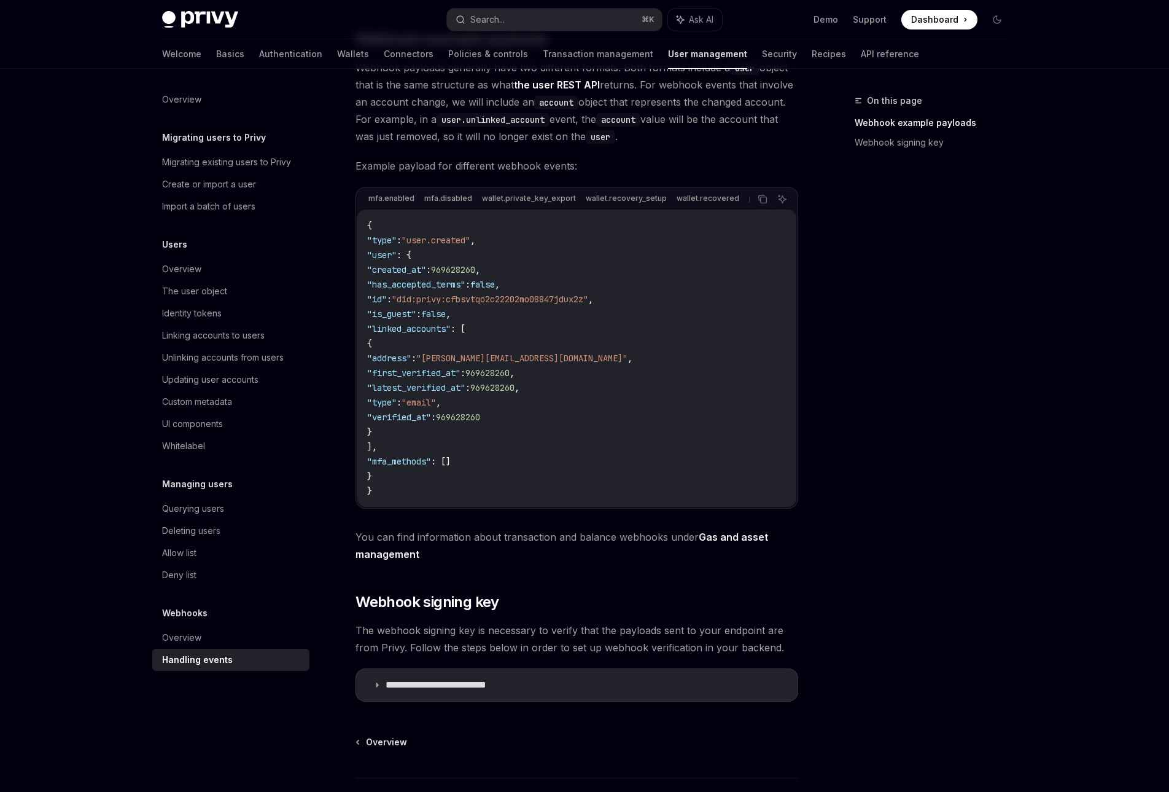
scroll to position [286, 0]
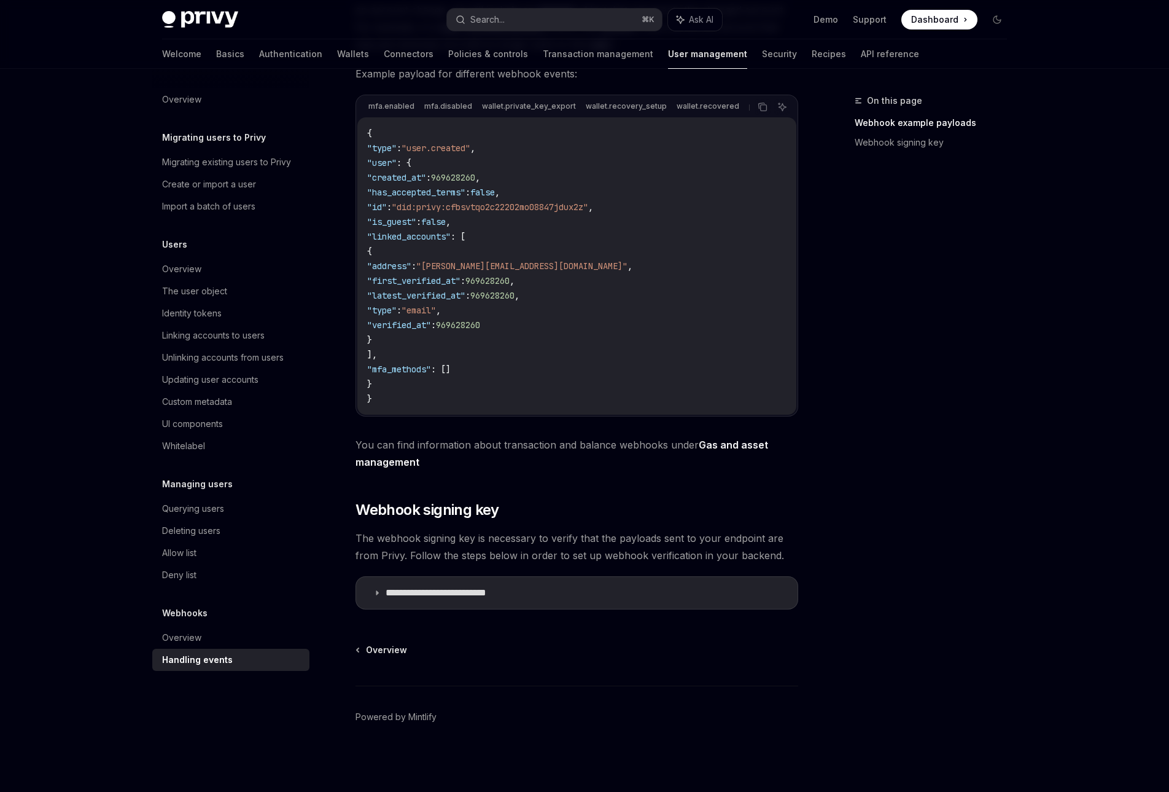
click at [381, 573] on div "When a user takes an action in your application, Privy will emit a webhooks pay…" at bounding box center [577, 241] width 443 height 736
click at [375, 592] on icon at bounding box center [376, 592] width 7 height 7
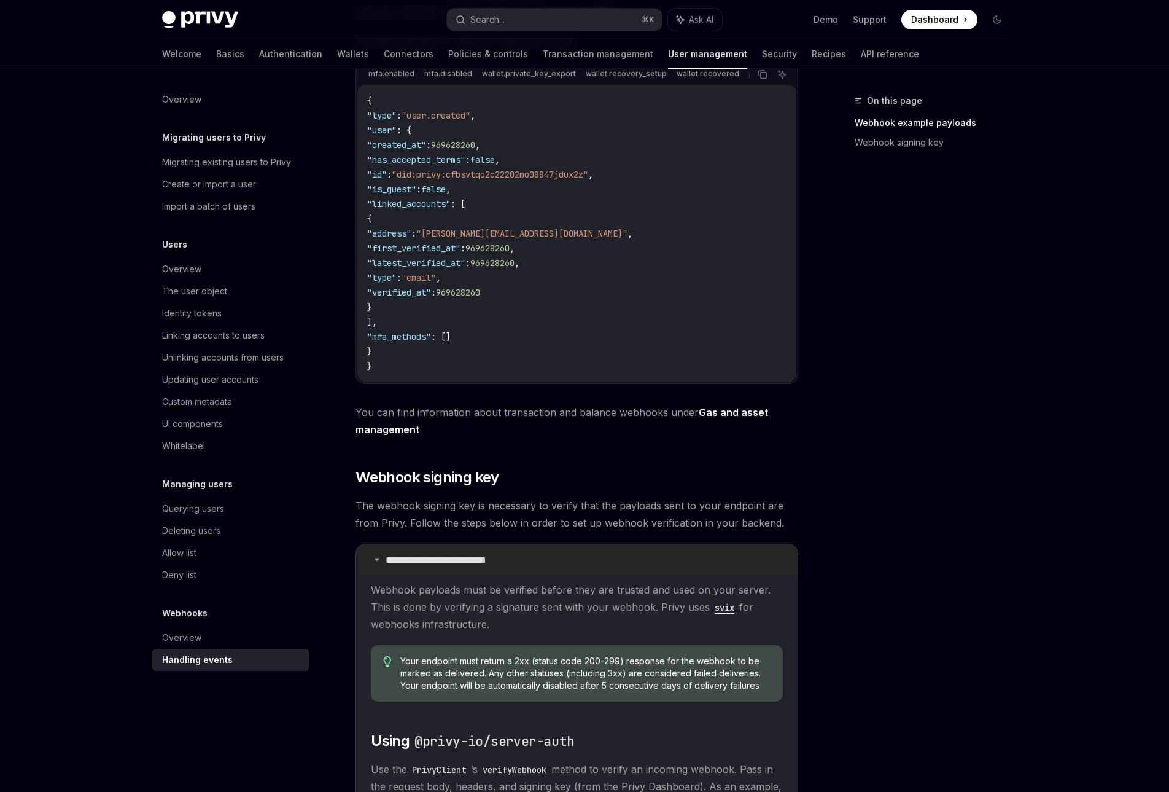
click at [381, 561] on summary "**********" at bounding box center [577, 560] width 442 height 32
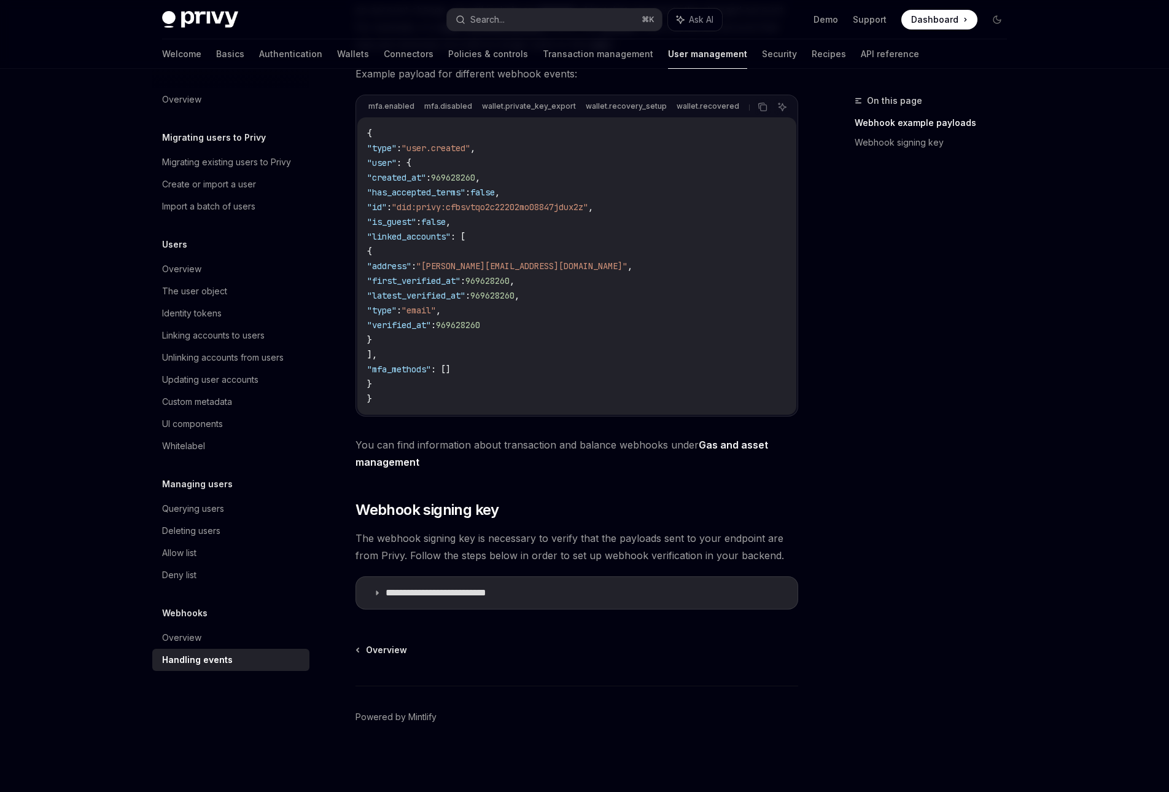
click at [180, 589] on div "Overview Migrating users to Privy Migrating existing users to Privy Create or i…" at bounding box center [230, 379] width 157 height 582
click at [177, 557] on div "Allow list" at bounding box center [179, 552] width 34 height 15
type textarea "*"
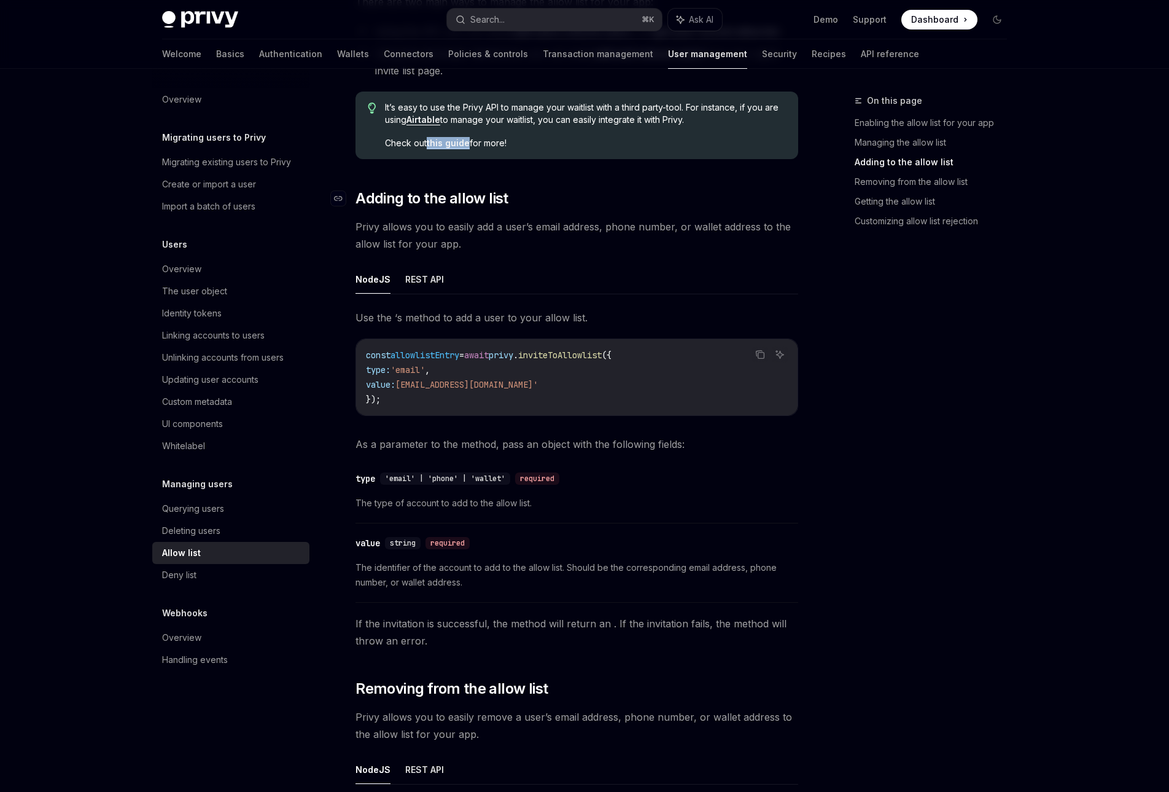
scroll to position [898, 0]
click at [911, 395] on div "On this page Enabling the allow list for your app Managing the allow list Addin…" at bounding box center [923, 442] width 187 height 698
click at [830, 232] on div "On this page Enabling the allow list for your app Managing the allow list Addin…" at bounding box center [923, 166] width 187 height 147
